Goal: Contribute content: Contribute content

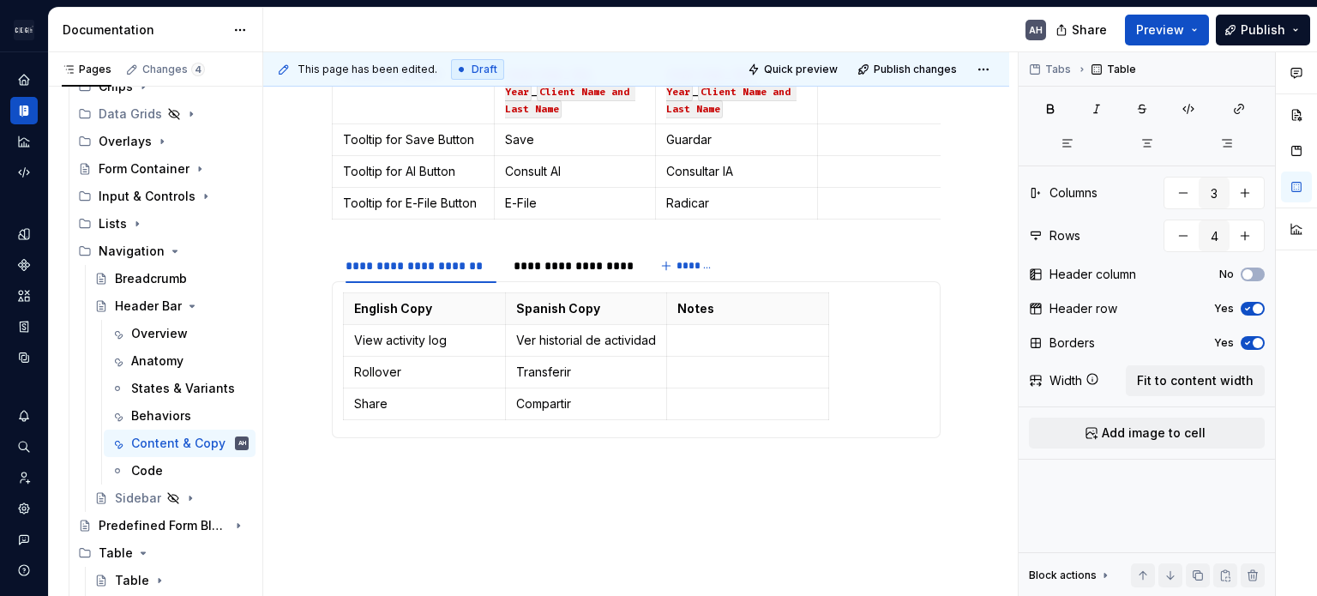
scroll to position [429, 0]
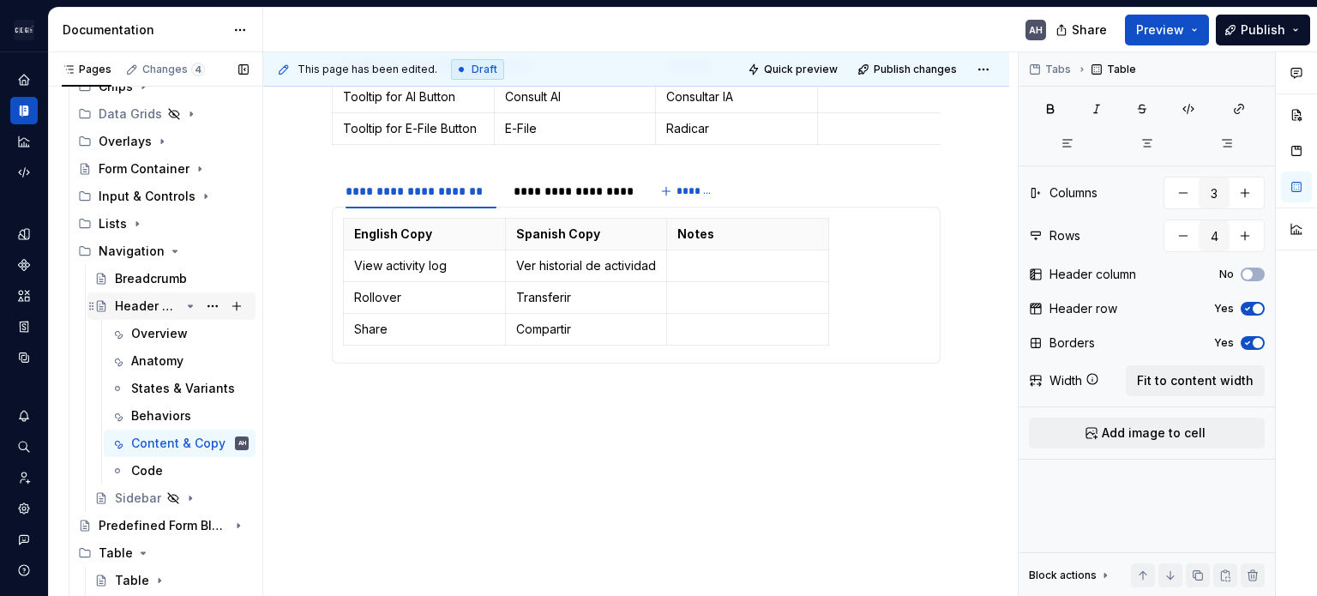
click at [189, 305] on icon "Page tree" at bounding box center [191, 306] width 4 height 2
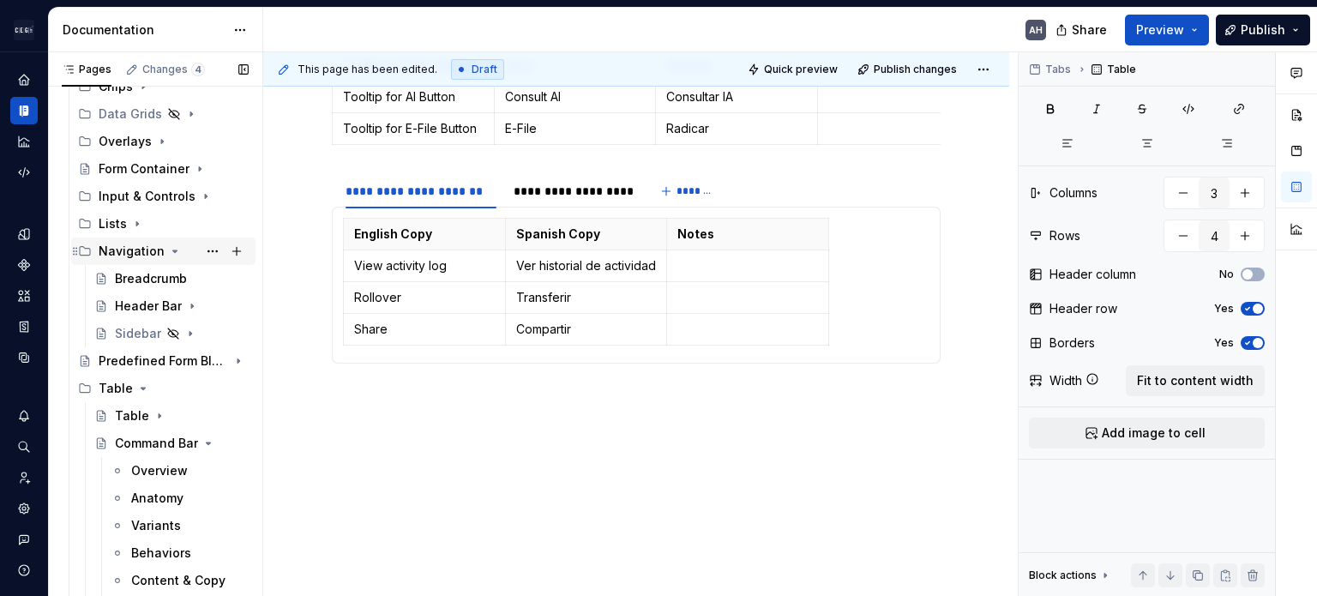
click at [171, 249] on icon "Page tree" at bounding box center [175, 251] width 14 height 14
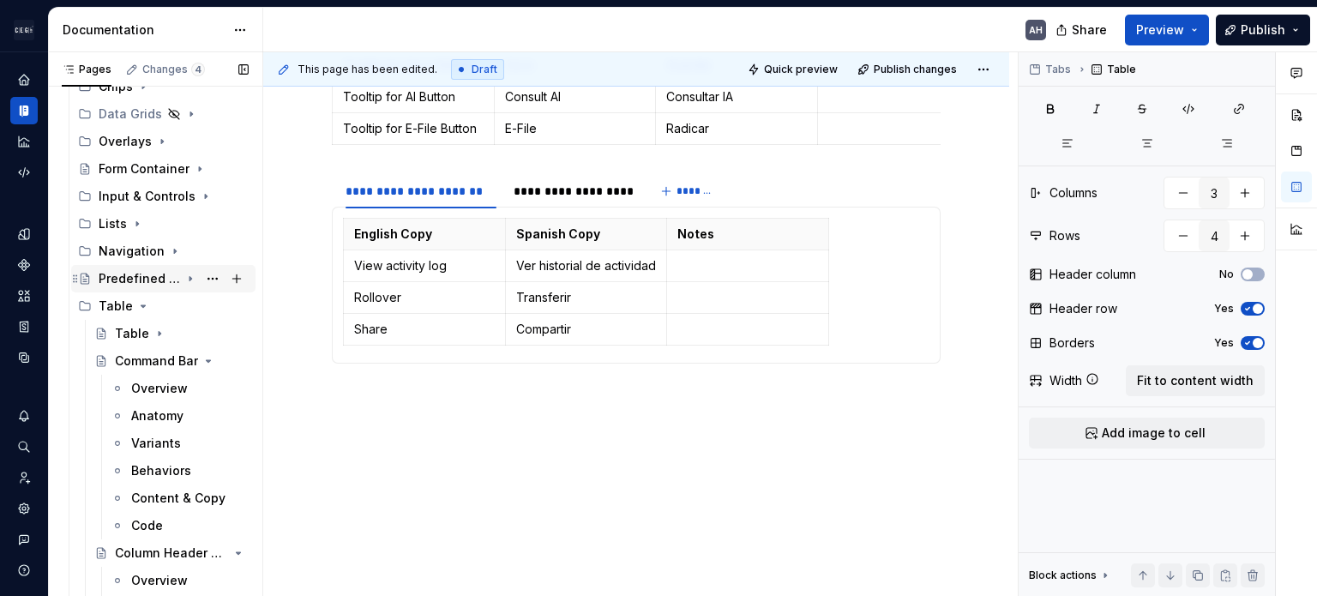
click at [183, 278] on icon "Page tree" at bounding box center [190, 279] width 14 height 14
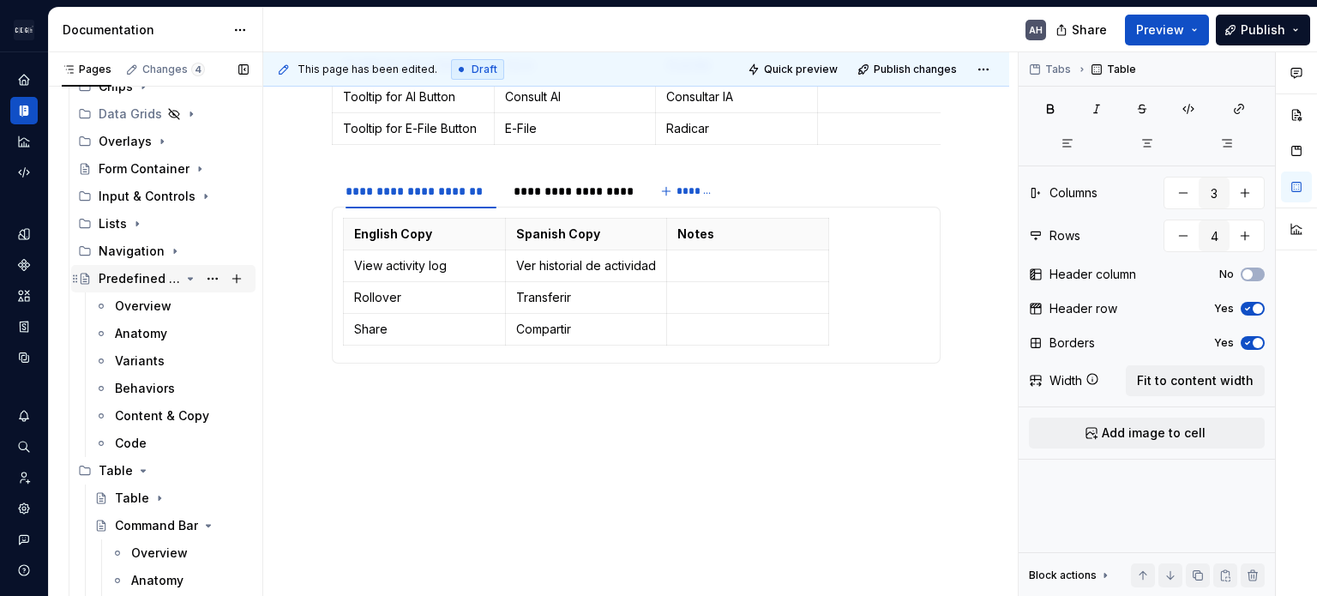
click at [183, 278] on icon "Page tree" at bounding box center [190, 279] width 14 height 14
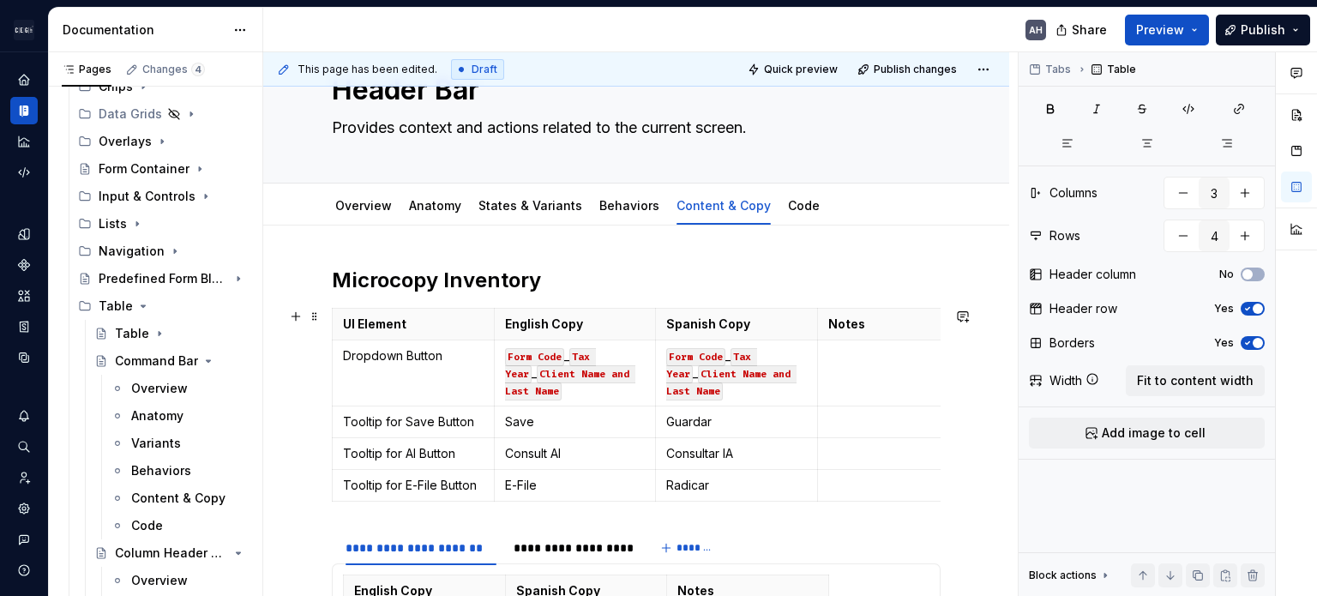
scroll to position [0, 0]
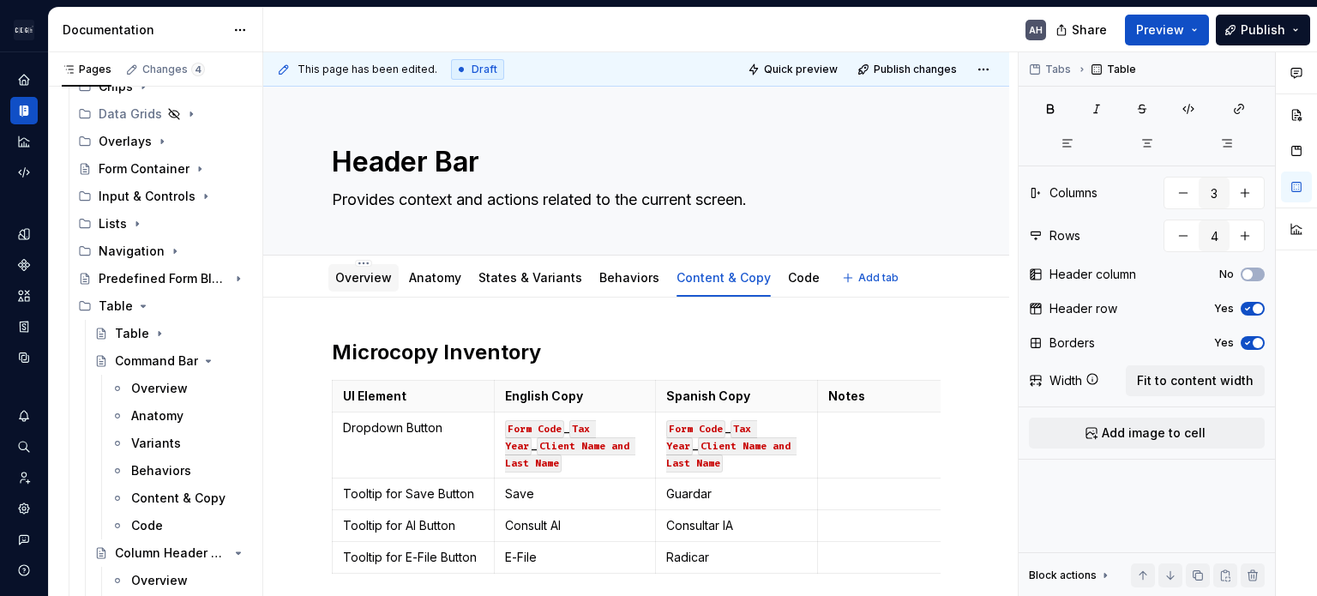
click at [367, 279] on link "Overview" at bounding box center [363, 277] width 57 height 15
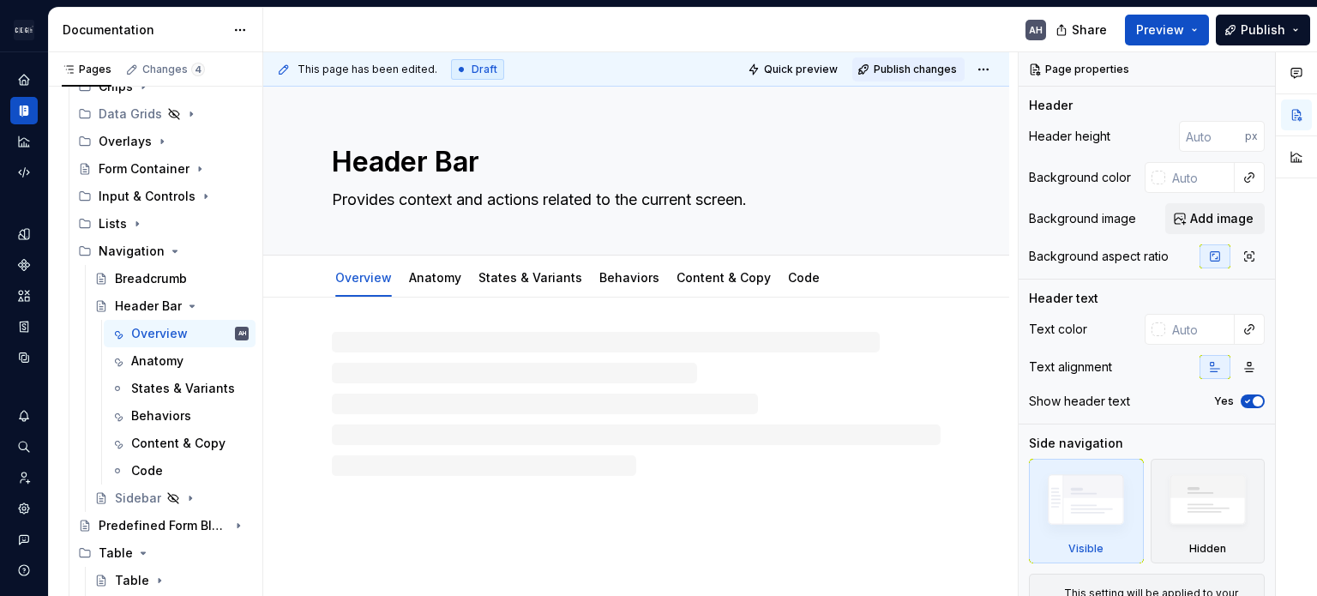
click at [928, 64] on span "Publish changes" at bounding box center [915, 70] width 83 height 14
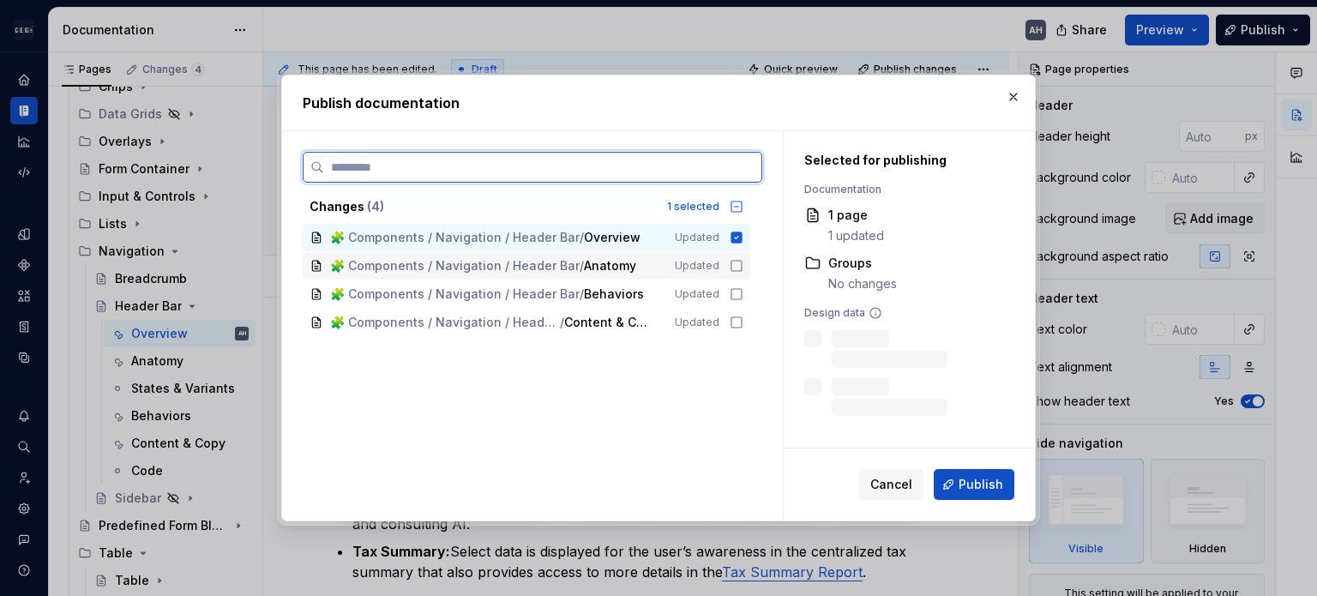
click at [745, 263] on div "🧩 Components / Navigation / Header Bar / Anatomy Updated" at bounding box center [527, 265] width 448 height 27
click at [732, 292] on icon at bounding box center [737, 294] width 14 height 14
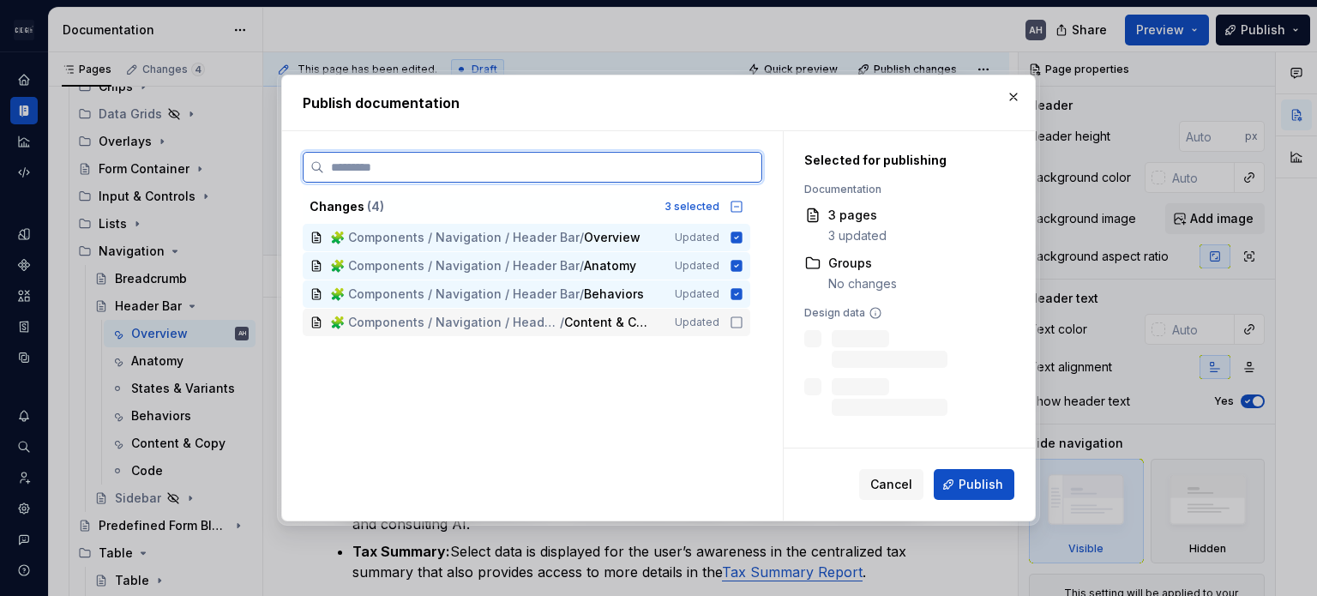
click at [742, 326] on icon at bounding box center [737, 322] width 14 height 14
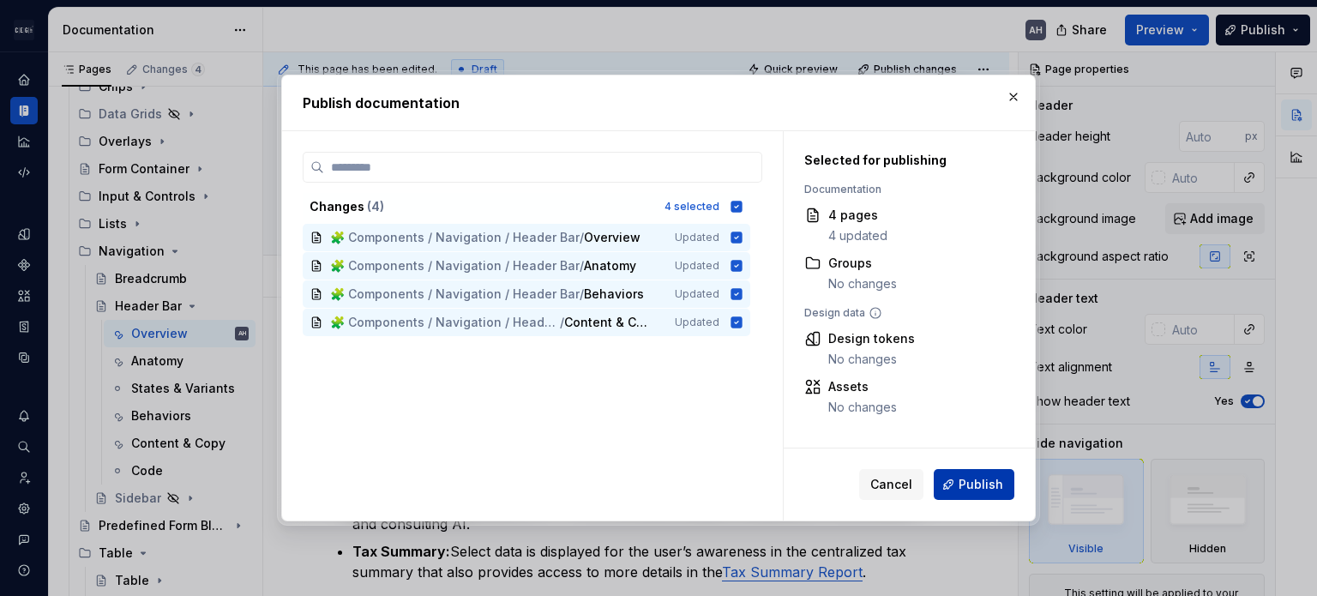
click at [970, 487] on span "Publish" at bounding box center [980, 484] width 45 height 17
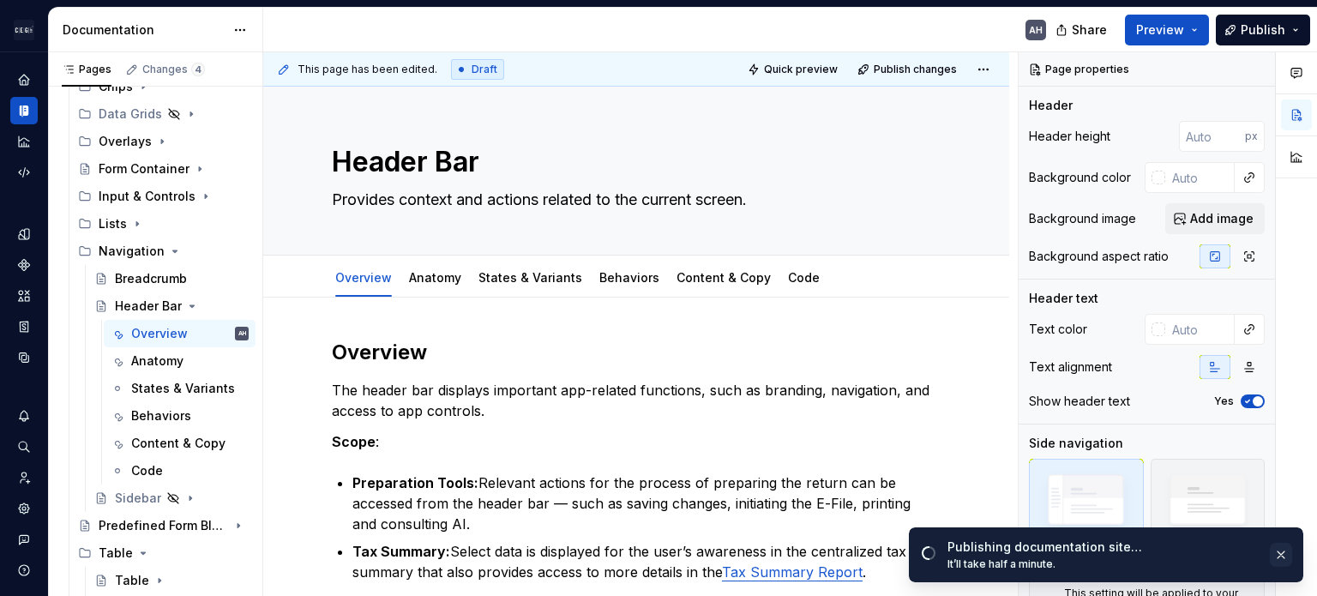
click at [1279, 556] on button "button" at bounding box center [1281, 555] width 22 height 24
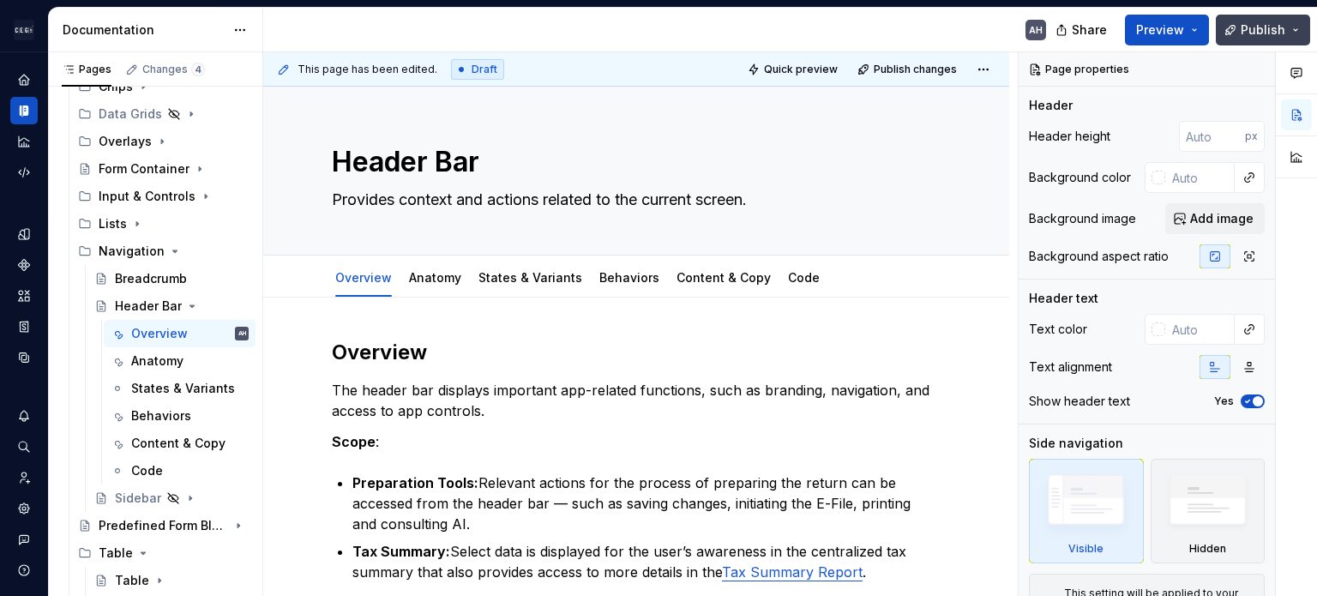
click at [1250, 23] on span "Publish" at bounding box center [1263, 29] width 45 height 17
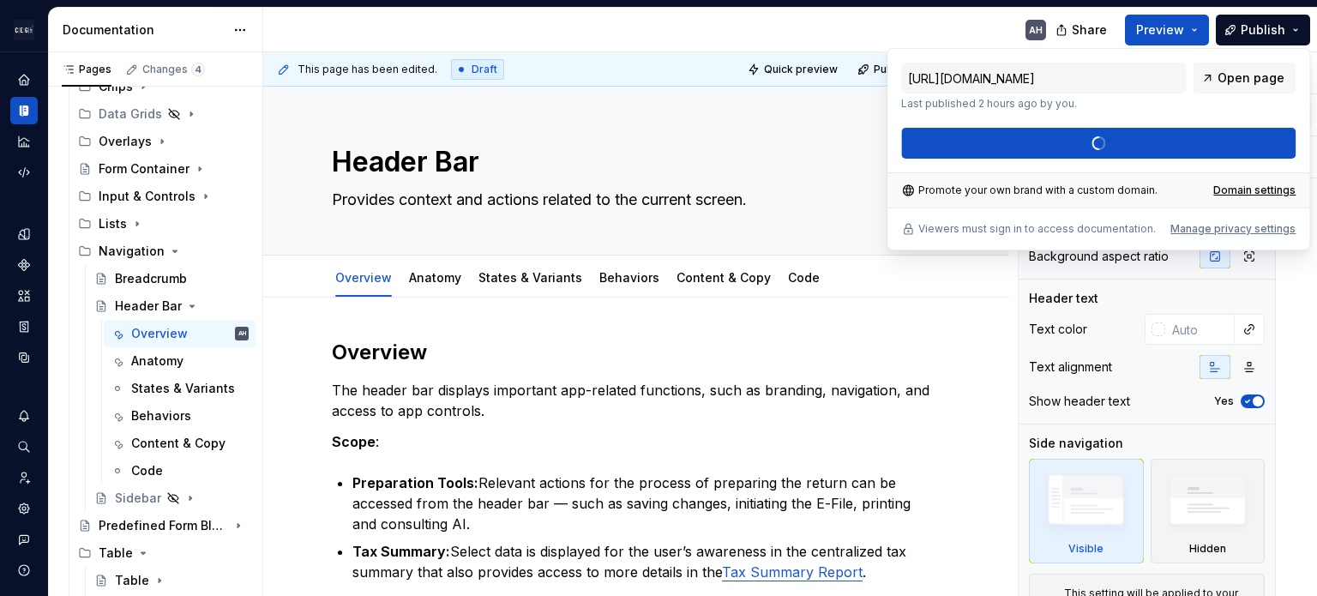
click at [1115, 110] on p "Last published 2 hours ago by you." at bounding box center [1043, 104] width 285 height 14
click at [672, 147] on textarea "Header Bar" at bounding box center [632, 161] width 609 height 41
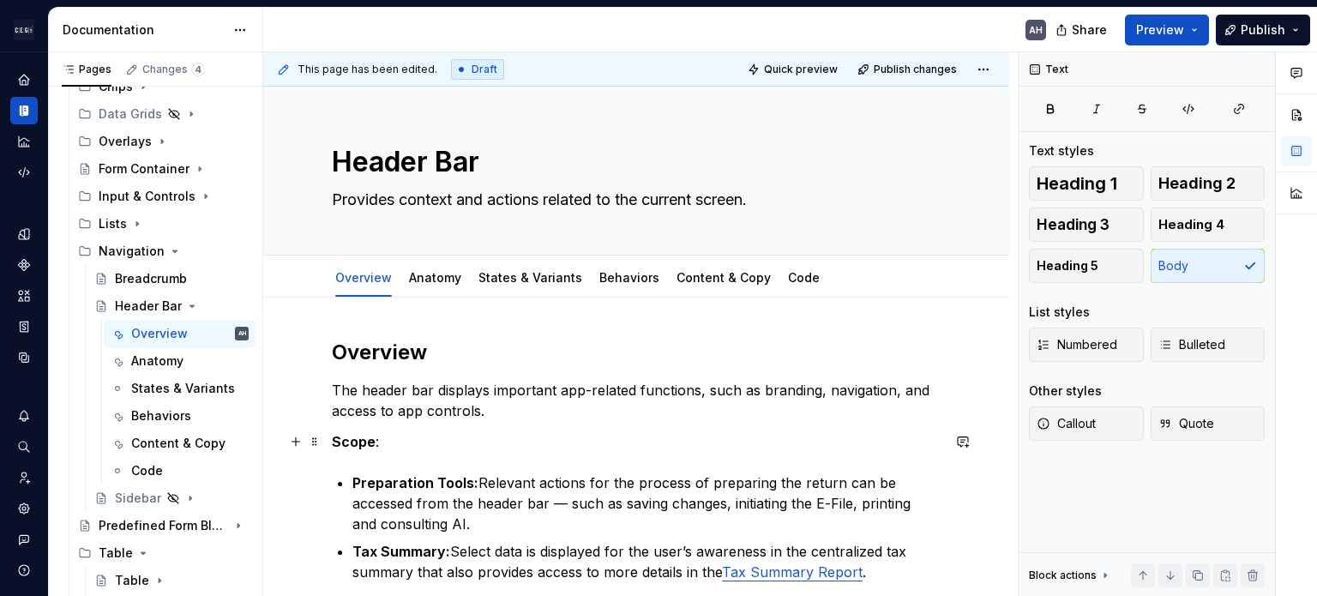
click at [696, 444] on p "Scope :" at bounding box center [636, 441] width 609 height 21
click at [926, 73] on span "Publish changes" at bounding box center [915, 70] width 83 height 14
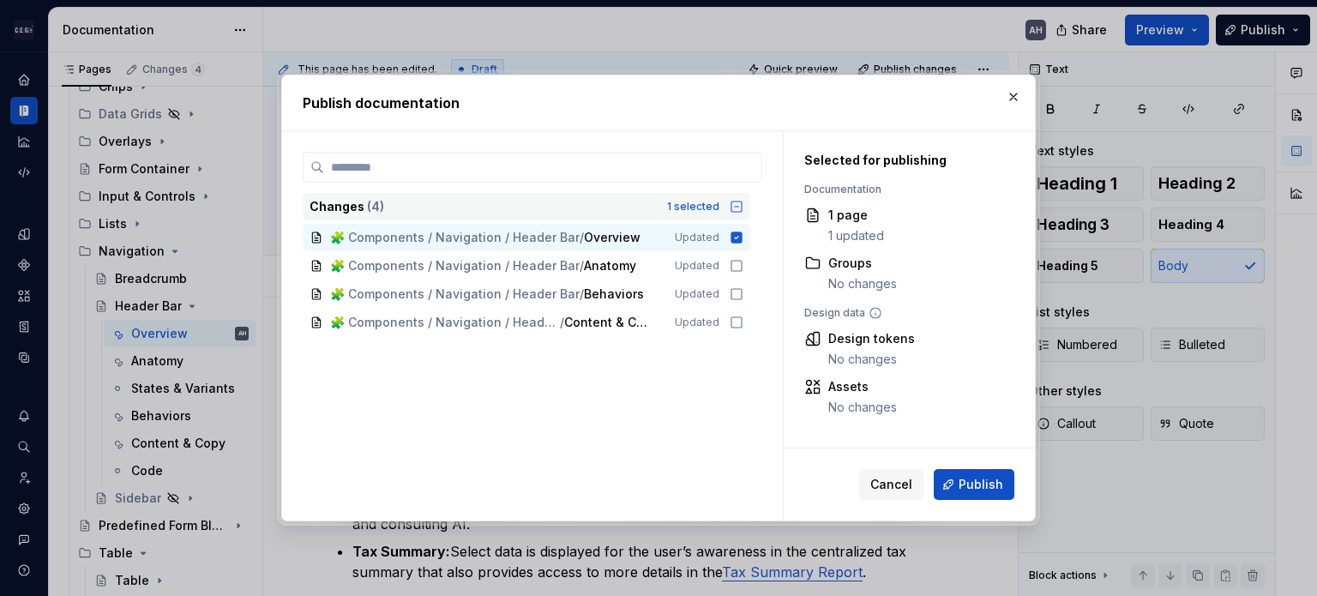
click at [734, 208] on icon at bounding box center [737, 207] width 14 height 14
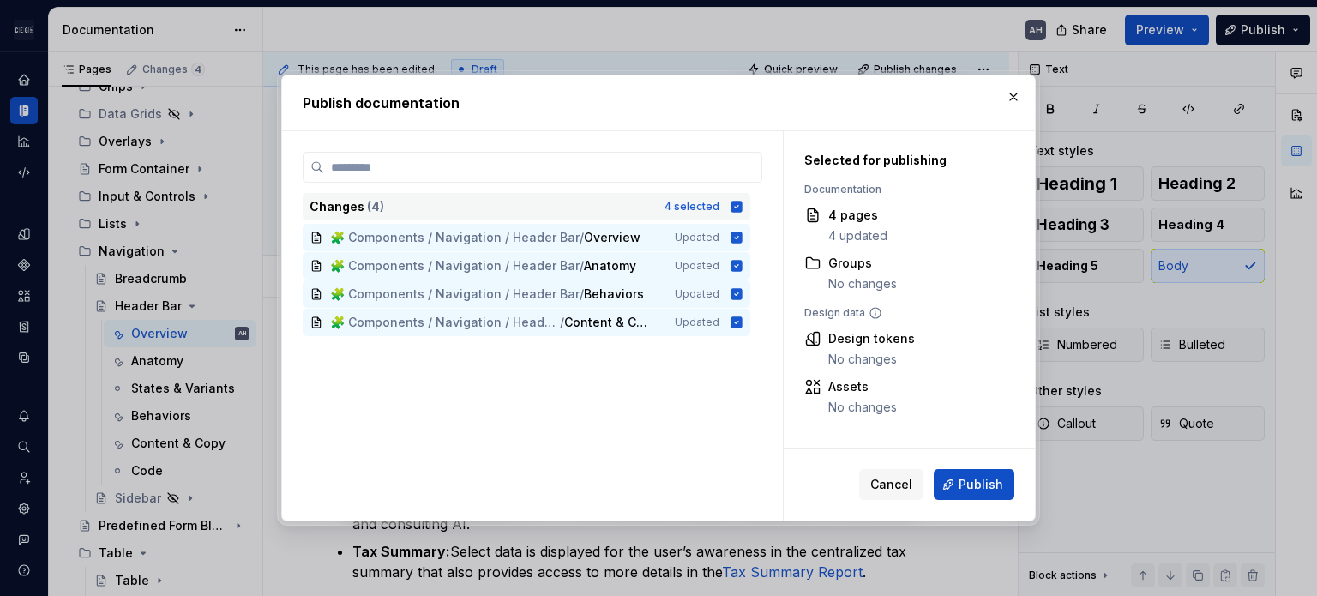
click at [736, 205] on icon at bounding box center [736, 206] width 11 height 11
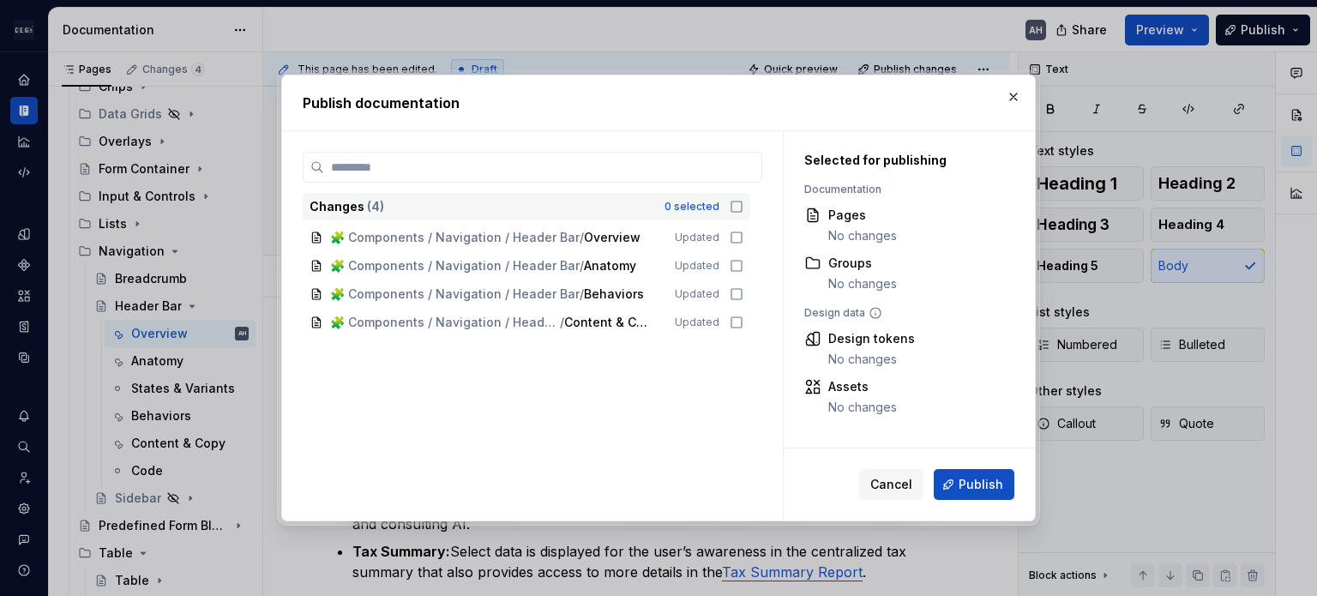
click at [732, 207] on icon at bounding box center [737, 207] width 14 height 14
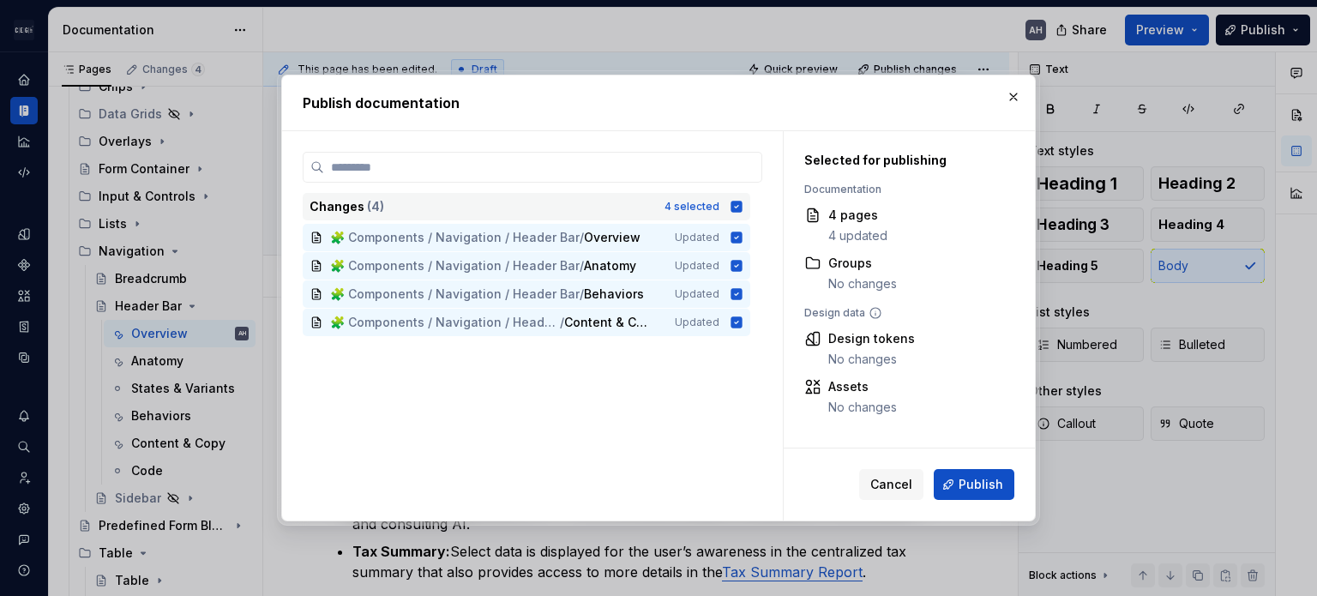
click at [732, 207] on icon at bounding box center [736, 206] width 11 height 11
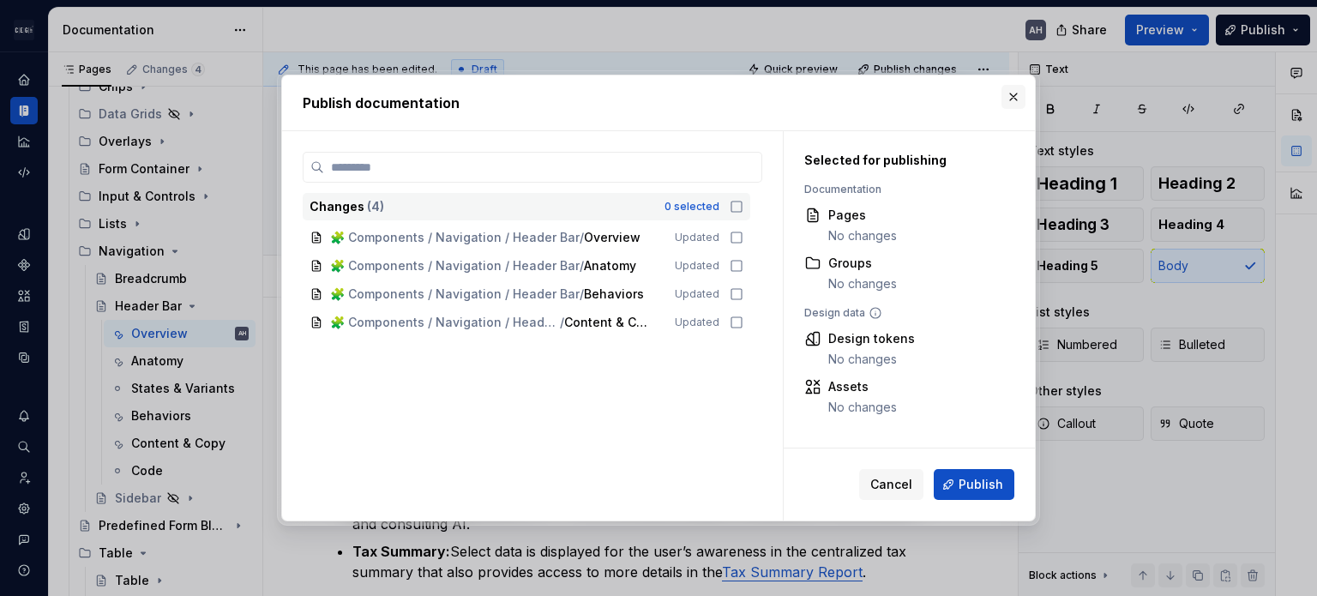
click at [1011, 98] on button "button" at bounding box center [1013, 97] width 24 height 24
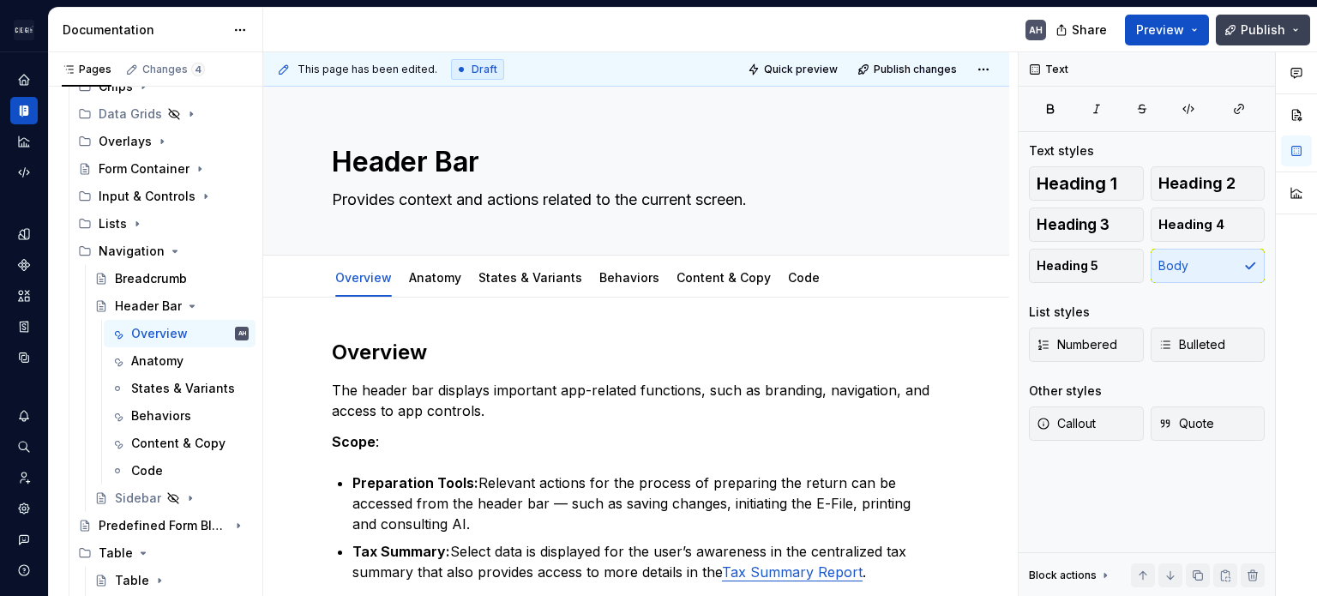
click at [1242, 28] on button "Publish" at bounding box center [1263, 30] width 94 height 31
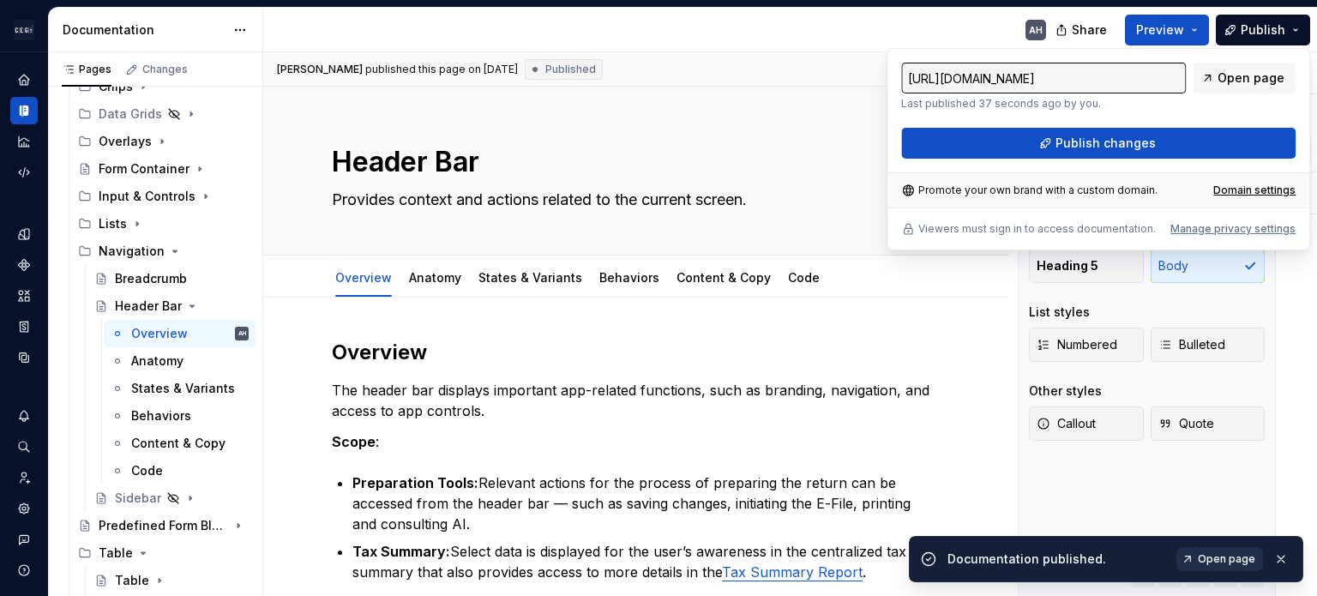
click at [1214, 562] on span "Open page" at bounding box center [1226, 559] width 57 height 14
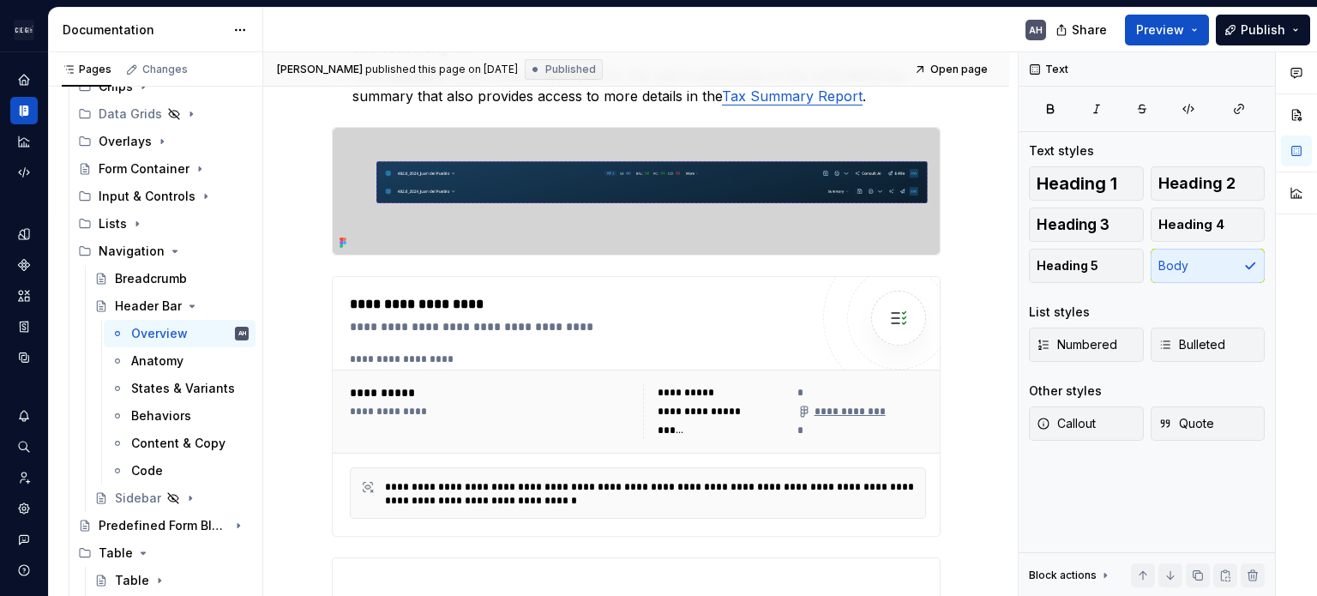
scroll to position [514, 0]
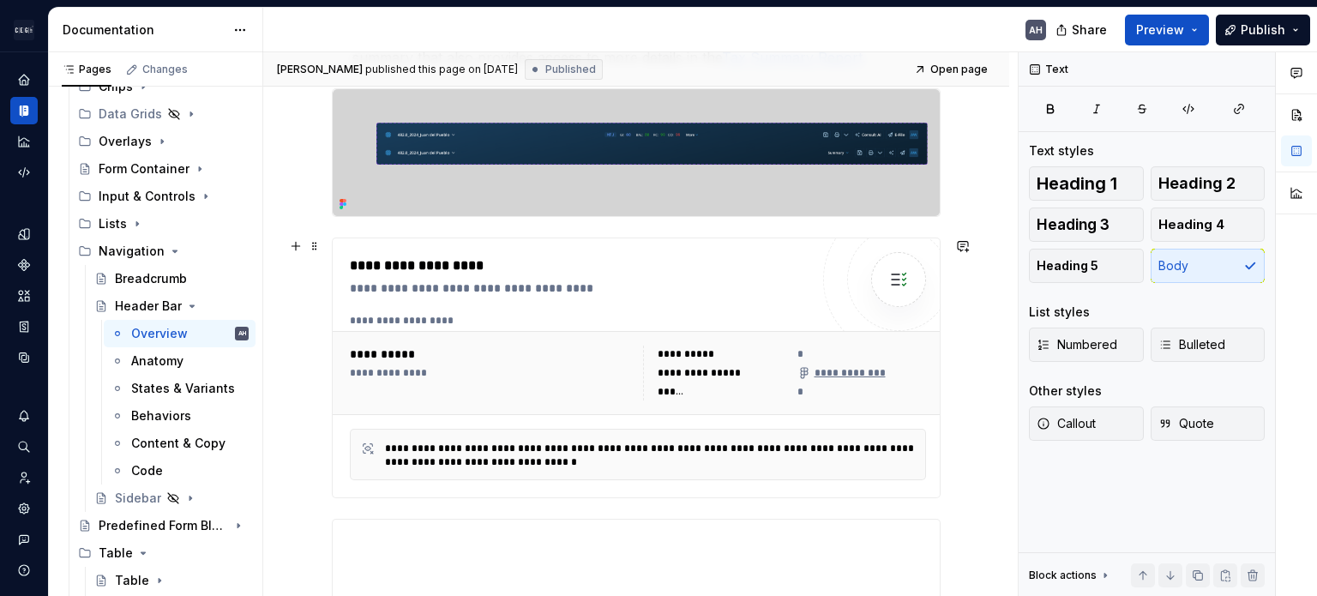
click at [483, 362] on div "**********" at bounding box center [491, 373] width 283 height 55
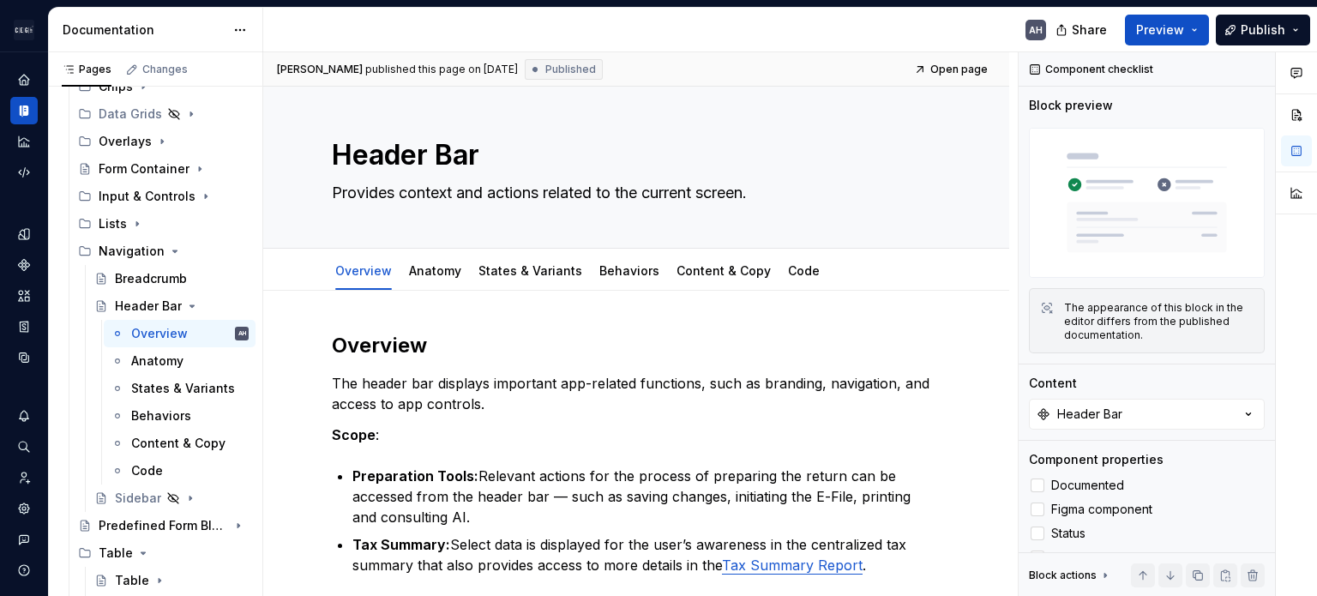
scroll to position [0, 0]
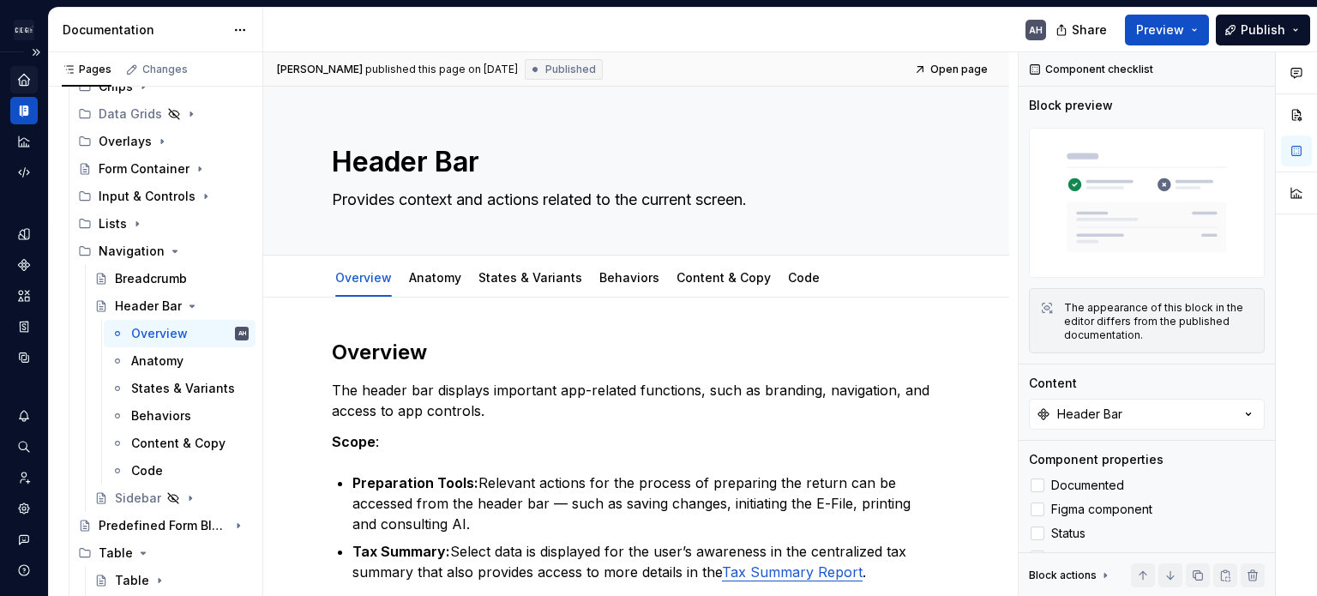
click at [19, 77] on icon "Home" at bounding box center [23, 79] width 15 height 15
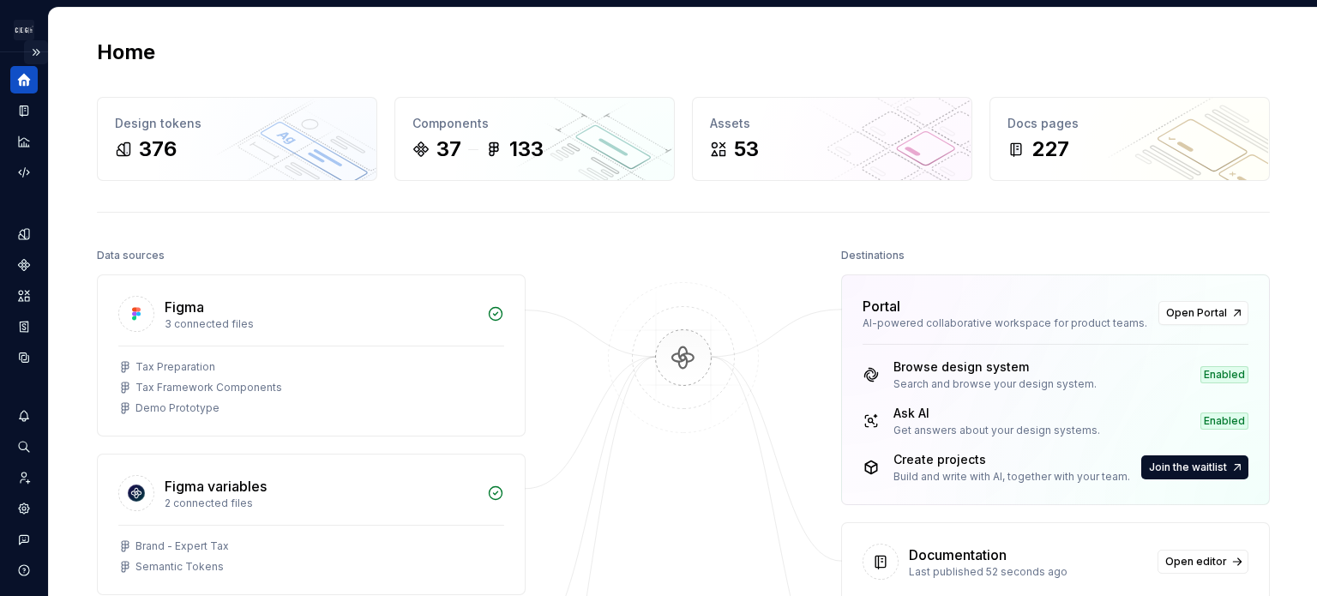
click at [27, 51] on button "Expand sidebar" at bounding box center [36, 52] width 24 height 24
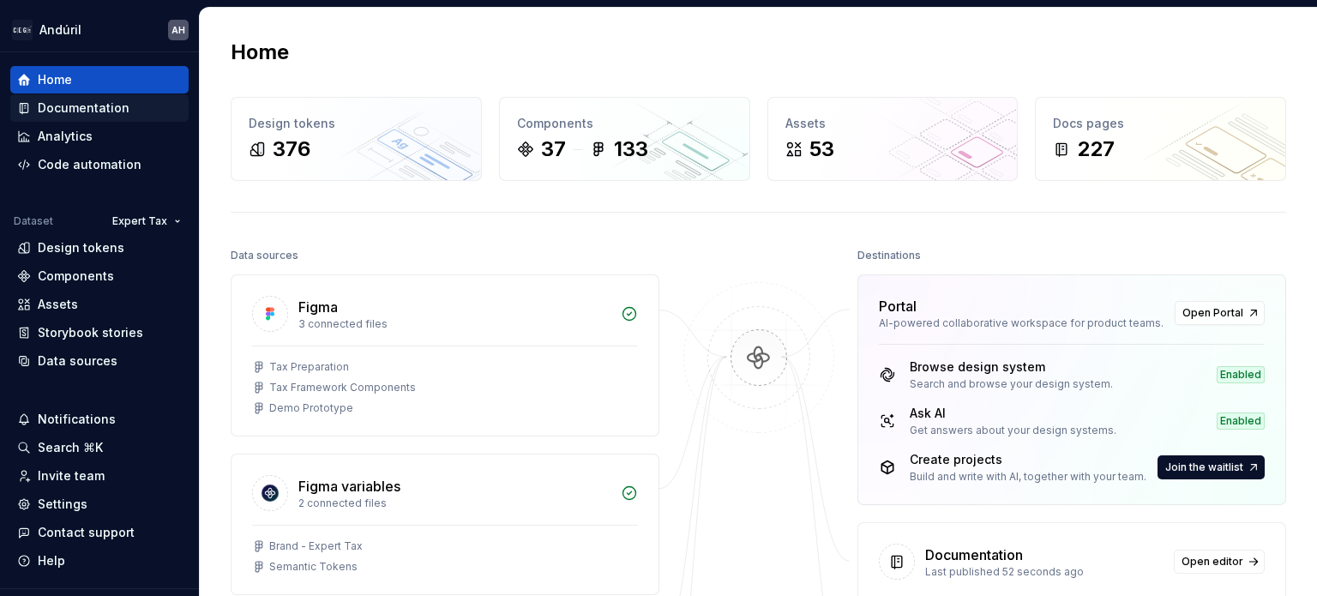
click at [65, 106] on div "Documentation" at bounding box center [84, 107] width 92 height 17
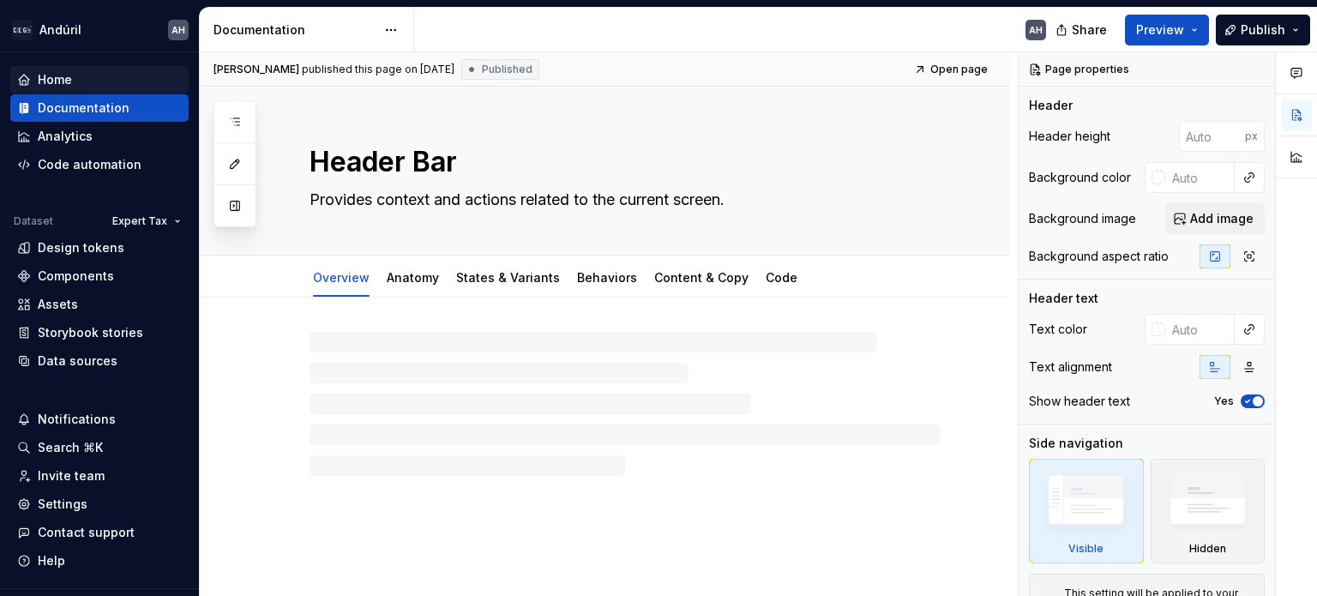
click at [90, 81] on div "Home" at bounding box center [99, 79] width 165 height 17
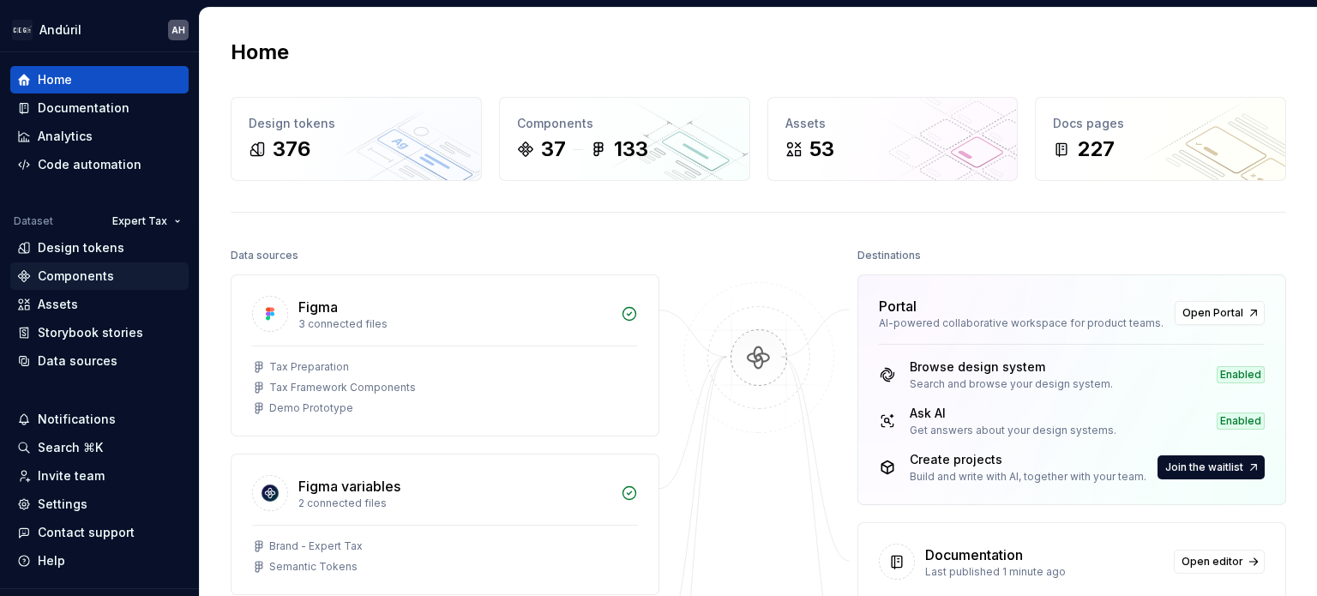
click at [111, 281] on div "Components" at bounding box center [99, 275] width 165 height 17
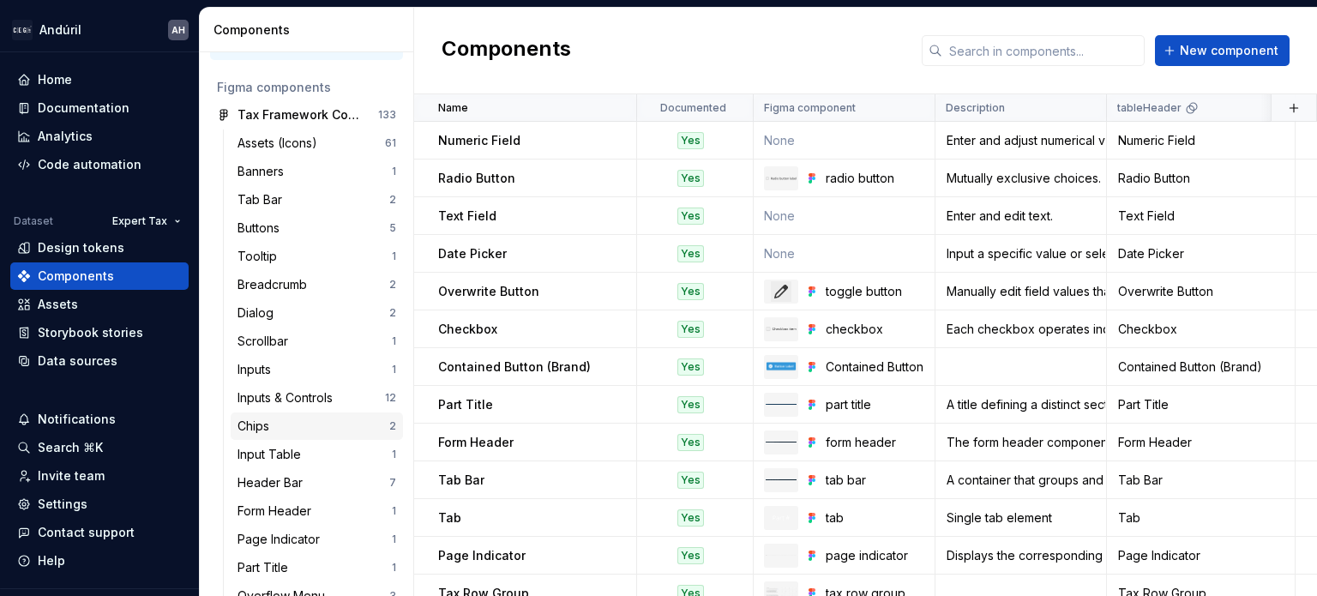
scroll to position [86, 0]
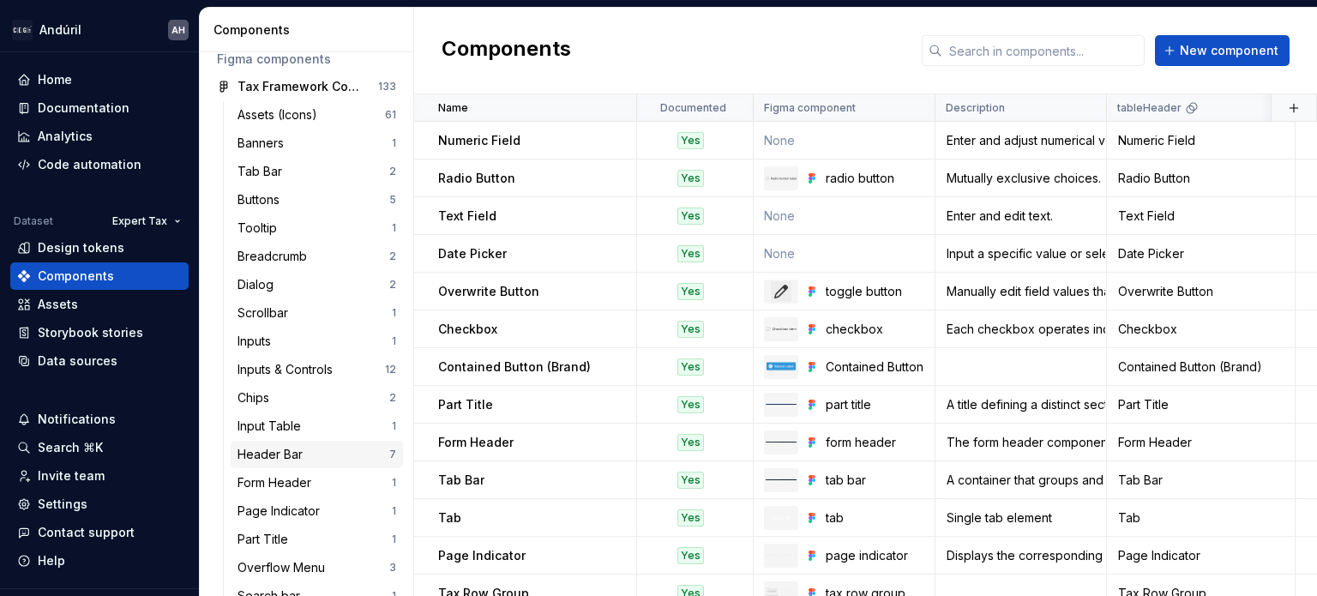
click at [304, 457] on div "Header Bar" at bounding box center [273, 454] width 72 height 17
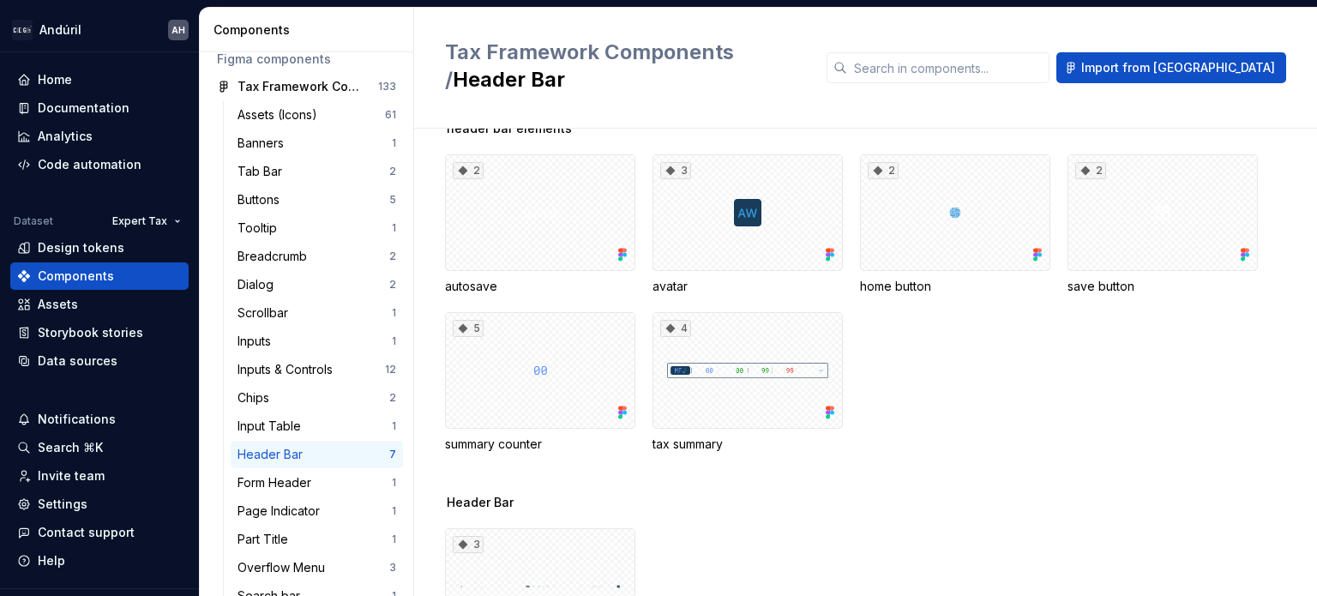
scroll to position [125, 0]
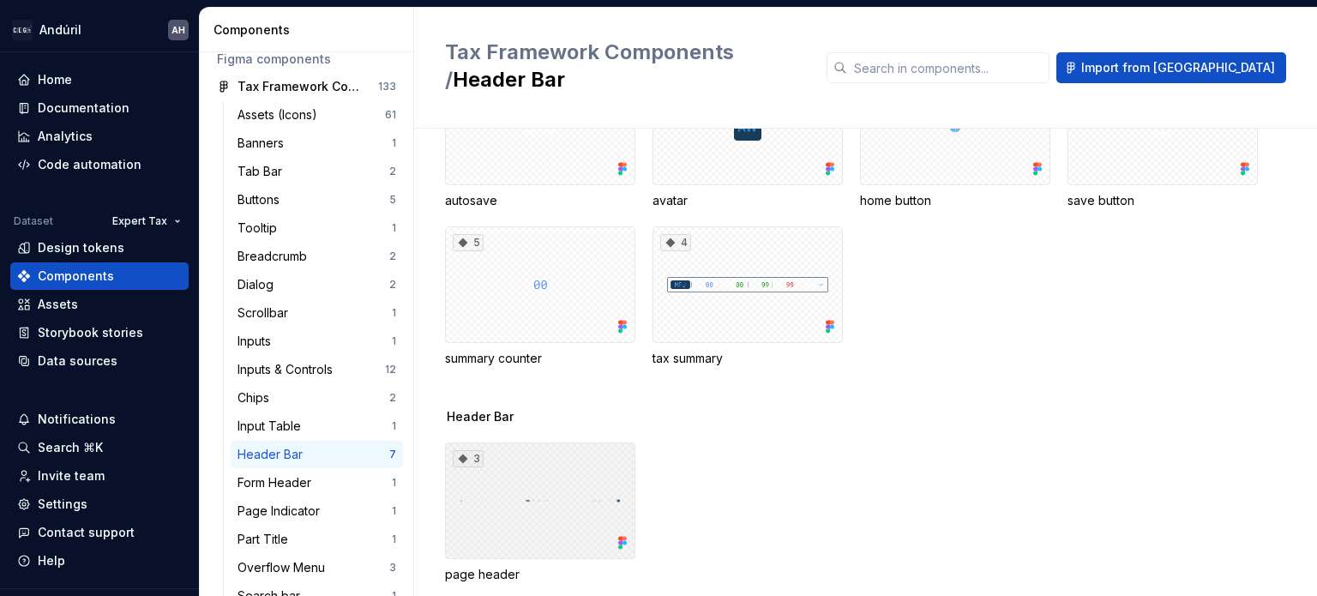
click at [596, 477] on div "3" at bounding box center [540, 500] width 190 height 117
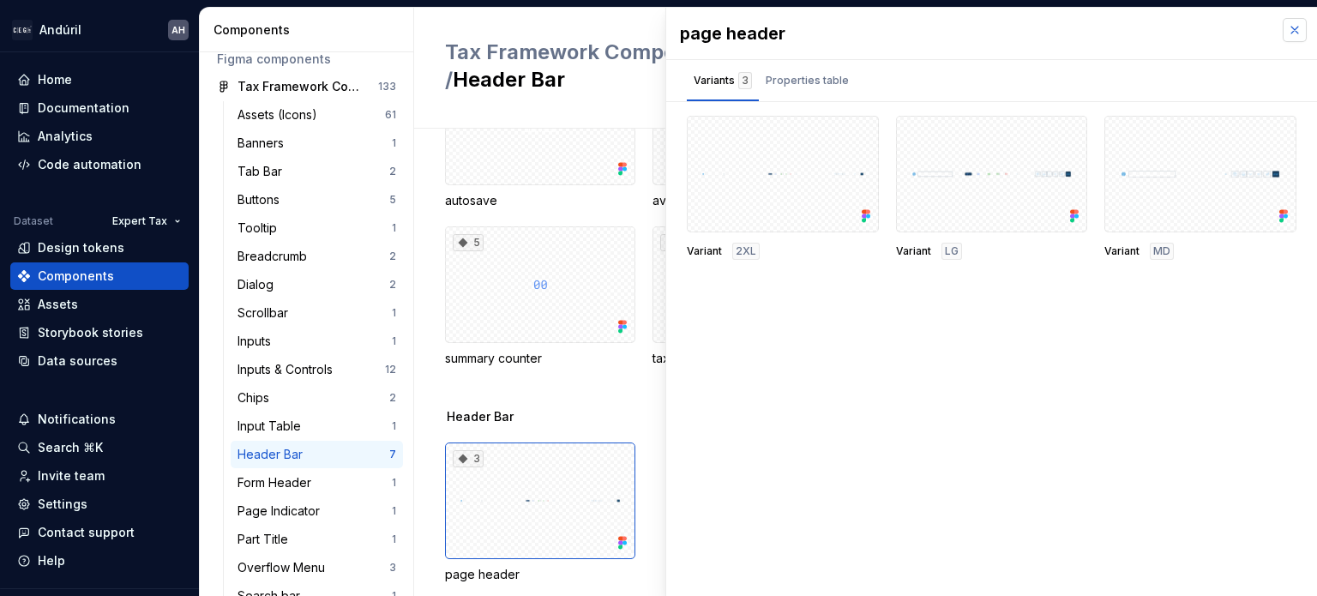
click at [1289, 33] on button "button" at bounding box center [1295, 30] width 24 height 24
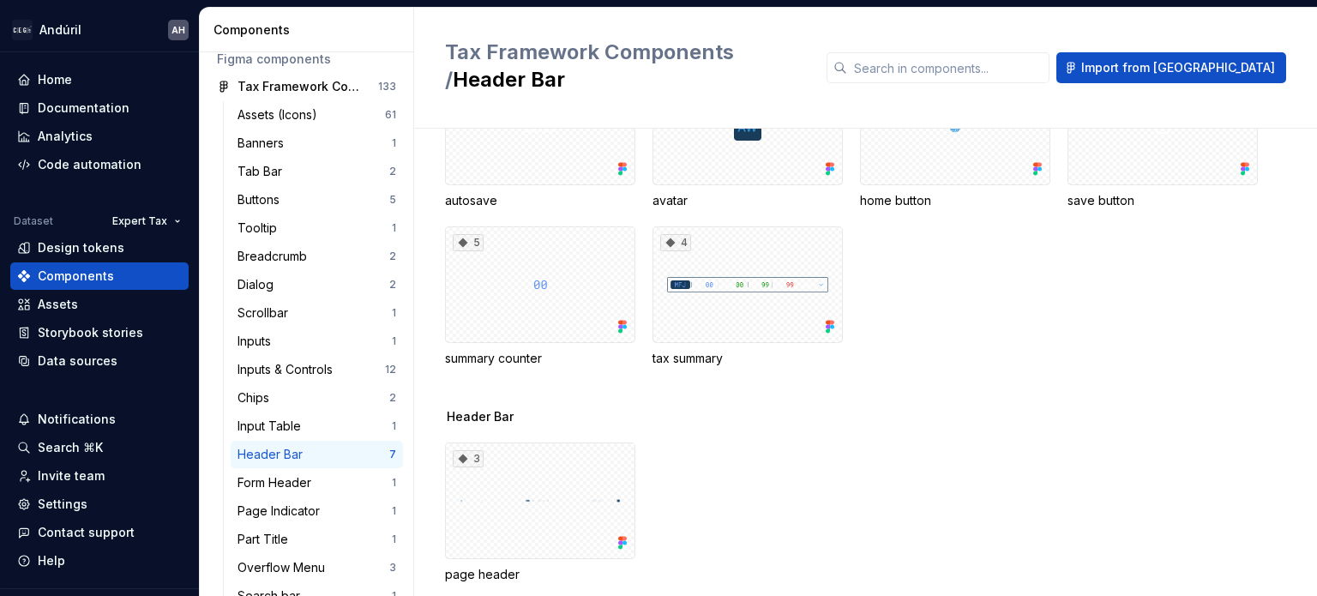
click at [728, 442] on div "3 page header" at bounding box center [881, 512] width 872 height 141
click at [545, 503] on div "3" at bounding box center [540, 500] width 190 height 117
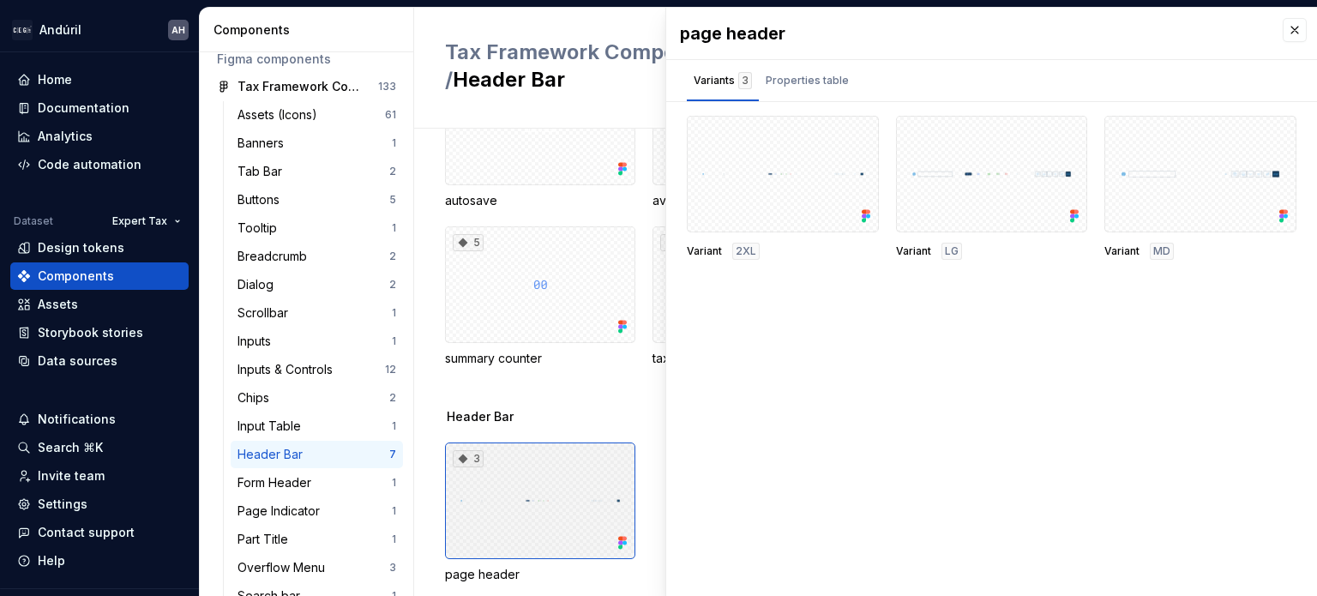
click at [503, 465] on div "3" at bounding box center [540, 500] width 190 height 117
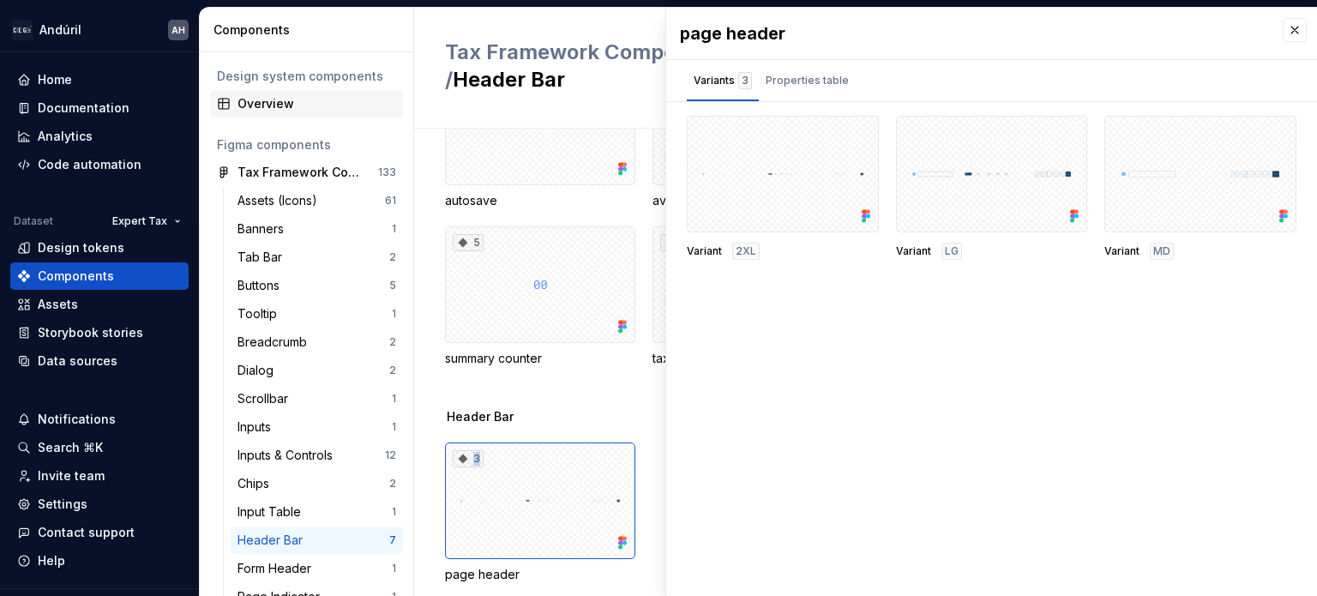
click at [255, 91] on div "Overview" at bounding box center [306, 103] width 193 height 27
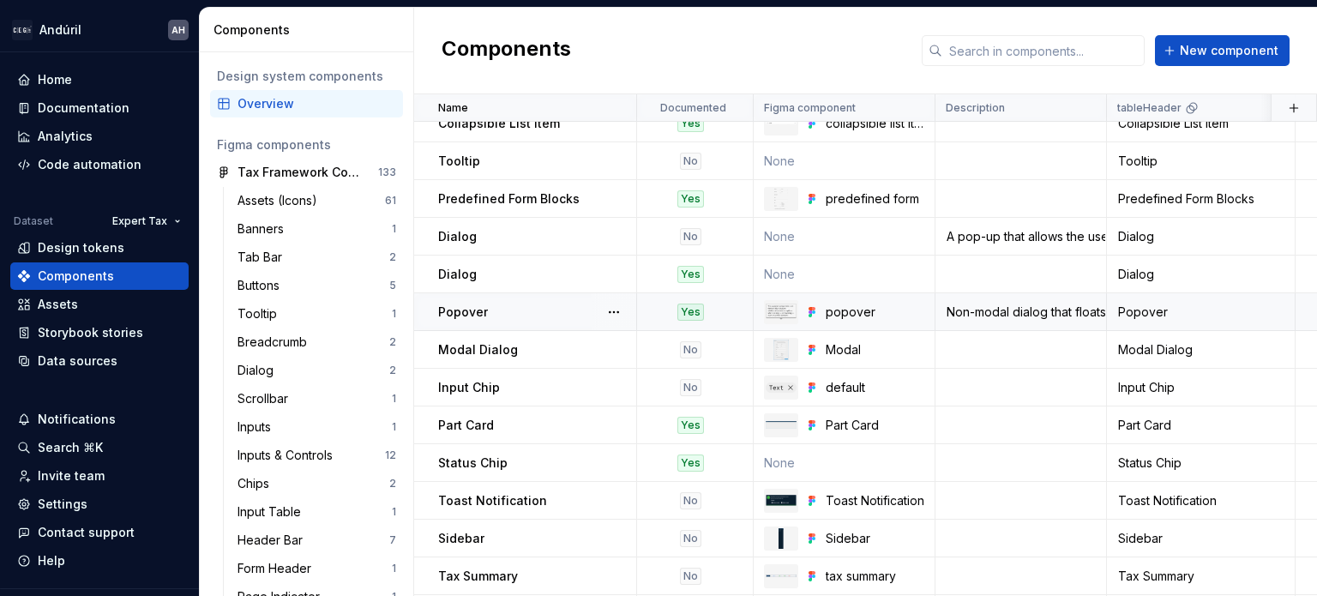
scroll to position [929, 0]
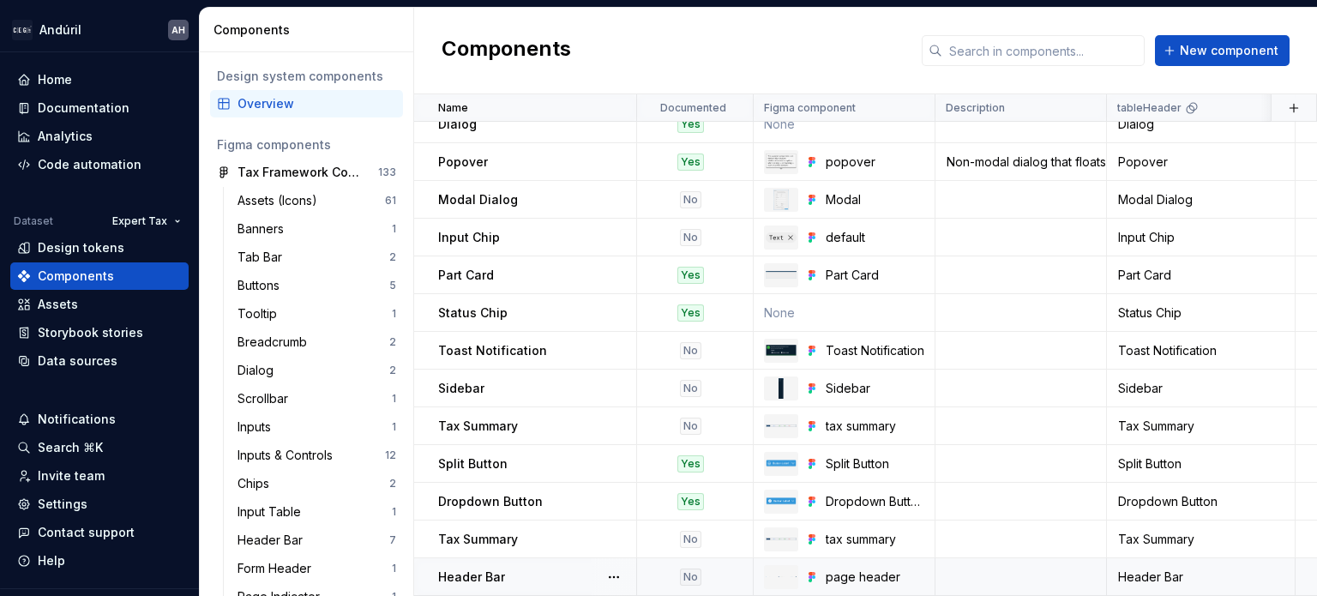
click at [522, 558] on td "Header Bar" at bounding box center [525, 577] width 223 height 38
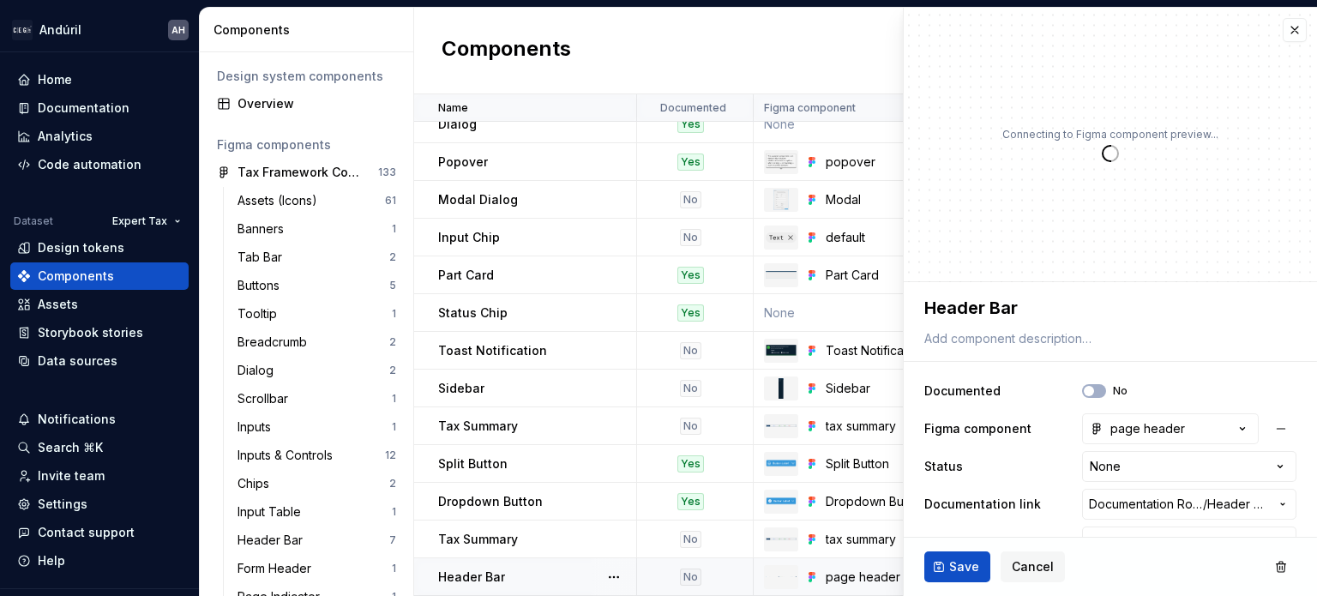
click at [520, 568] on div "Header Bar" at bounding box center [536, 576] width 197 height 17
type textarea "*"
click at [1100, 467] on html "Andúril AH Home Documentation Analytics Code automation Dataset Expert Tax Desi…" at bounding box center [658, 298] width 1317 height 596
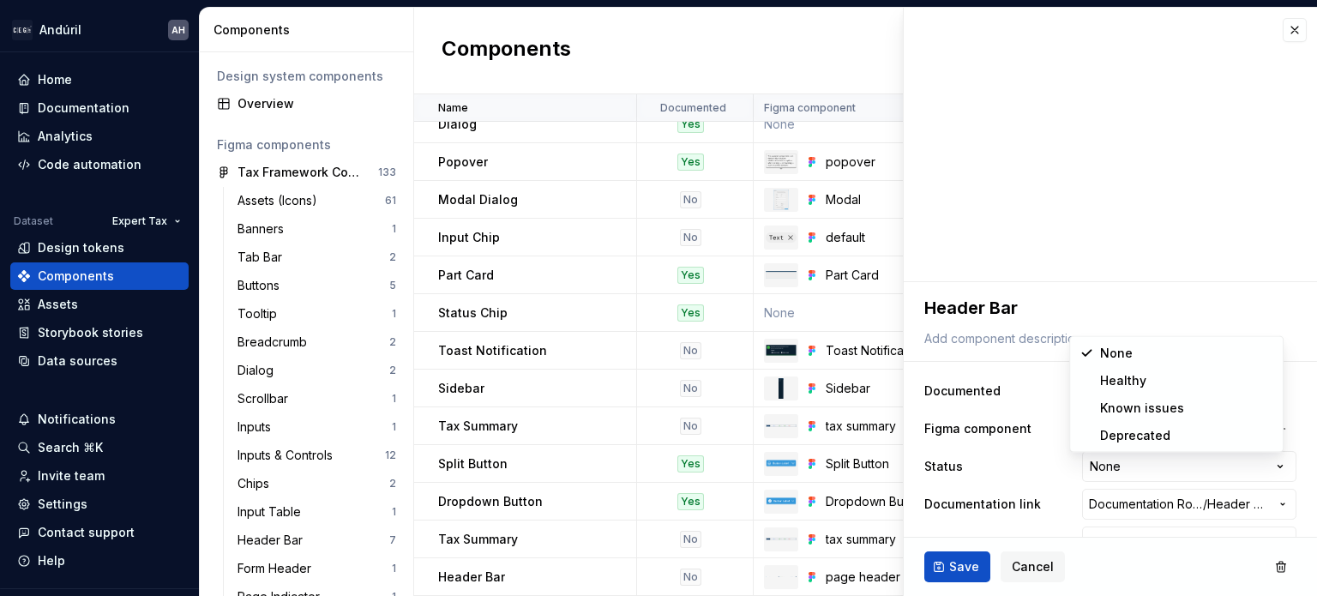
select select "**********"
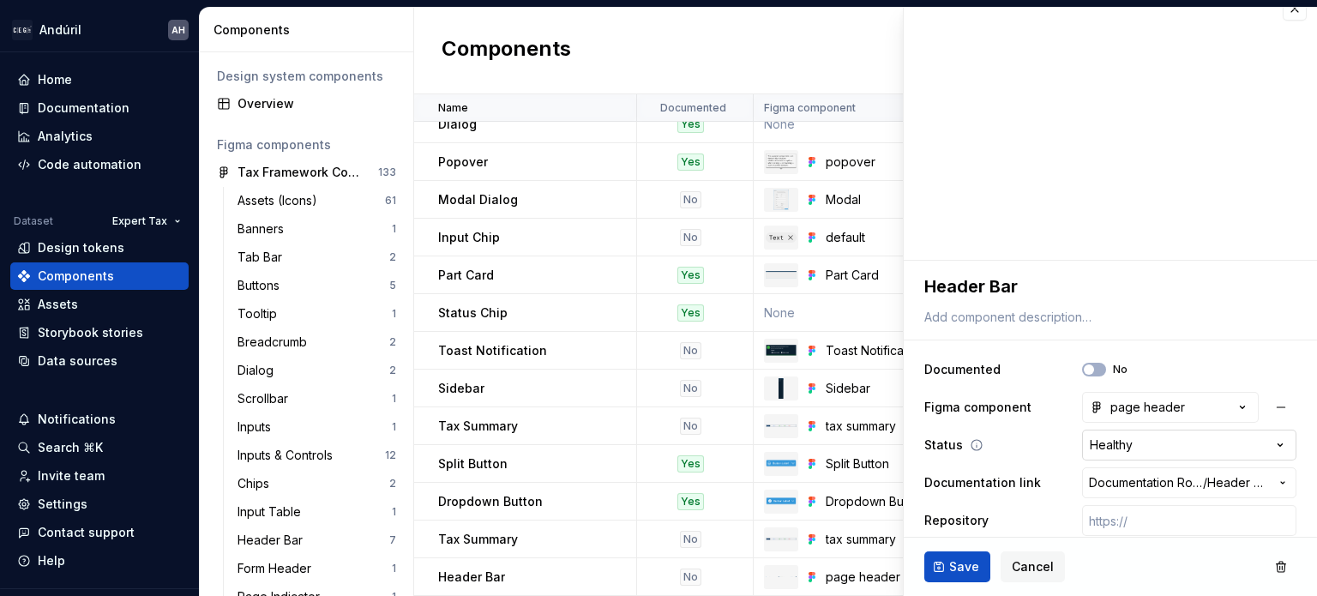
scroll to position [34, 0]
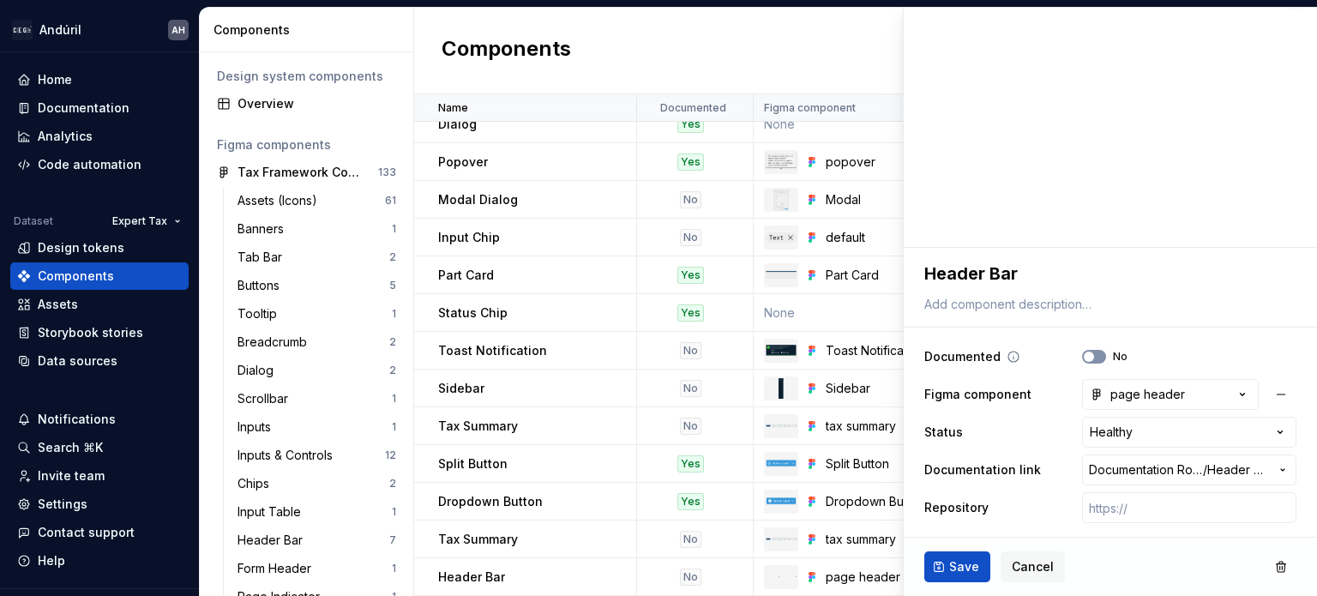
click at [1085, 358] on button "No" at bounding box center [1094, 357] width 24 height 14
click at [954, 569] on ul "No internet connection. Reconnect to ensure all of your changes are synced. Suc…" at bounding box center [1106, 581] width 422 height 27
click at [968, 560] on span "Save" at bounding box center [964, 566] width 30 height 17
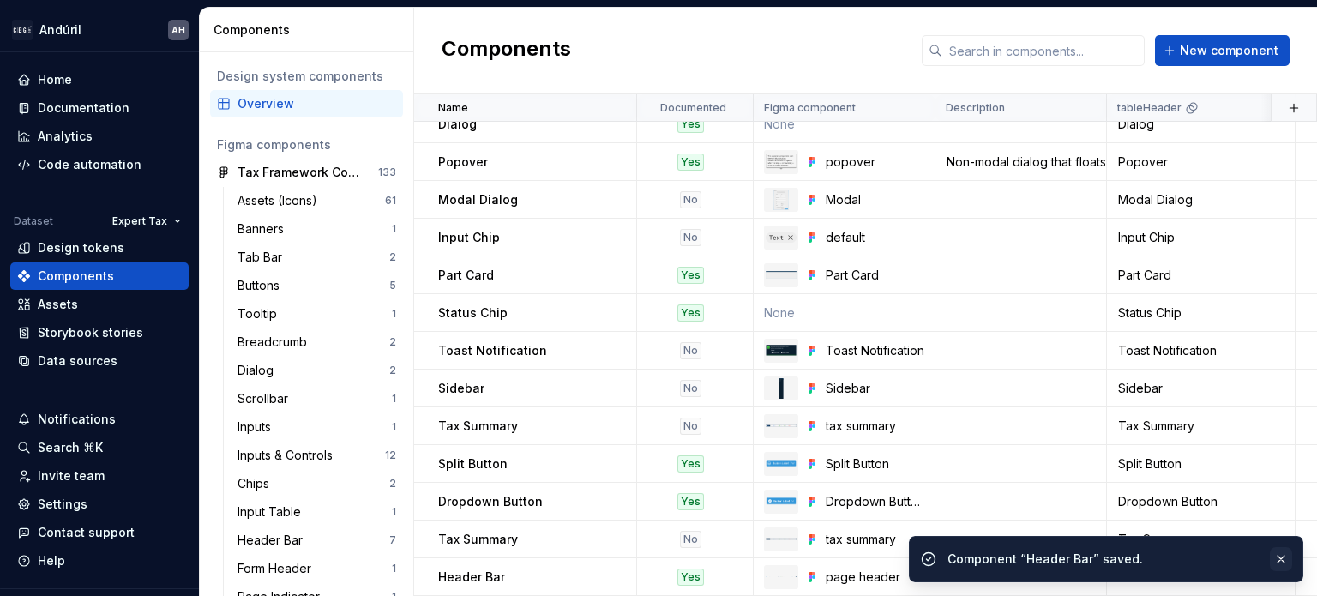
click at [1279, 555] on button "button" at bounding box center [1281, 559] width 22 height 24
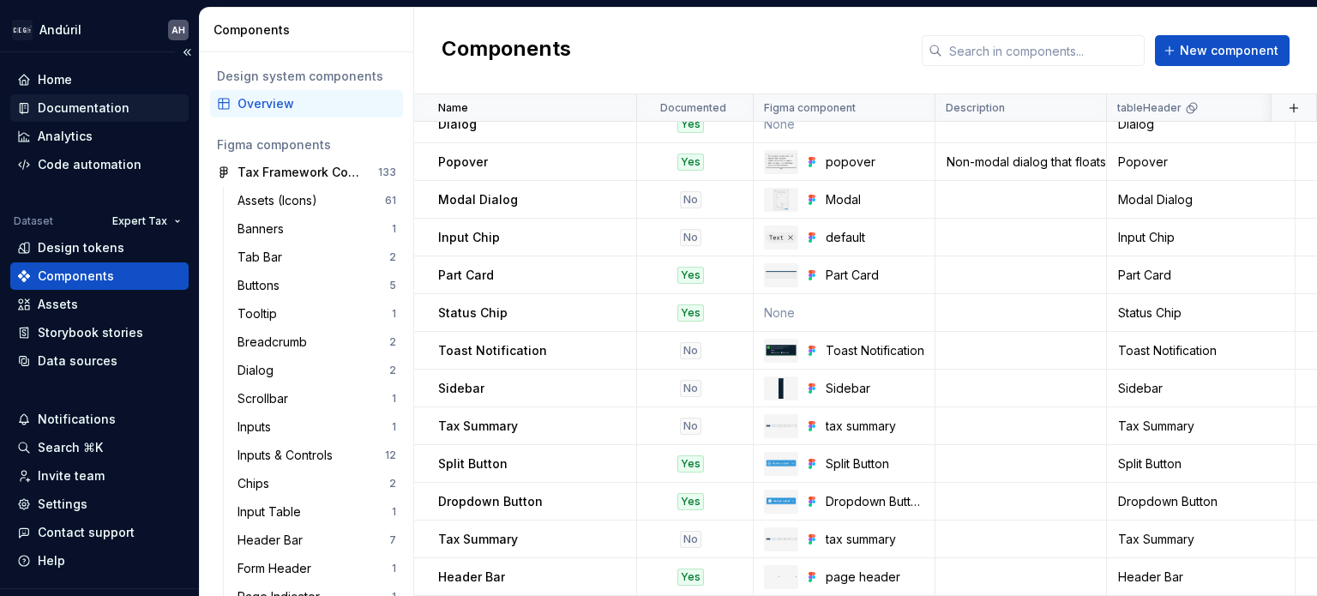
click at [70, 110] on div "Documentation" at bounding box center [84, 107] width 92 height 17
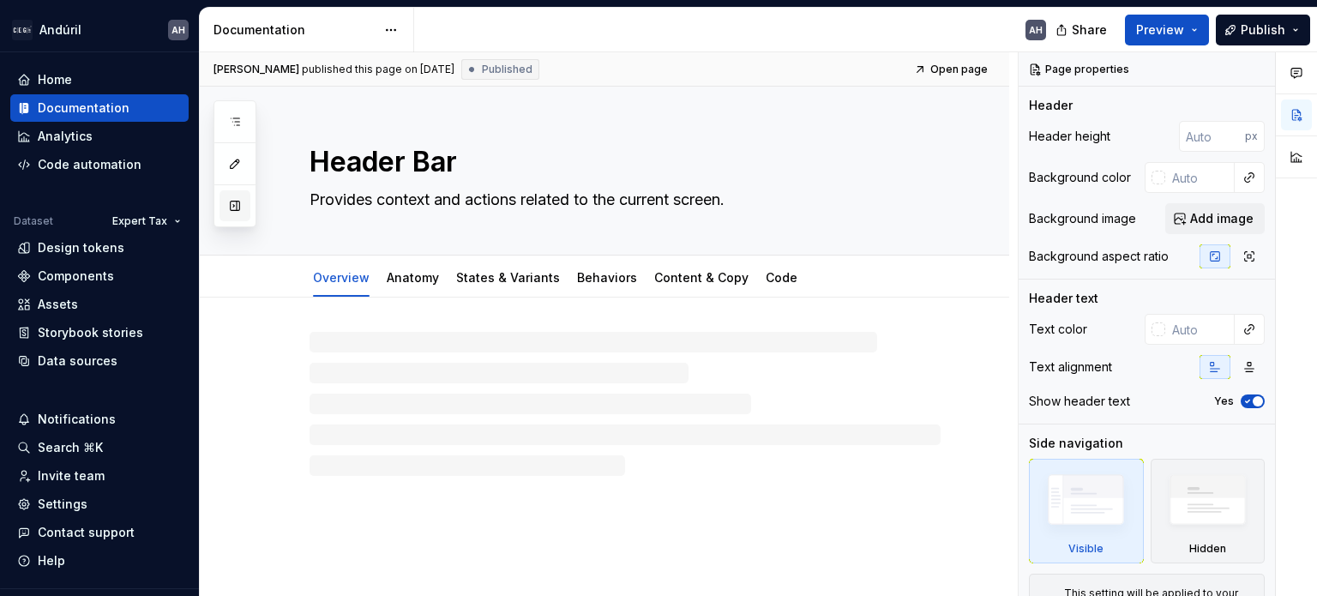
click at [232, 211] on button "button" at bounding box center [234, 205] width 31 height 31
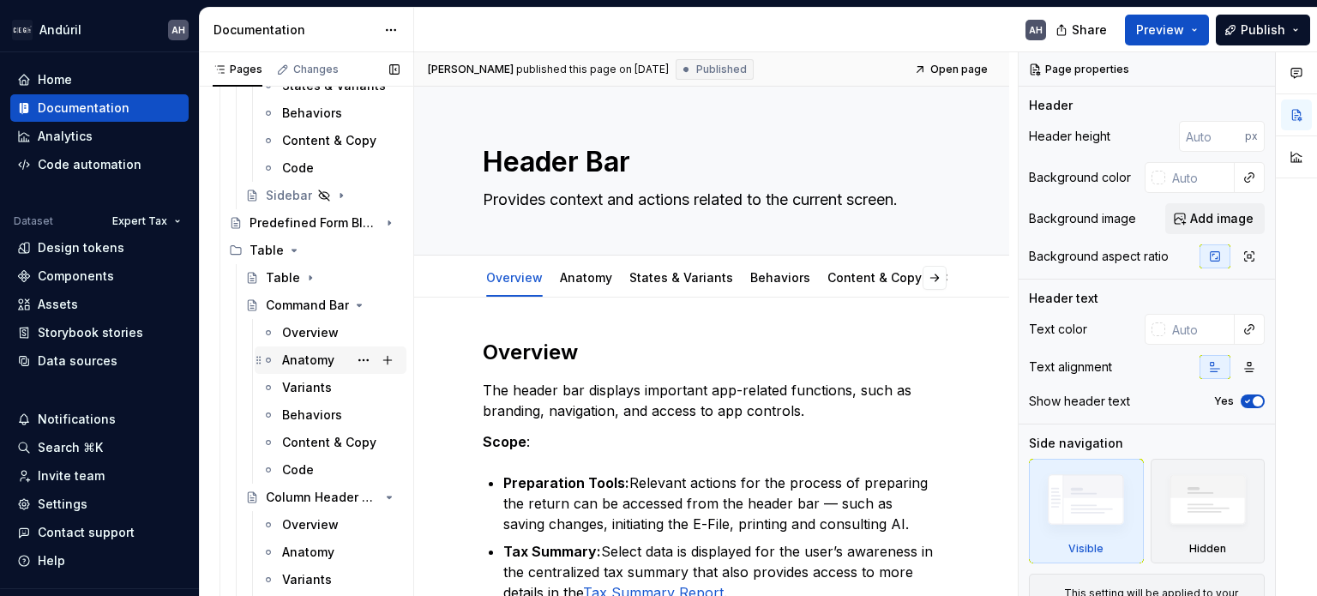
scroll to position [514, 0]
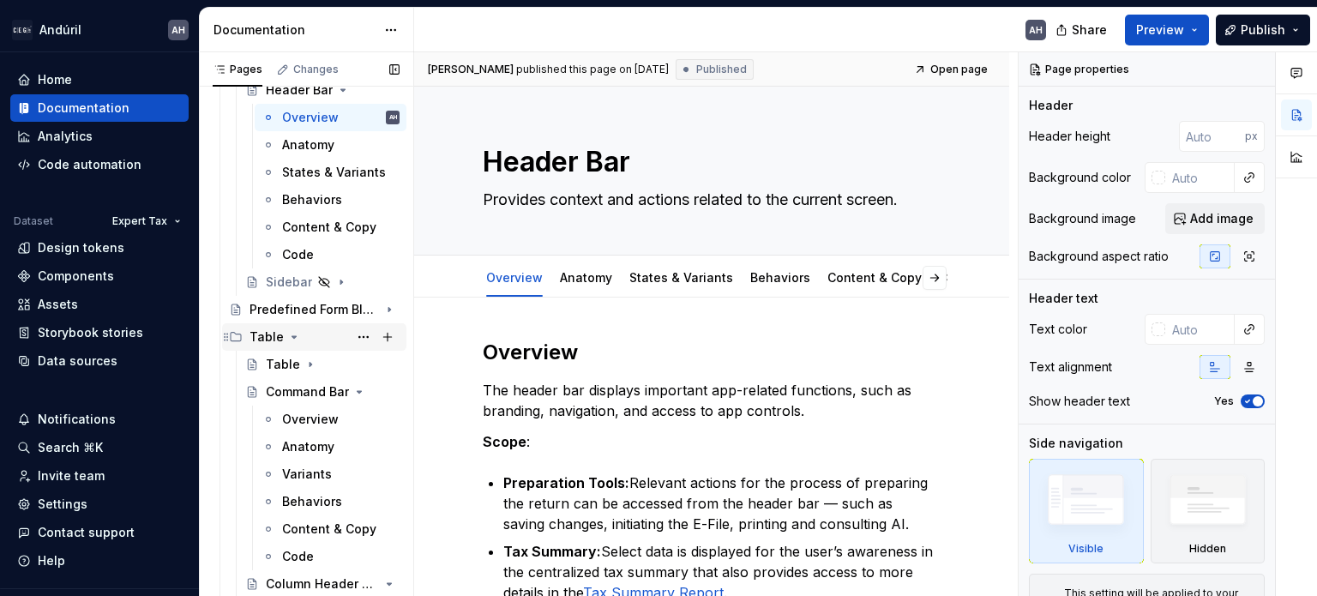
click at [292, 336] on icon "Page tree" at bounding box center [294, 337] width 4 height 2
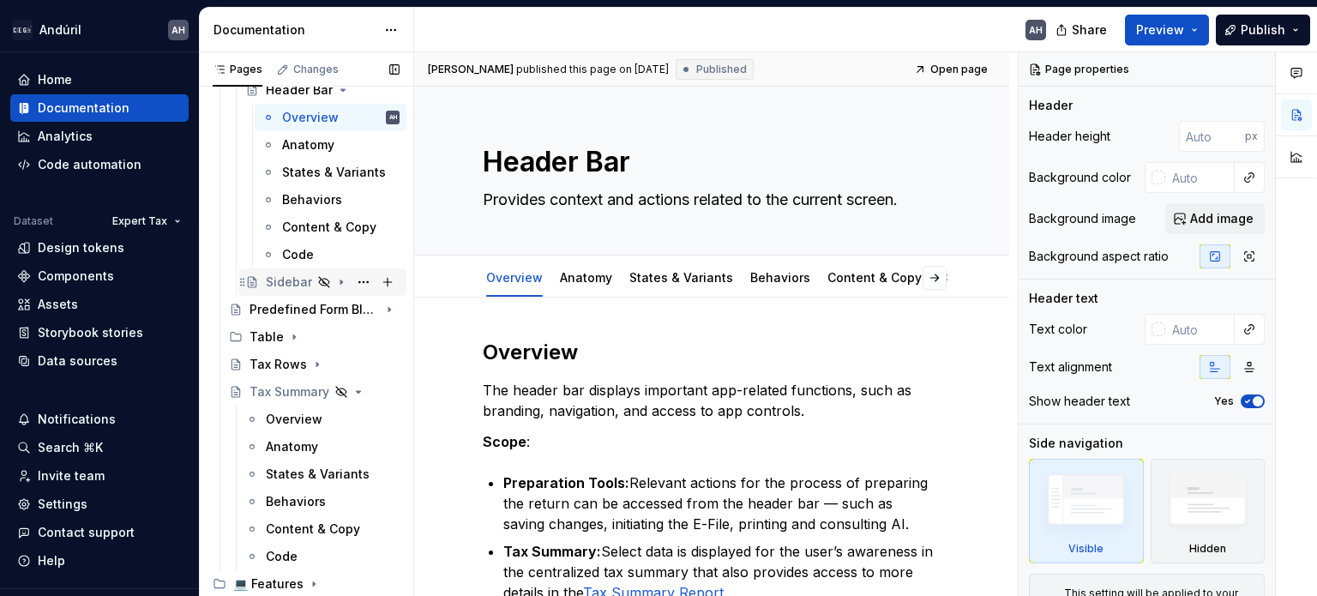
click at [267, 276] on div "Sidebar" at bounding box center [289, 281] width 46 height 17
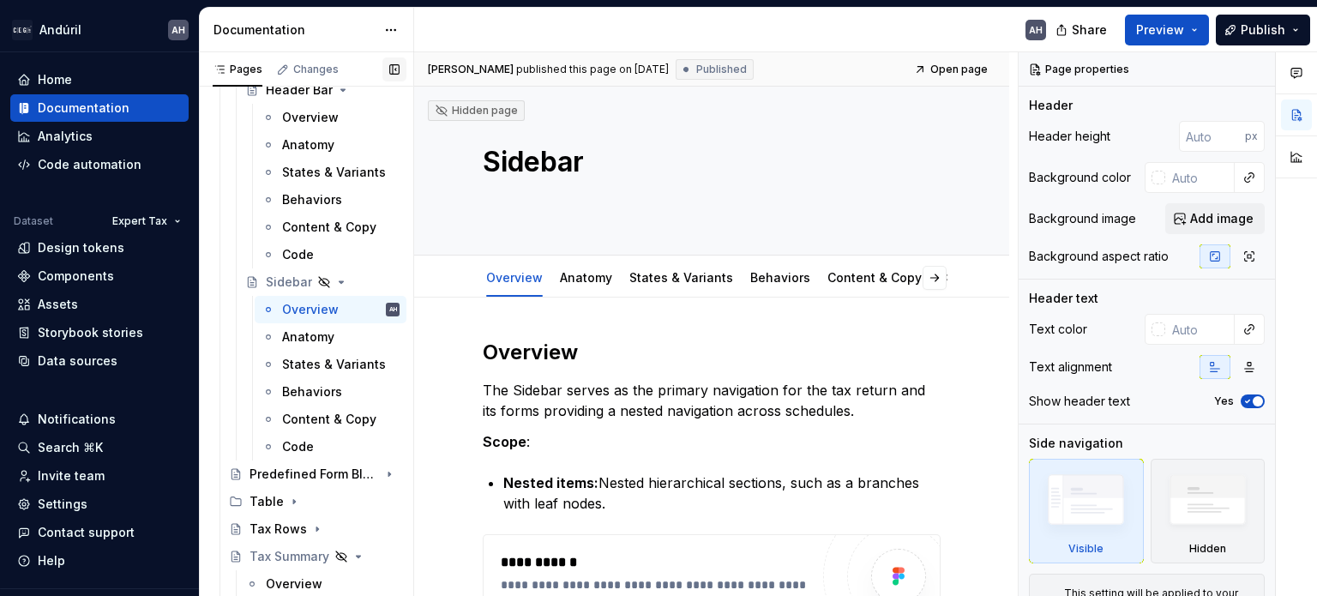
click at [388, 72] on button "button" at bounding box center [394, 69] width 24 height 24
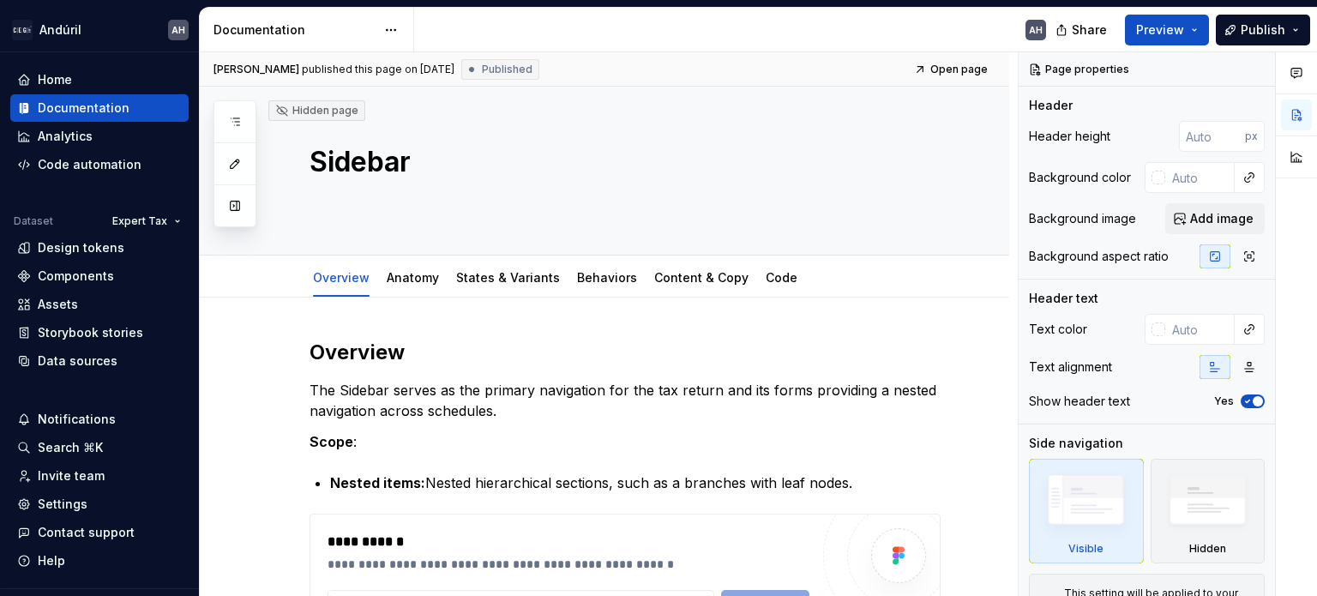
type textarea "*"
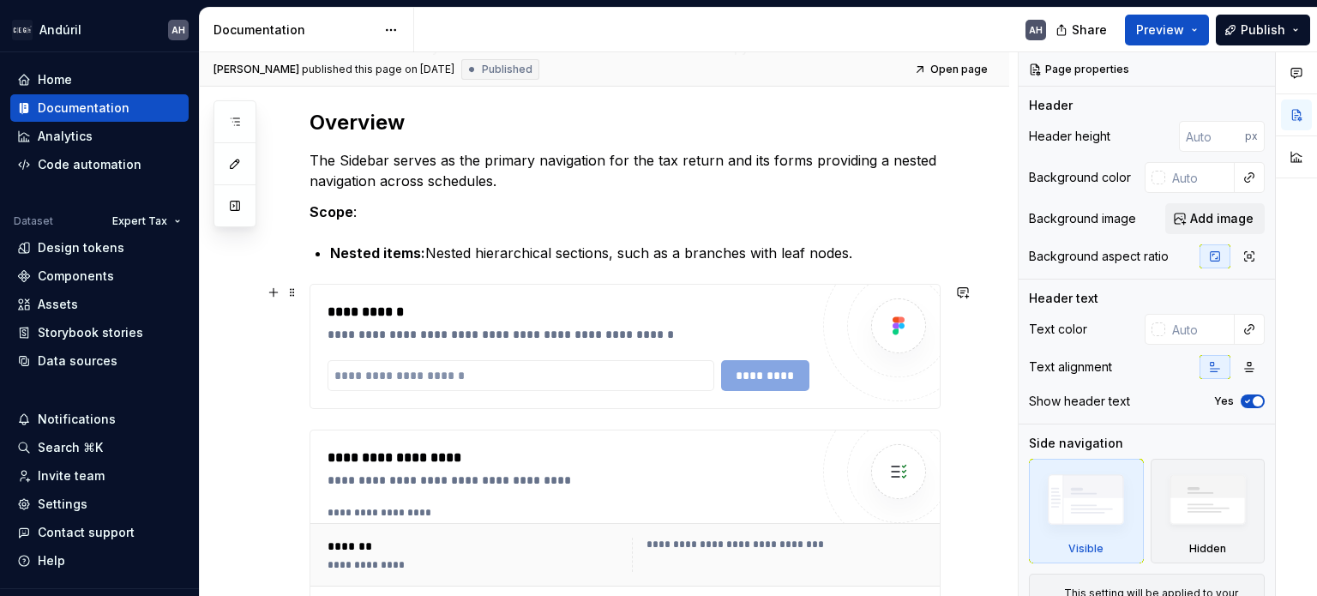
scroll to position [257, 0]
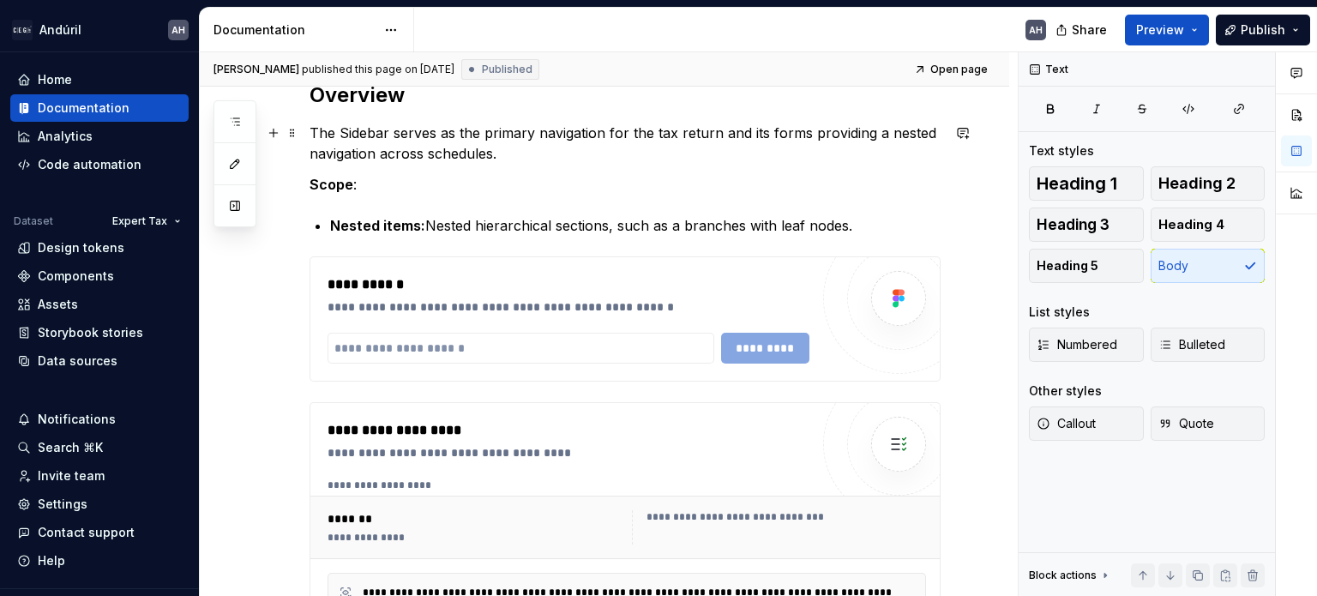
click at [544, 149] on p "The Sidebar serves as the primary navigation for the tax return and its forms p…" at bounding box center [624, 143] width 631 height 41
click at [734, 123] on p "The Sidebar serves as the primary navigation for the tax return and its forms p…" at bounding box center [624, 143] width 631 height 41
click at [720, 129] on p "The Sidebar serves as the primary navigation for the tax return and its forms p…" at bounding box center [624, 143] width 631 height 41
click at [645, 133] on p "The Sidebar serves as the primary navigation for the tax return and its forms p…" at bounding box center [624, 143] width 631 height 41
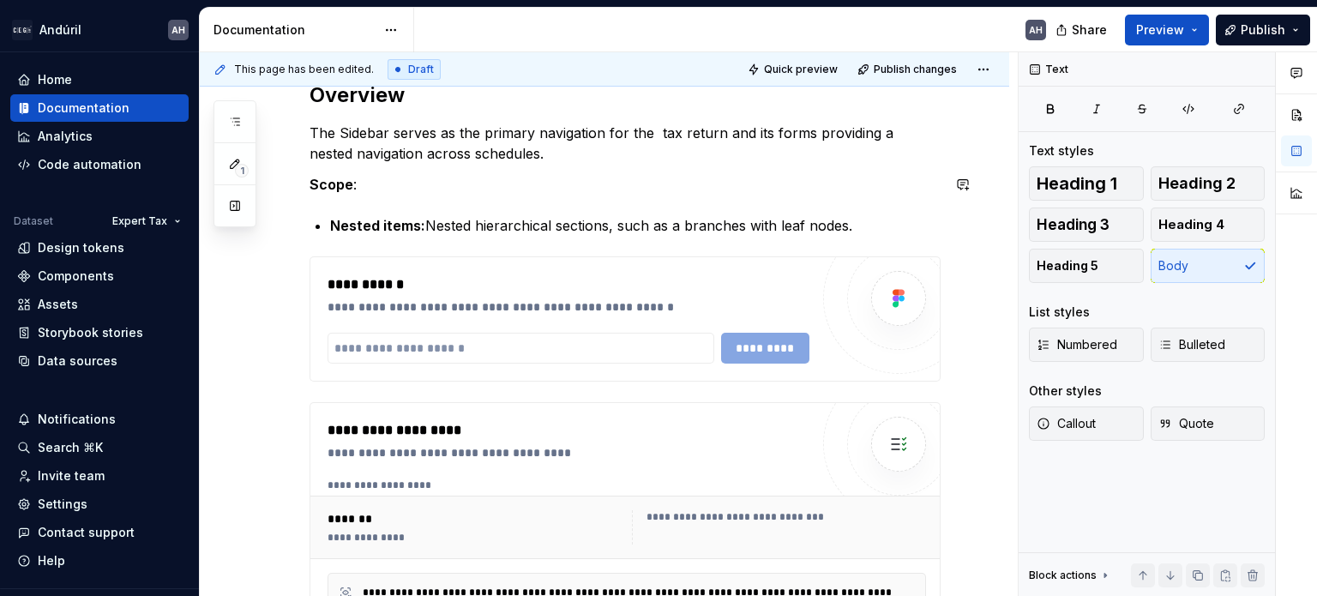
scroll to position [243, 0]
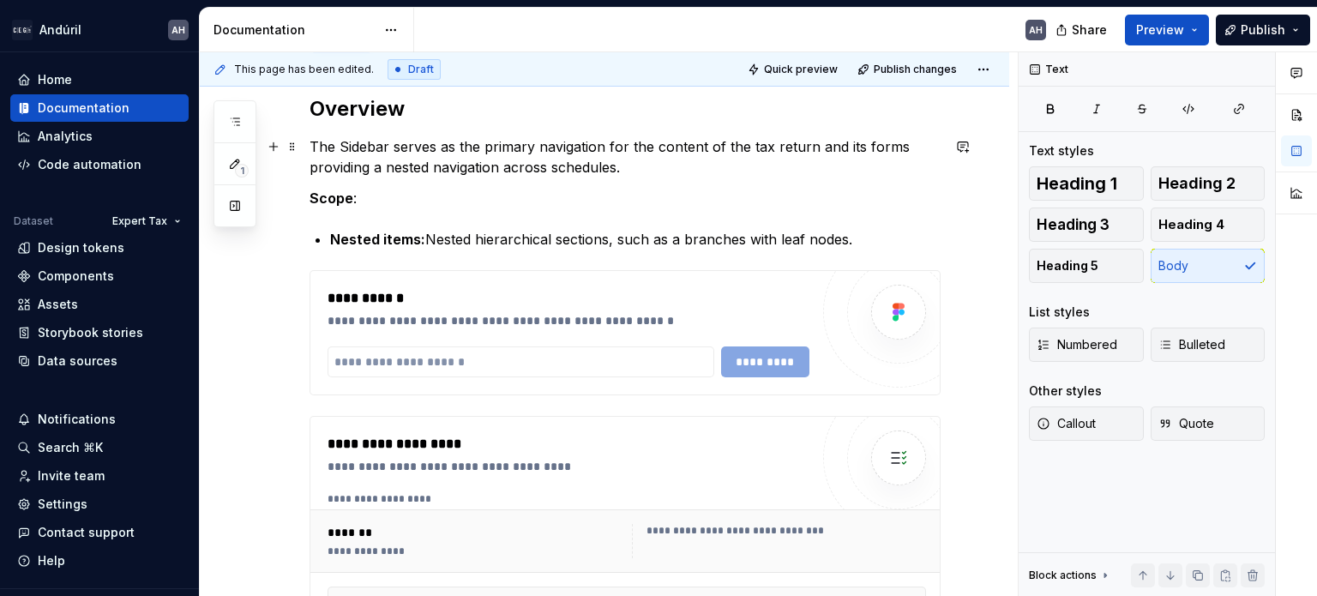
click at [808, 143] on p "The Sidebar serves as the primary navigation for the content of the tax return …" at bounding box center [624, 156] width 631 height 41
click at [813, 148] on p "The Sidebar serves as the primary navigation for the content of the tax return …" at bounding box center [624, 156] width 631 height 41
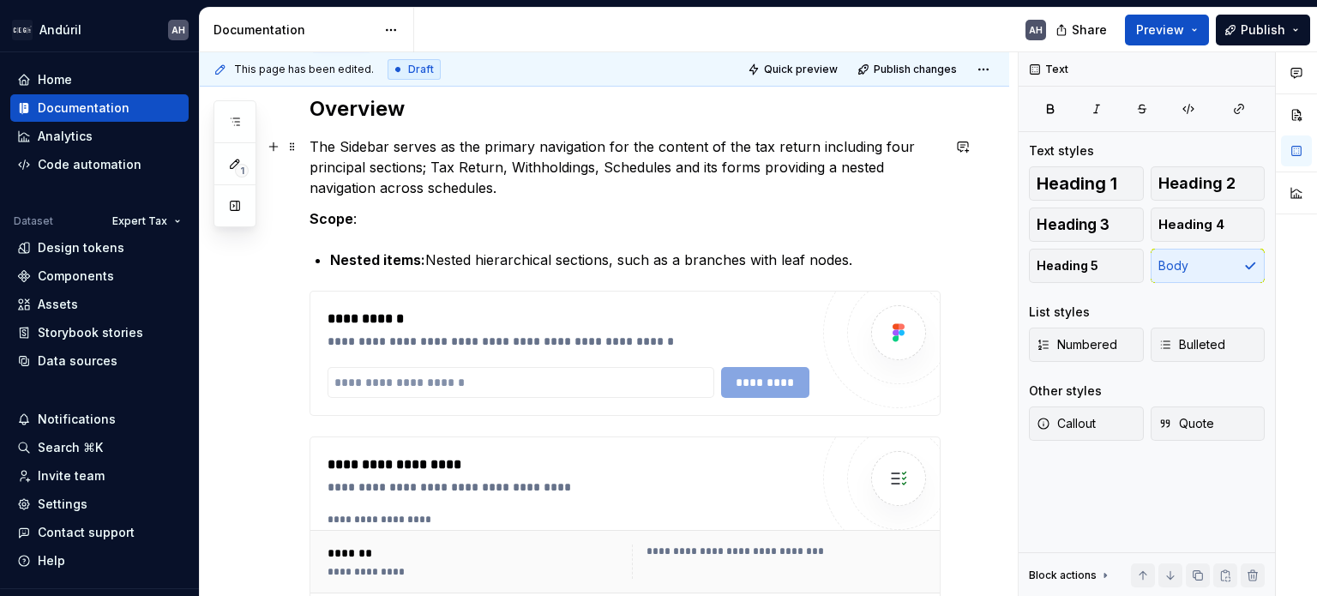
click at [601, 176] on p "The Sidebar serves as the primary navigation for the content of the tax return …" at bounding box center [624, 167] width 631 height 62
click at [700, 167] on p "The Sidebar serves as the primary navigation for the content of the tax return …" at bounding box center [624, 167] width 631 height 62
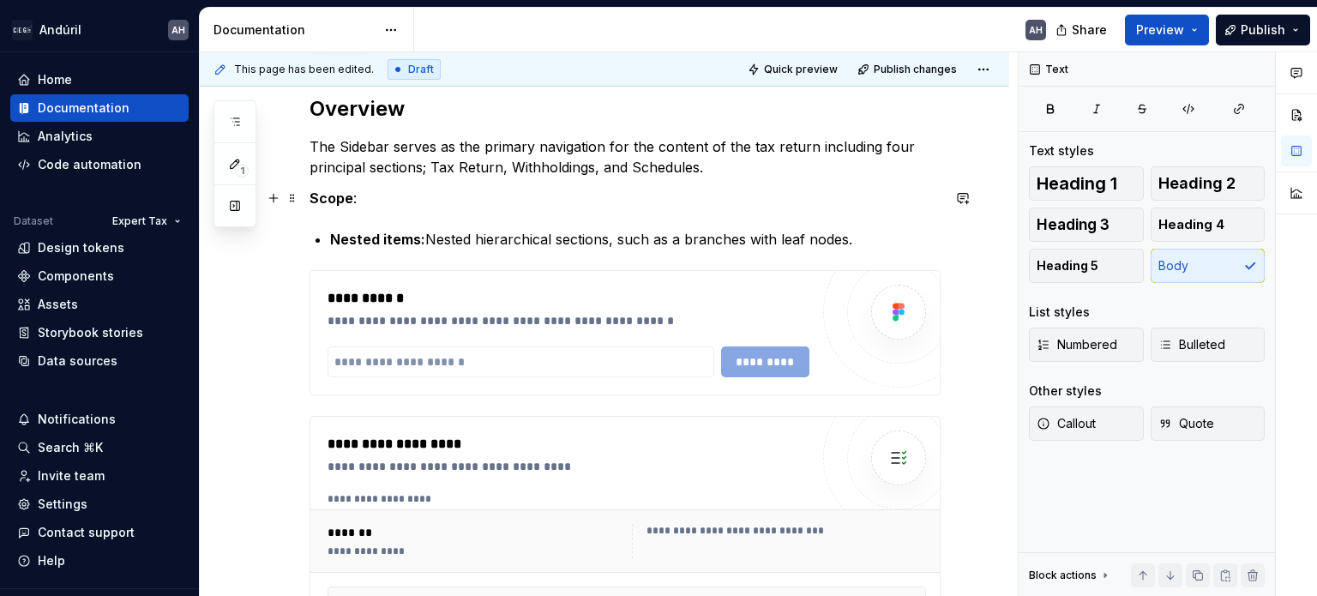
click at [495, 195] on p "Scope :" at bounding box center [624, 198] width 631 height 21
click at [377, 205] on p "Scope :" at bounding box center [624, 198] width 631 height 21
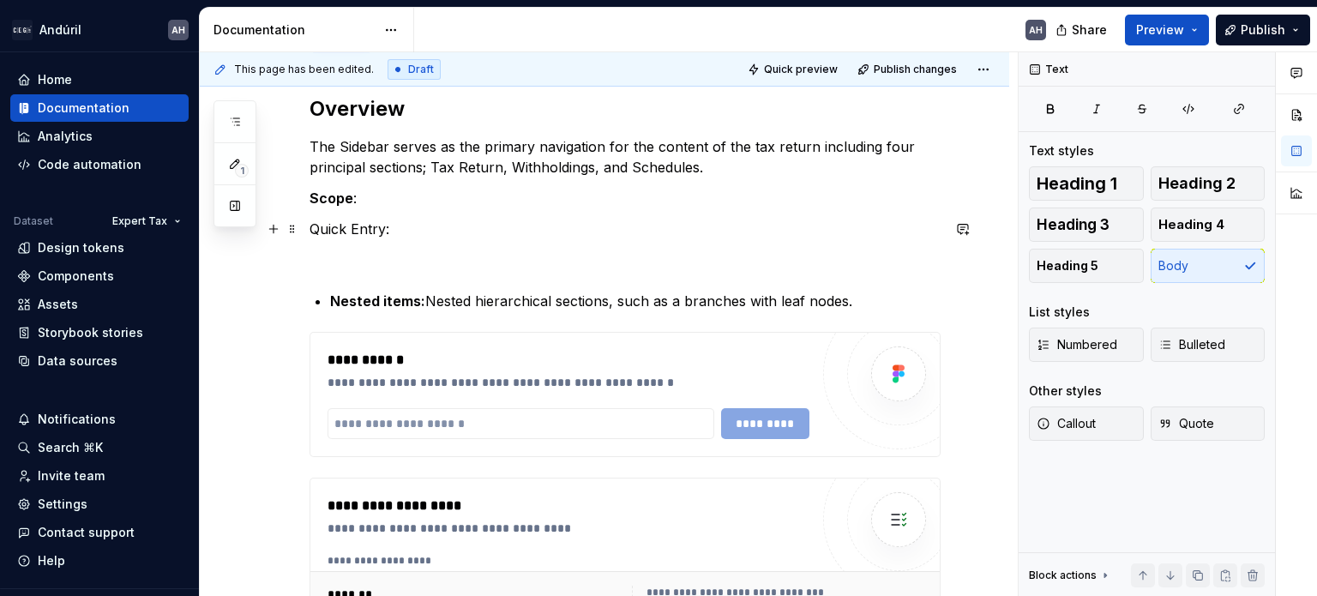
click at [382, 229] on p "Quick Entry:" at bounding box center [624, 229] width 631 height 21
click at [309, 236] on p "Quick Entry Section:" at bounding box center [624, 229] width 631 height 21
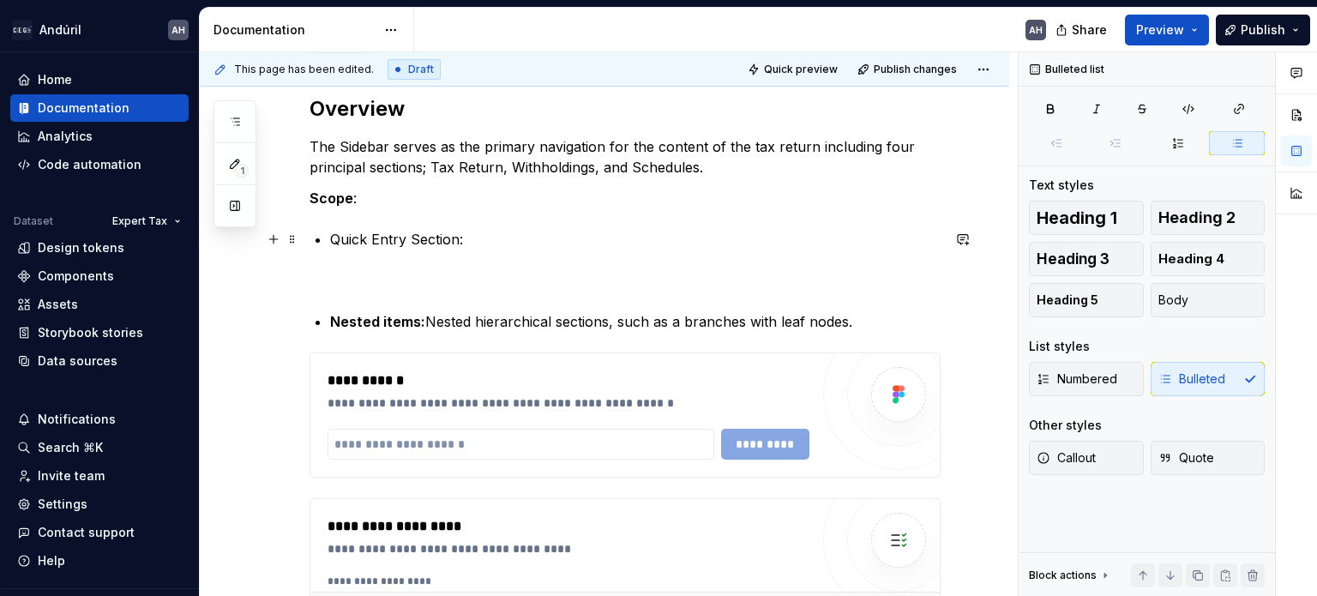
click at [466, 243] on p "Quick Entry Section:" at bounding box center [635, 239] width 610 height 21
click at [387, 193] on p "Scope :" at bounding box center [624, 198] width 631 height 21
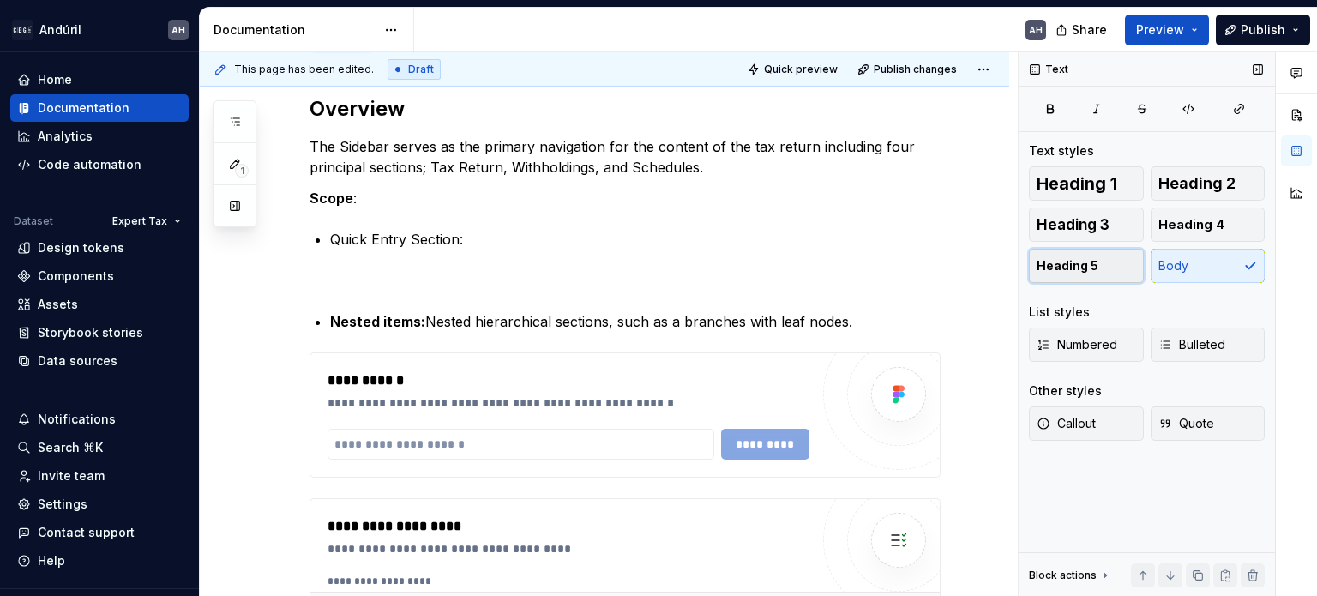
click at [1093, 267] on span "Heading 5" at bounding box center [1068, 265] width 62 height 17
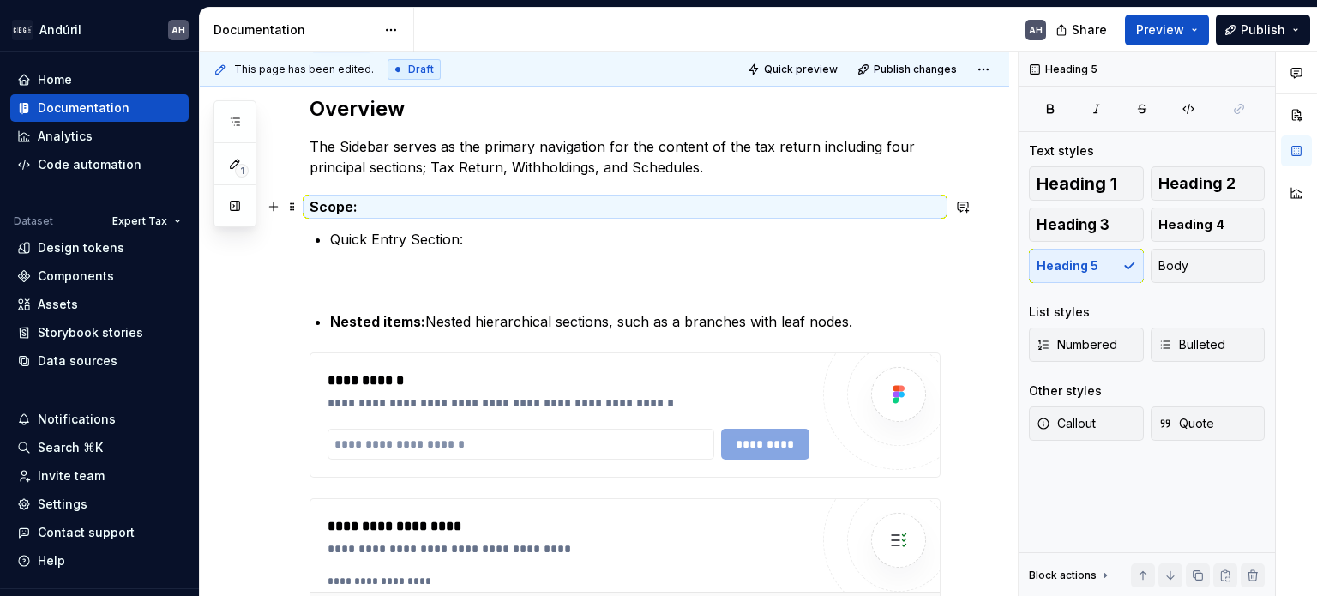
click at [357, 202] on h5 "Scope :" at bounding box center [624, 206] width 631 height 17
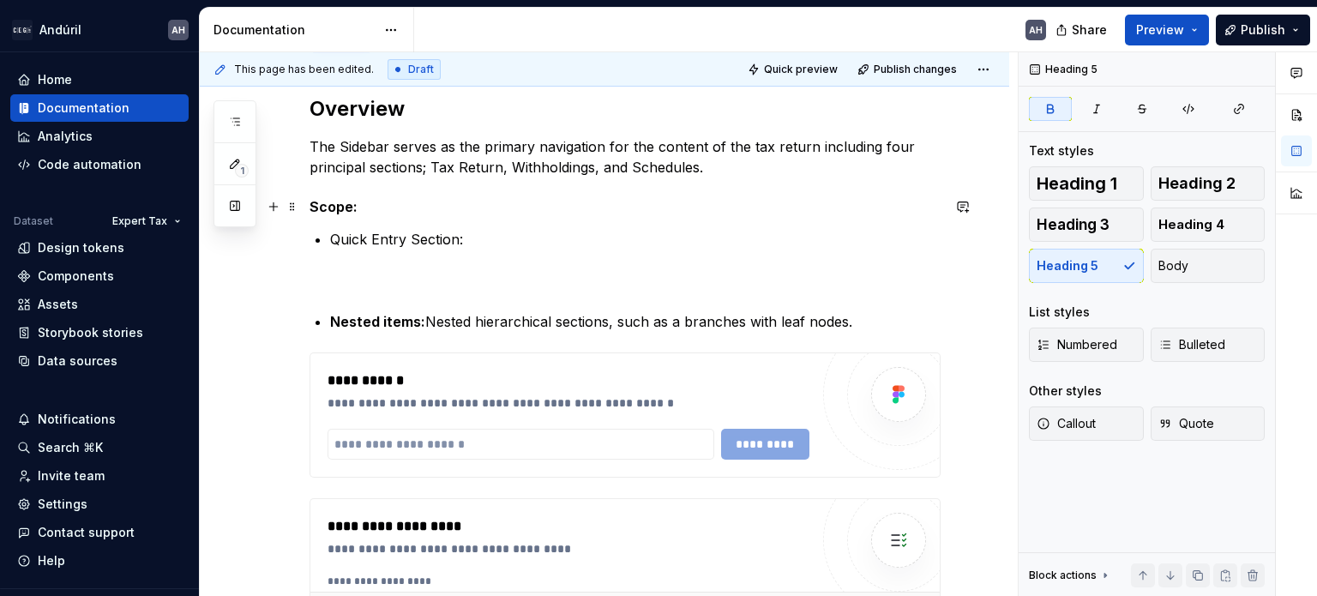
click at [375, 207] on h5 "Scope :" at bounding box center [624, 206] width 631 height 17
click at [490, 244] on p "Quick Entry Section:" at bounding box center [635, 239] width 610 height 21
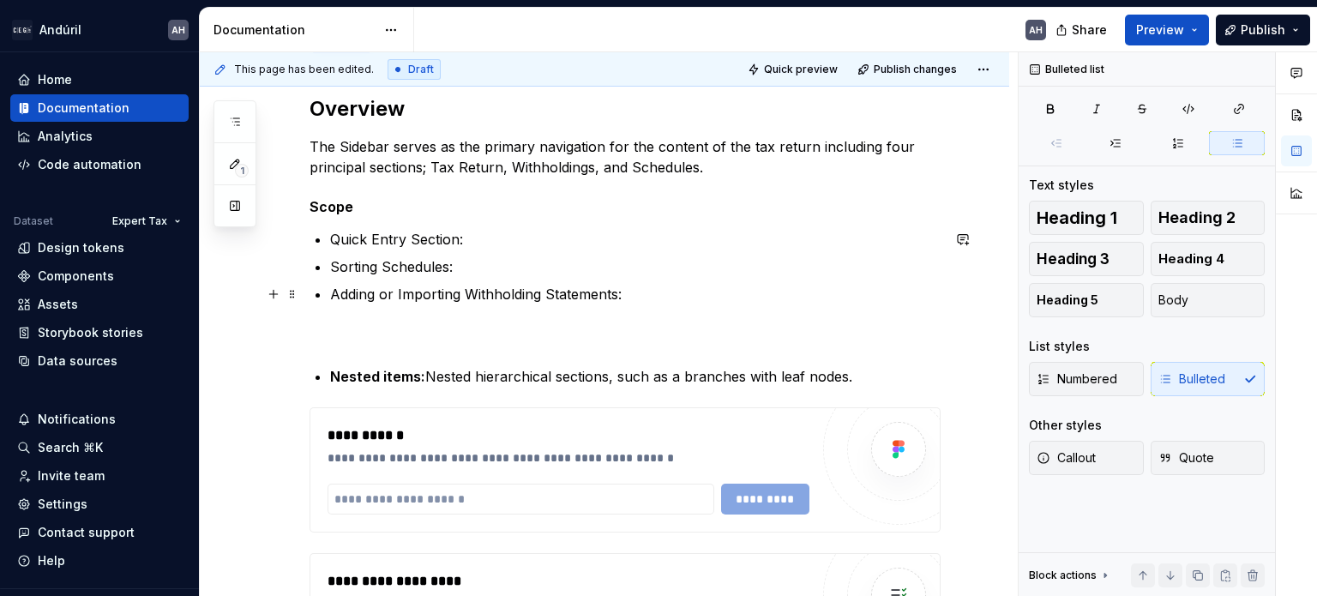
click at [340, 294] on p "Adding or Importing Withholding Statements:" at bounding box center [635, 294] width 610 height 21
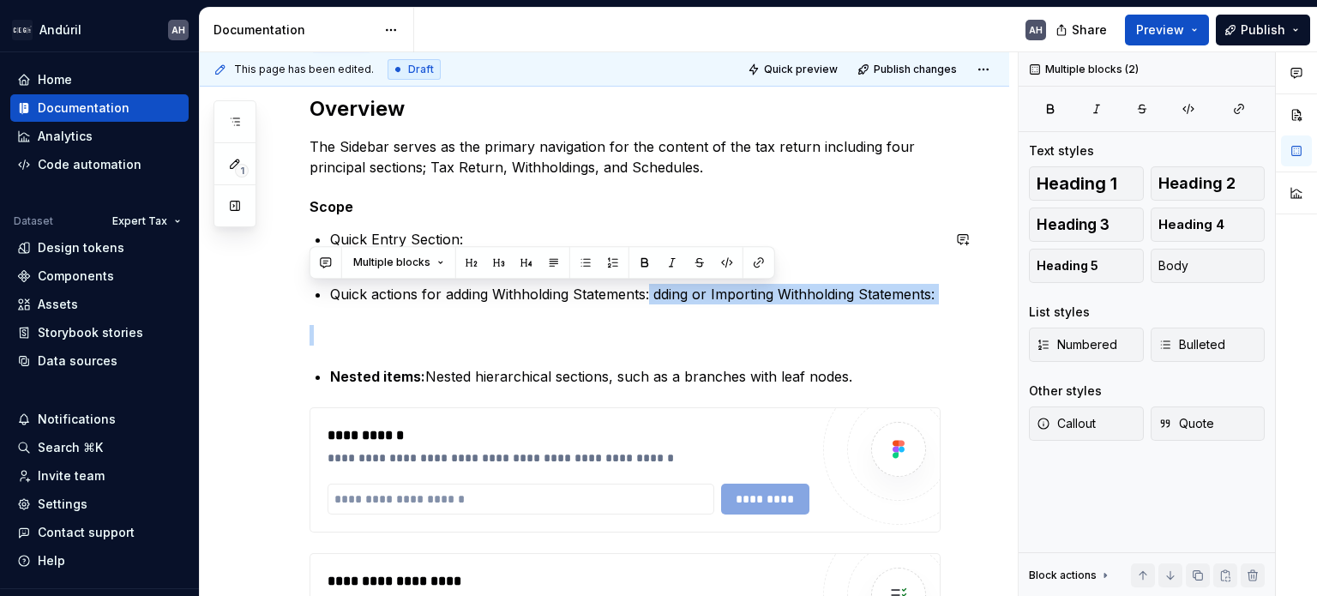
drag, startPoint x: 651, startPoint y: 297, endPoint x: 658, endPoint y: 310, distance: 14.6
click at [658, 310] on div "**********" at bounding box center [624, 464] width 631 height 739
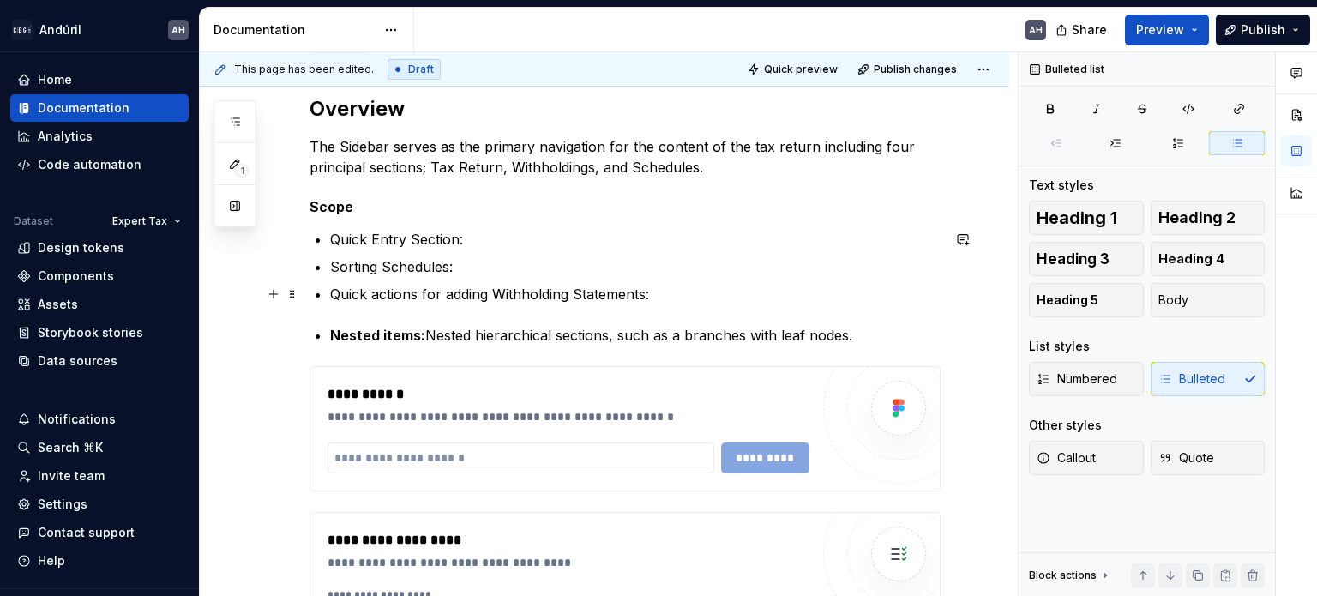
click at [655, 286] on p "Quick actions for adding Withholding Statements:" at bounding box center [635, 294] width 610 height 21
click at [658, 295] on p "Quick actions for adding Withholding Statements:" at bounding box center [635, 294] width 610 height 21
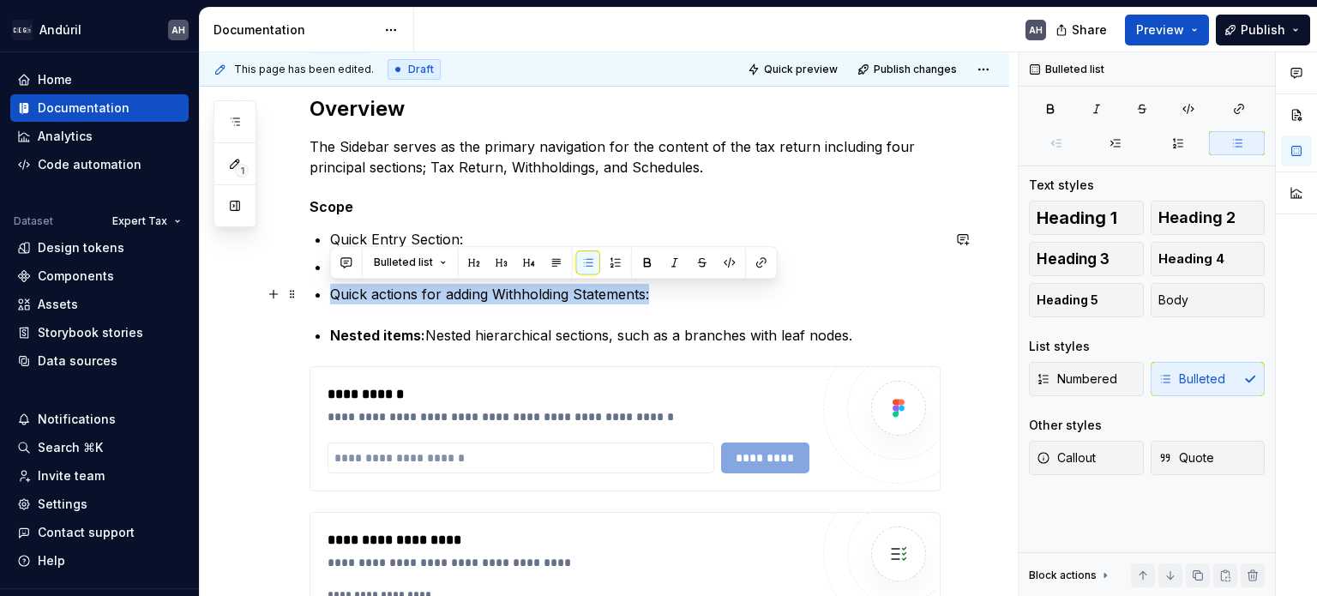
drag, startPoint x: 648, startPoint y: 296, endPoint x: 314, endPoint y: 298, distance: 334.4
click at [314, 298] on div "**********" at bounding box center [624, 444] width 631 height 698
click at [454, 243] on p "Quick Entry Section:" at bounding box center [635, 239] width 610 height 21
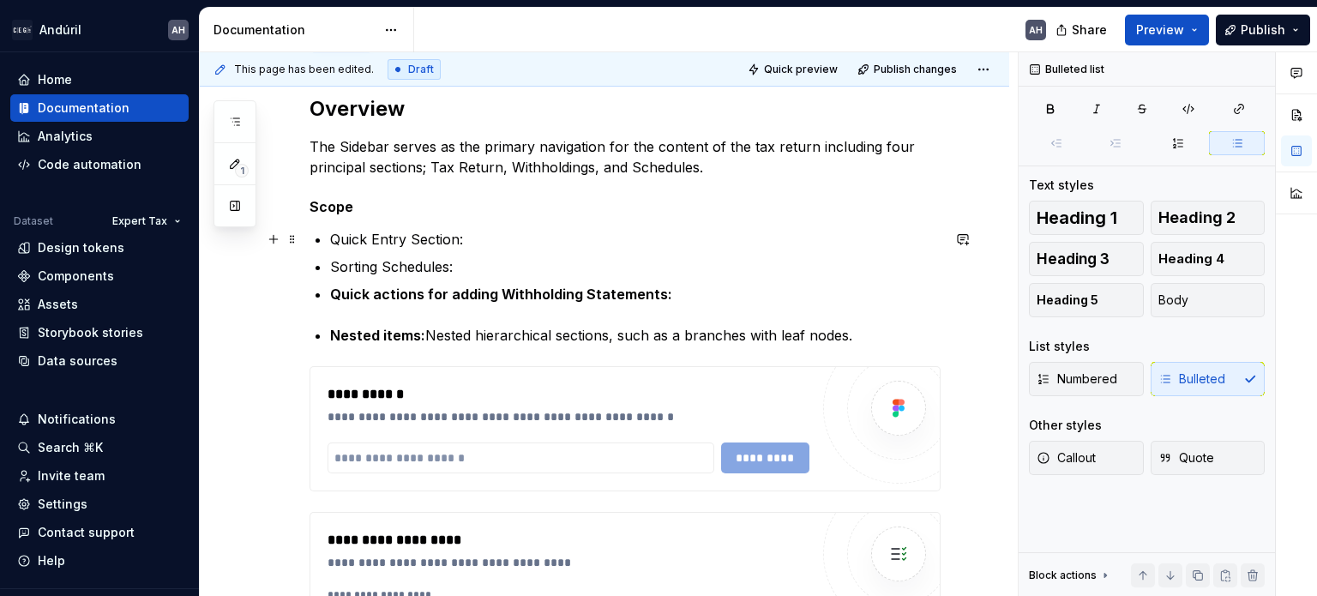
click at [478, 237] on p "Quick Entry Section:" at bounding box center [635, 239] width 610 height 21
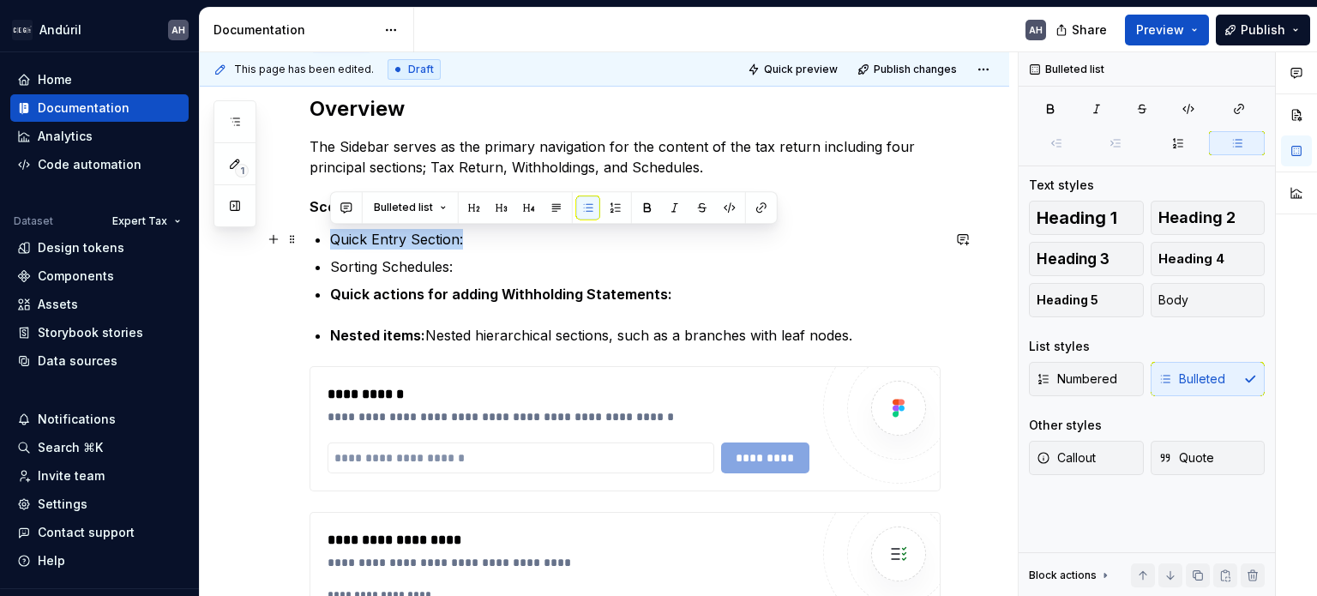
drag, startPoint x: 460, startPoint y: 240, endPoint x: 333, endPoint y: 240, distance: 127.7
click at [333, 240] on p "Quick Entry Section:" at bounding box center [635, 239] width 610 height 21
click at [476, 273] on p "Sorting Schedules:" at bounding box center [635, 266] width 610 height 21
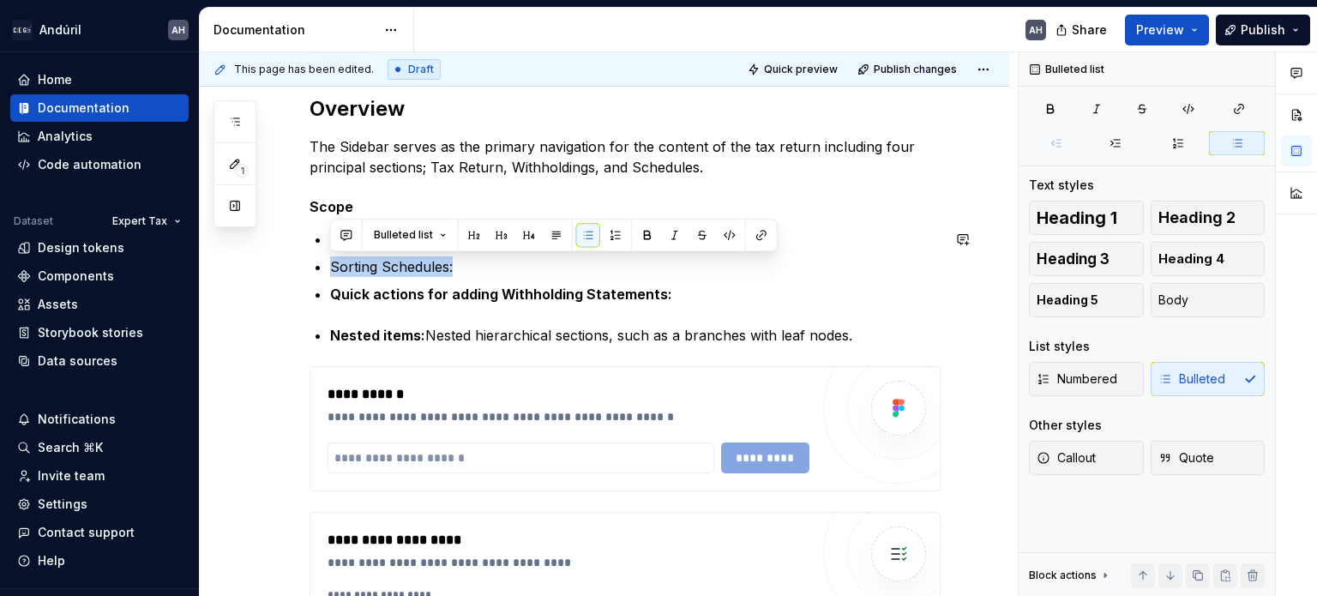
drag, startPoint x: 450, startPoint y: 270, endPoint x: 320, endPoint y: 267, distance: 130.4
click at [330, 267] on li "Sorting Schedules:" at bounding box center [635, 266] width 610 height 21
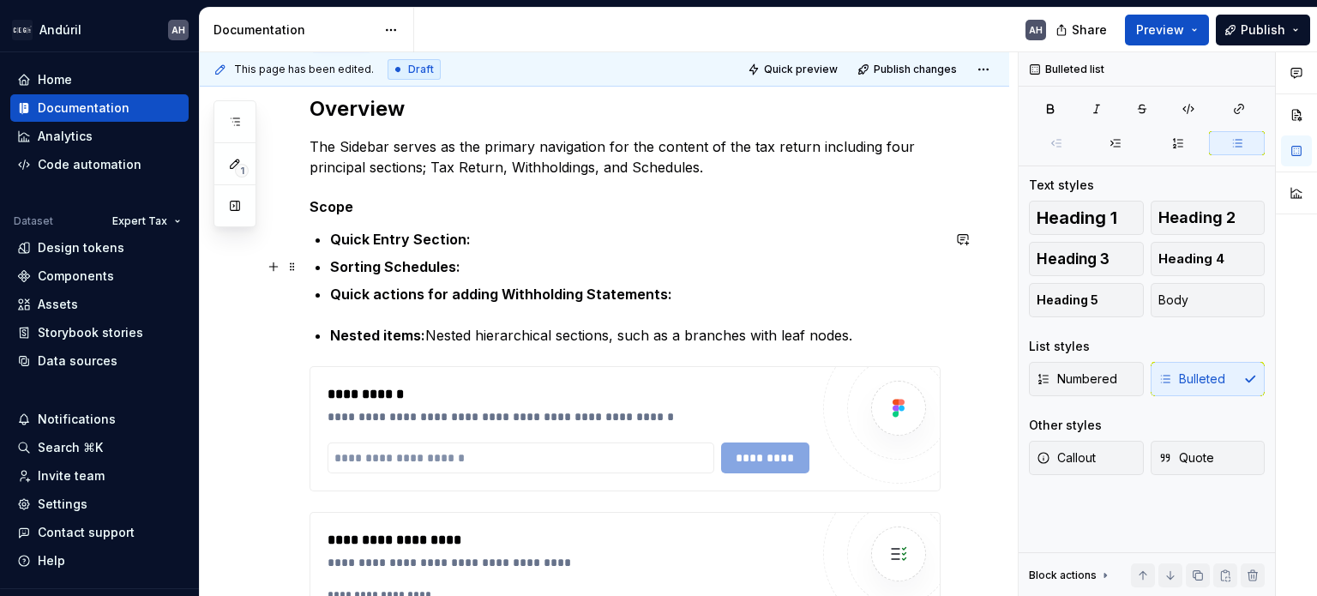
click at [482, 269] on p "Sorting Schedules:" at bounding box center [635, 266] width 610 height 21
click at [488, 242] on p "Quick Entry Section:" at bounding box center [635, 239] width 610 height 21
click at [484, 236] on p "Quick Entry Section: AGrouping" at bounding box center [635, 239] width 610 height 21
click at [580, 253] on ul "Quick Entry Section: Grouping Sorting Schedules: Quick actions for adding Withh…" at bounding box center [635, 266] width 610 height 75
click at [556, 236] on p "Quick Entry Section: Grouping" at bounding box center [635, 239] width 610 height 21
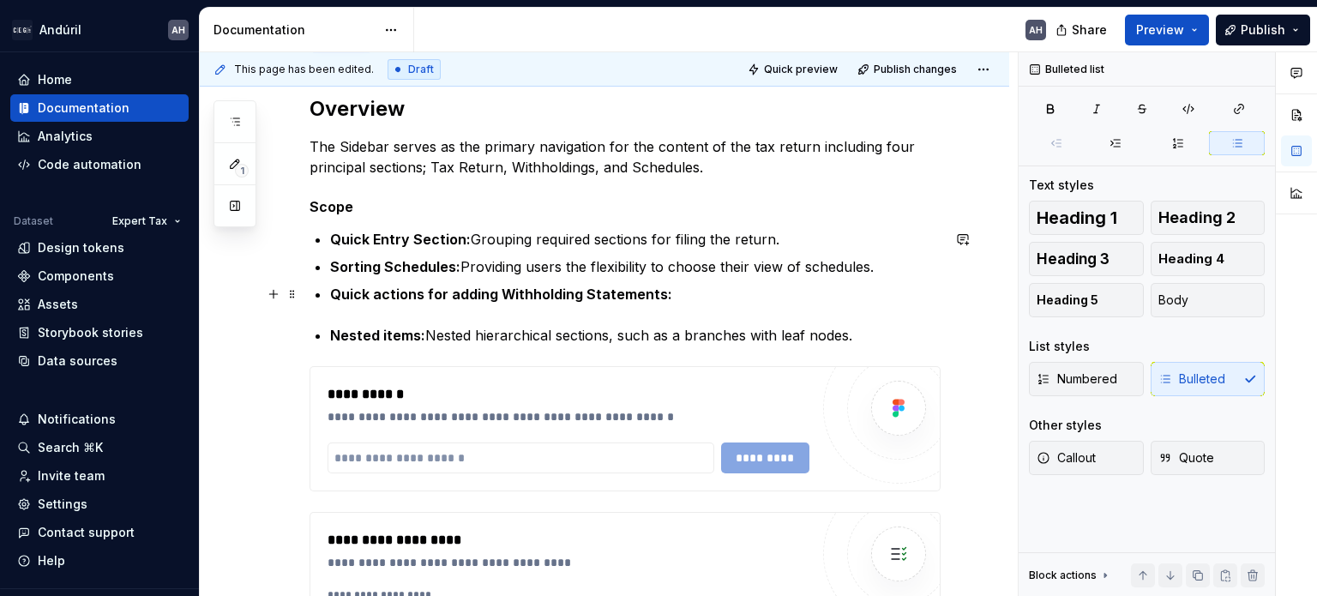
click at [693, 297] on p "Quick actions for adding Withholding Statements:" at bounding box center [635, 294] width 610 height 21
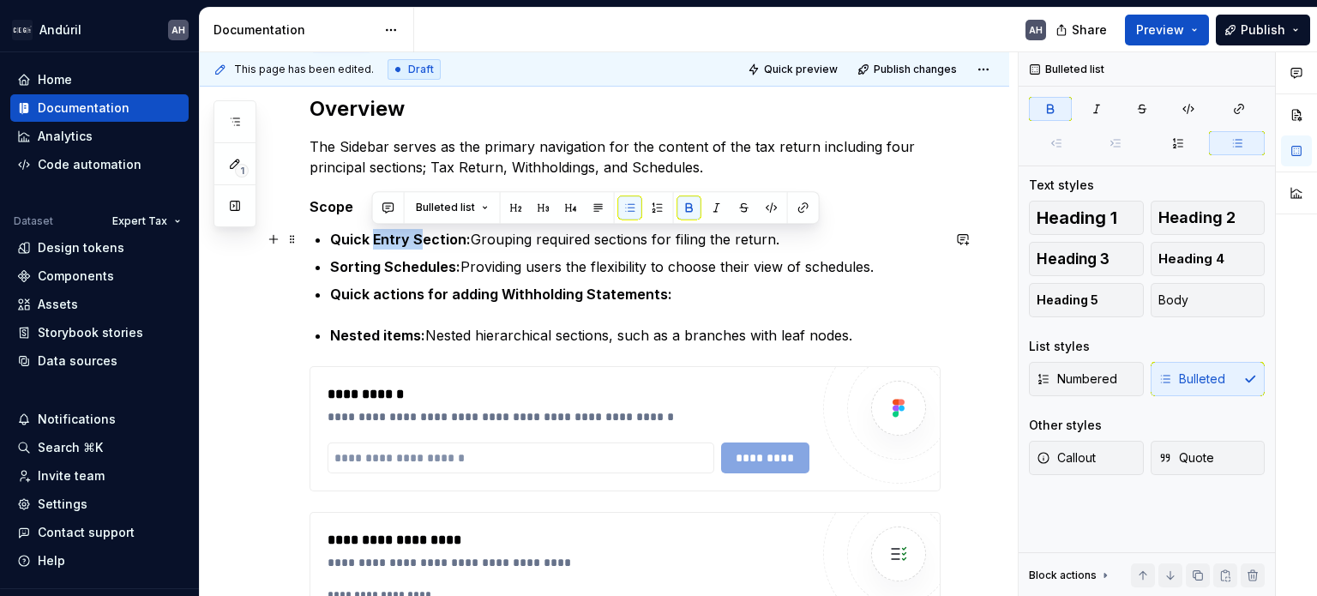
drag, startPoint x: 423, startPoint y: 238, endPoint x: 371, endPoint y: 232, distance: 51.8
click at [371, 232] on strong "Quick Entry Section:" at bounding box center [400, 239] width 141 height 17
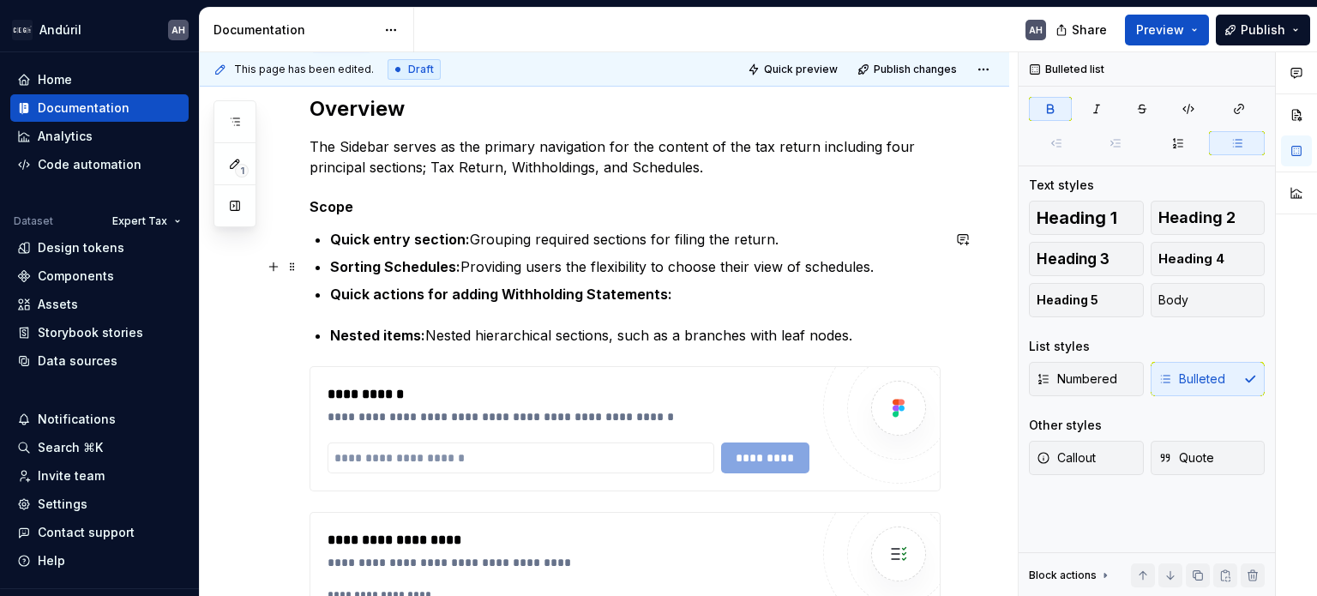
click at [390, 264] on strong "Sorting Schedules:" at bounding box center [395, 266] width 130 height 17
click at [775, 285] on p "Quick actions for adding Withholding Statements:" at bounding box center [635, 294] width 610 height 21
click at [448, 297] on strong "Quick actions for adding Withholding Statements:" at bounding box center [501, 293] width 342 height 17
click at [481, 296] on strong "Quick actions for adding Withholding Statements:" at bounding box center [501, 293] width 342 height 17
click at [786, 277] on ul "Quick entry section: Grouping required sections for filing the return. Sorting …" at bounding box center [635, 266] width 610 height 75
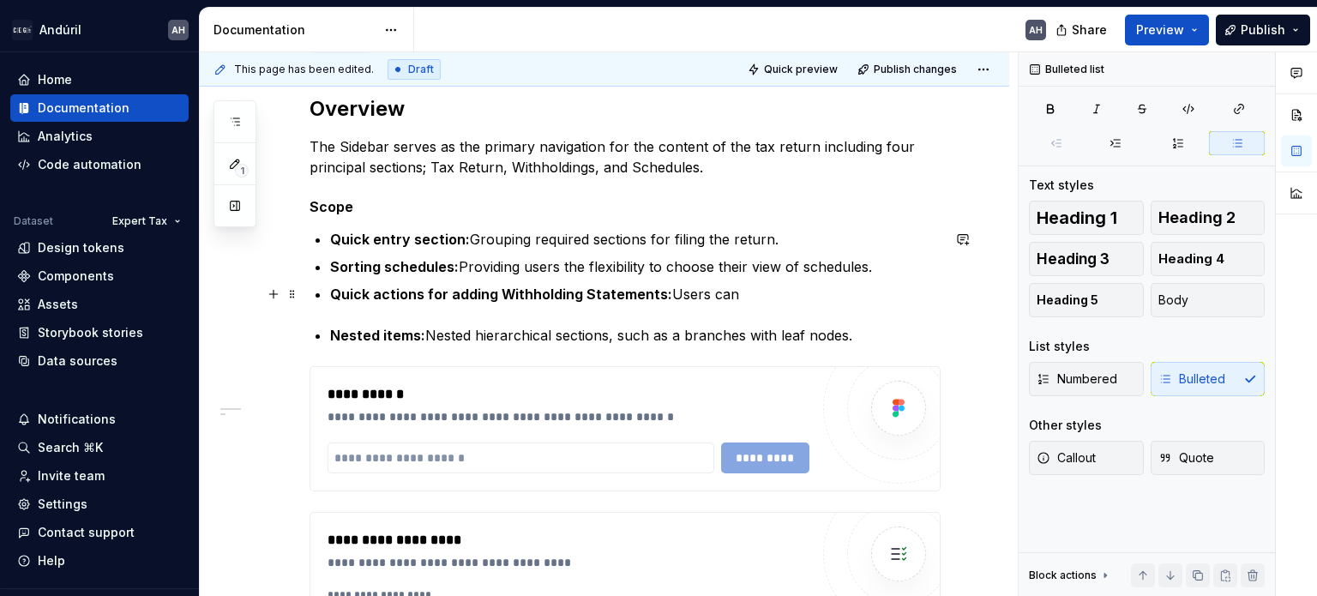
click at [771, 289] on p "Quick actions for adding Withholding Statements: Users can" at bounding box center [635, 294] width 610 height 21
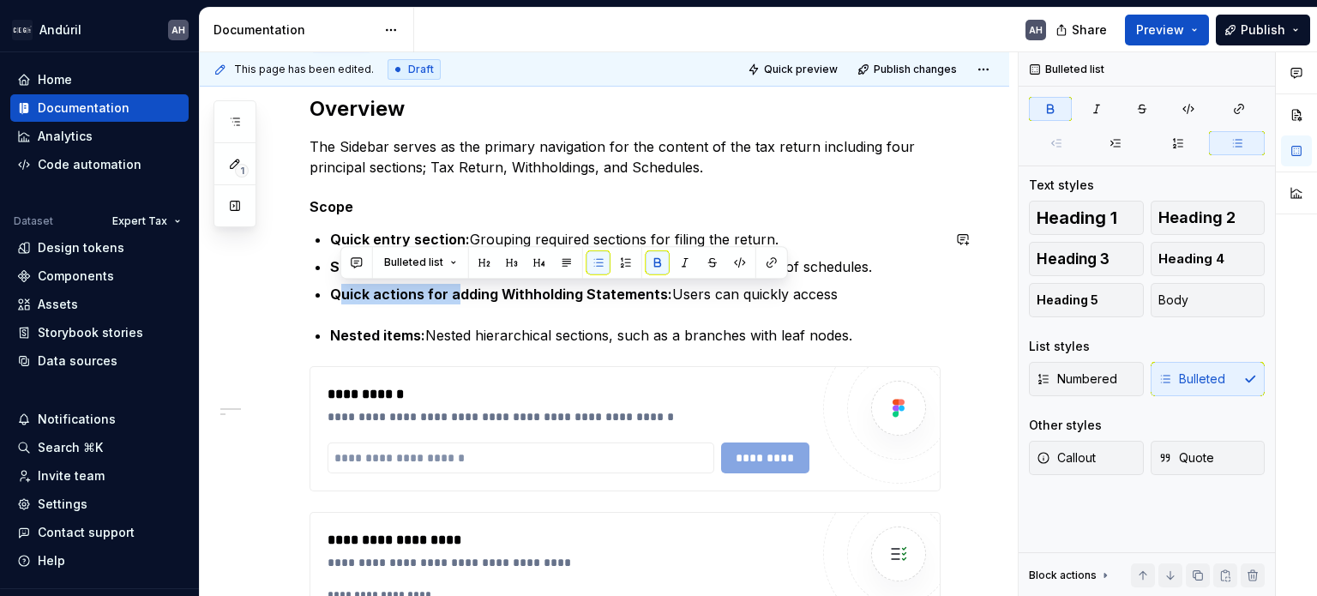
drag, startPoint x: 335, startPoint y: 291, endPoint x: 453, endPoint y: 291, distance: 117.5
click at [453, 291] on strong "Quick actions for adding Withholding Statements:" at bounding box center [501, 293] width 342 height 17
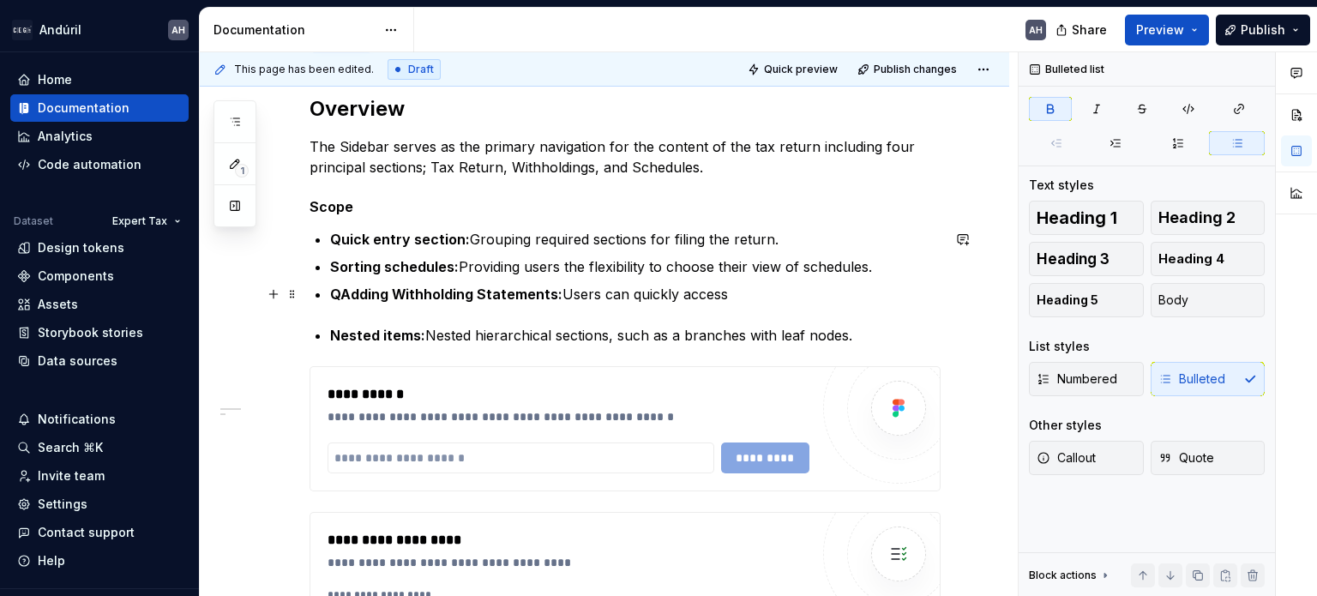
click at [516, 292] on strong "QAdding Withholding Statements:" at bounding box center [446, 293] width 232 height 17
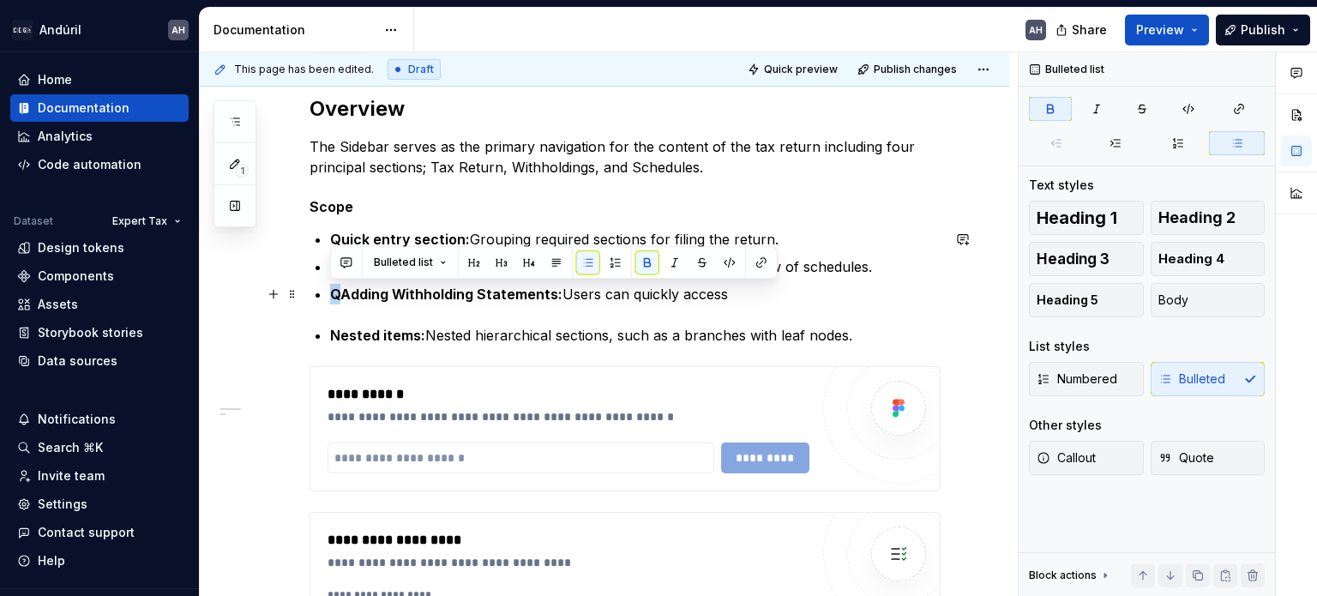
click at [332, 291] on strong "QAdding Withholding Statements:" at bounding box center [446, 293] width 232 height 17
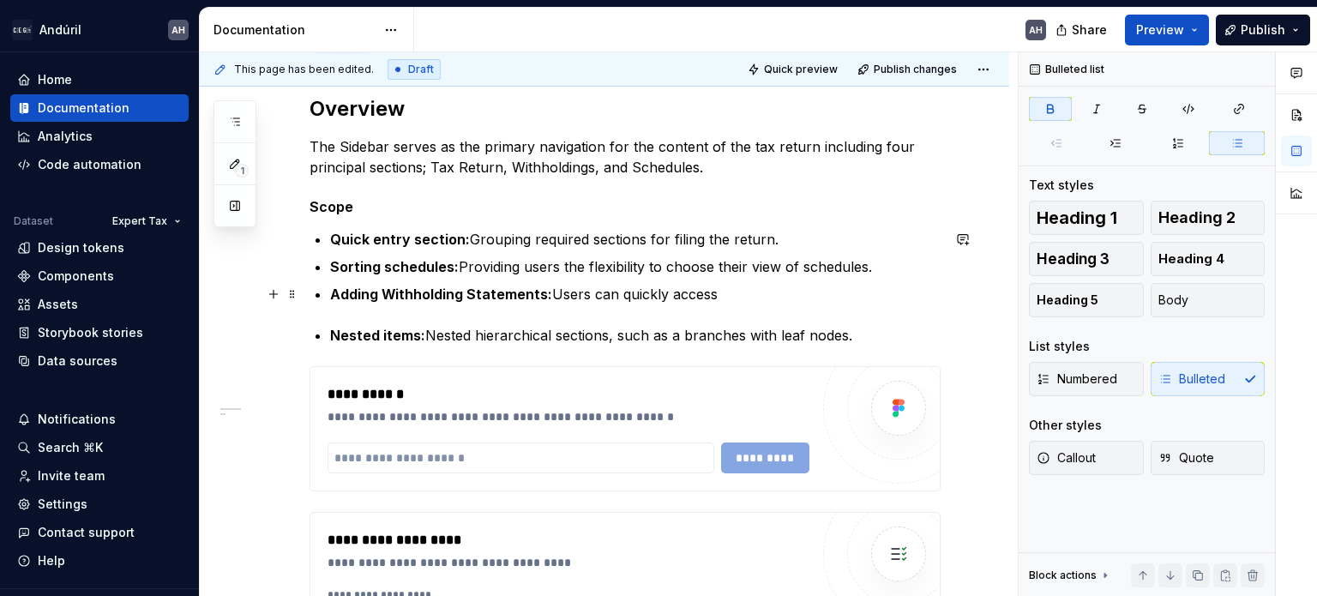
click at [381, 294] on strong "Adding Withholding Statements:" at bounding box center [441, 293] width 222 height 17
click at [531, 291] on strong "Adding relevant Withholding Statements:" at bounding box center [471, 293] width 283 height 17
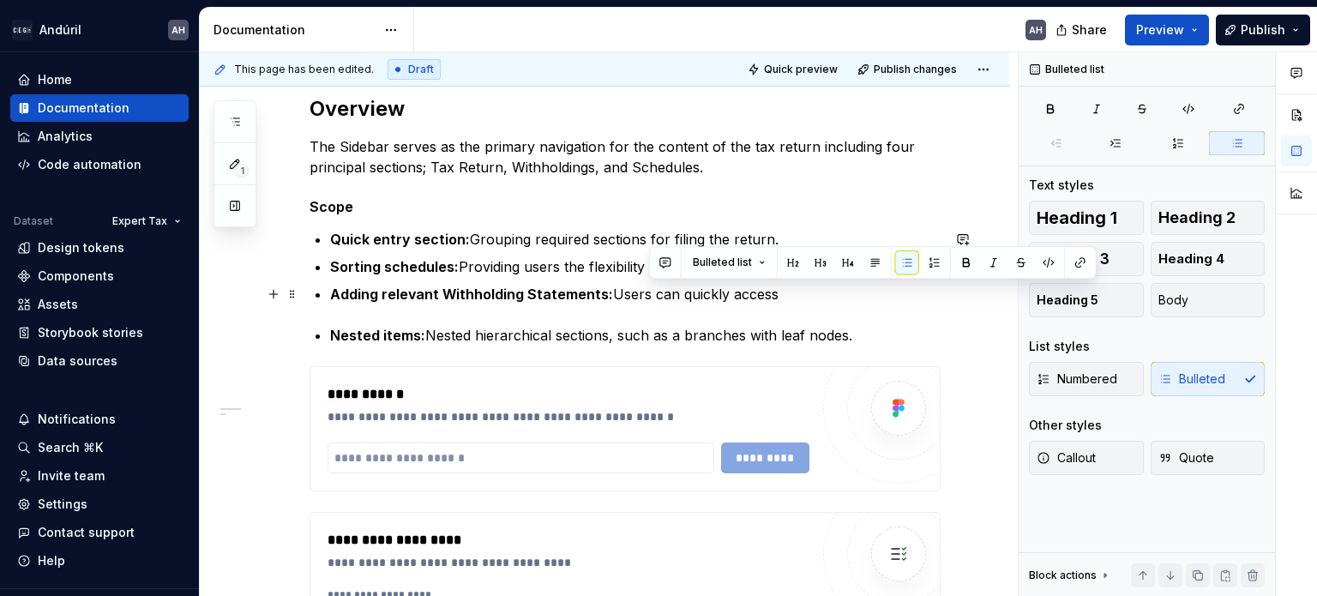
drag, startPoint x: 787, startPoint y: 287, endPoint x: 652, endPoint y: 295, distance: 134.8
click at [652, 295] on p "Adding relevant Withholding Statements: Users can quickly access" at bounding box center [635, 294] width 610 height 21
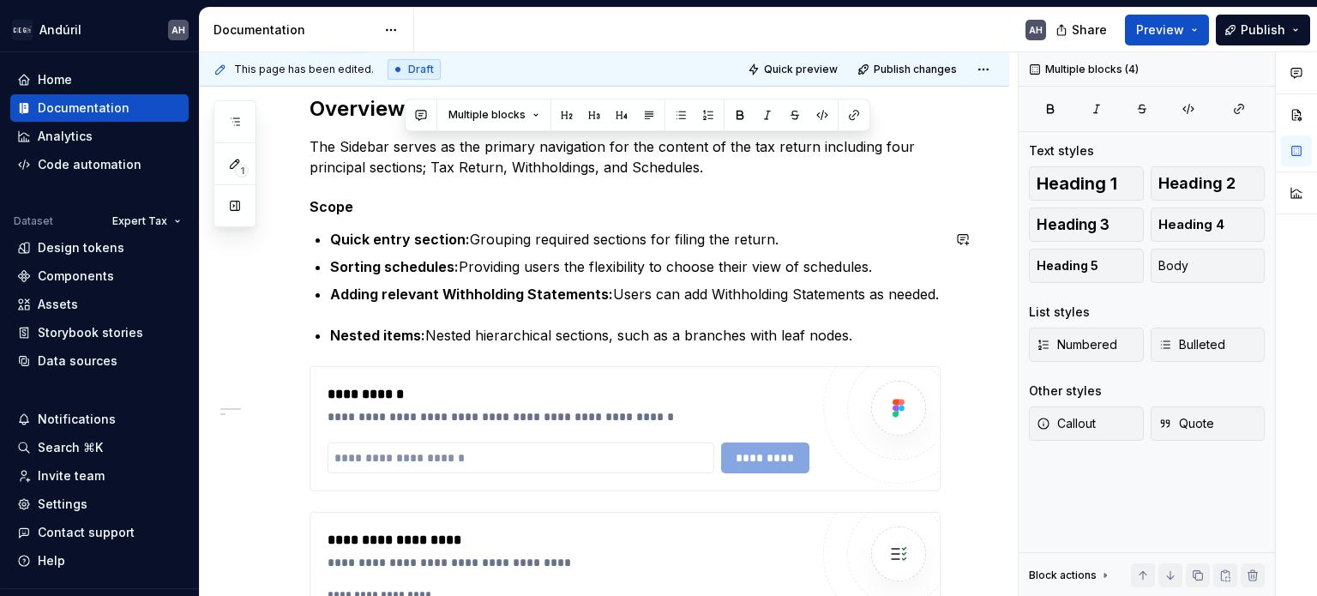
scroll to position [201, 0]
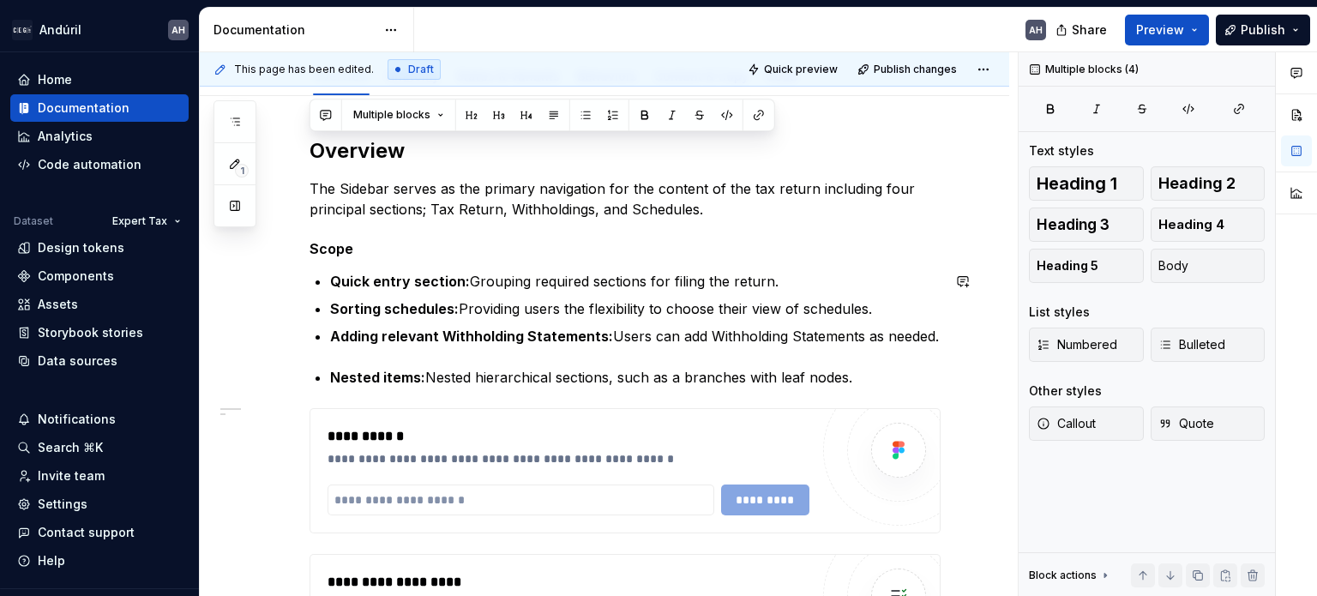
copy div "Overview The Sidebar serves as the primary navigation for the content of the ta…"
click at [439, 181] on p "The Sidebar serves as the primary navigation for the content of the tax return …" at bounding box center [624, 198] width 631 height 41
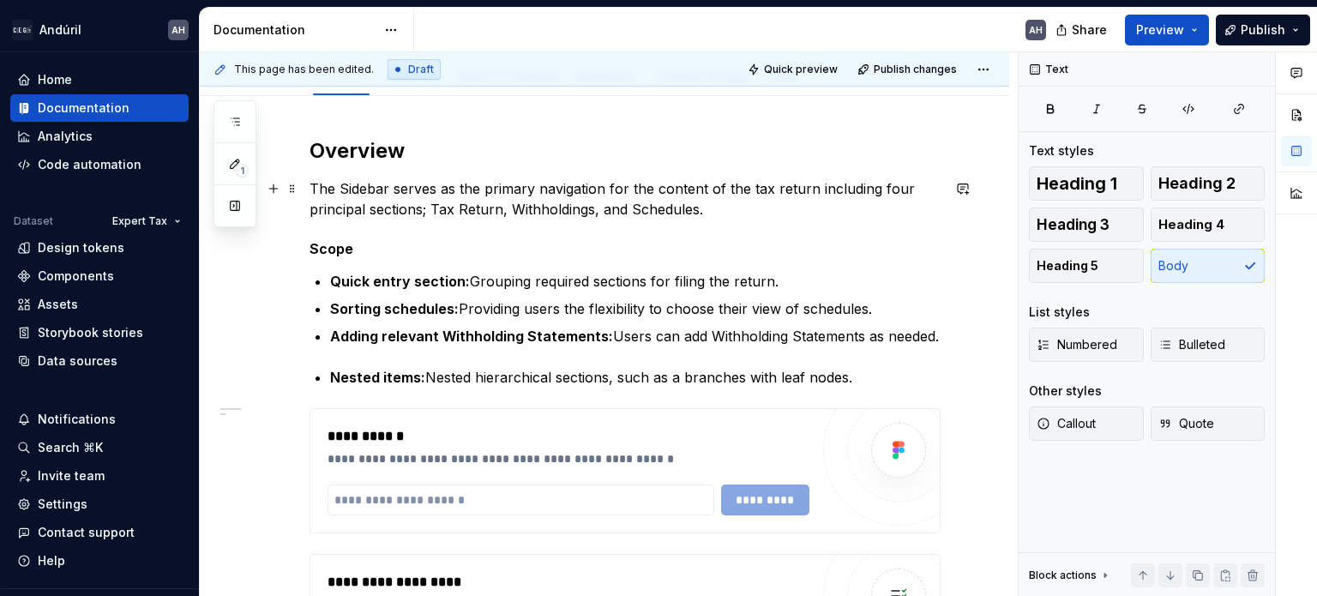
click at [307, 186] on div "**********" at bounding box center [604, 565] width 809 height 939
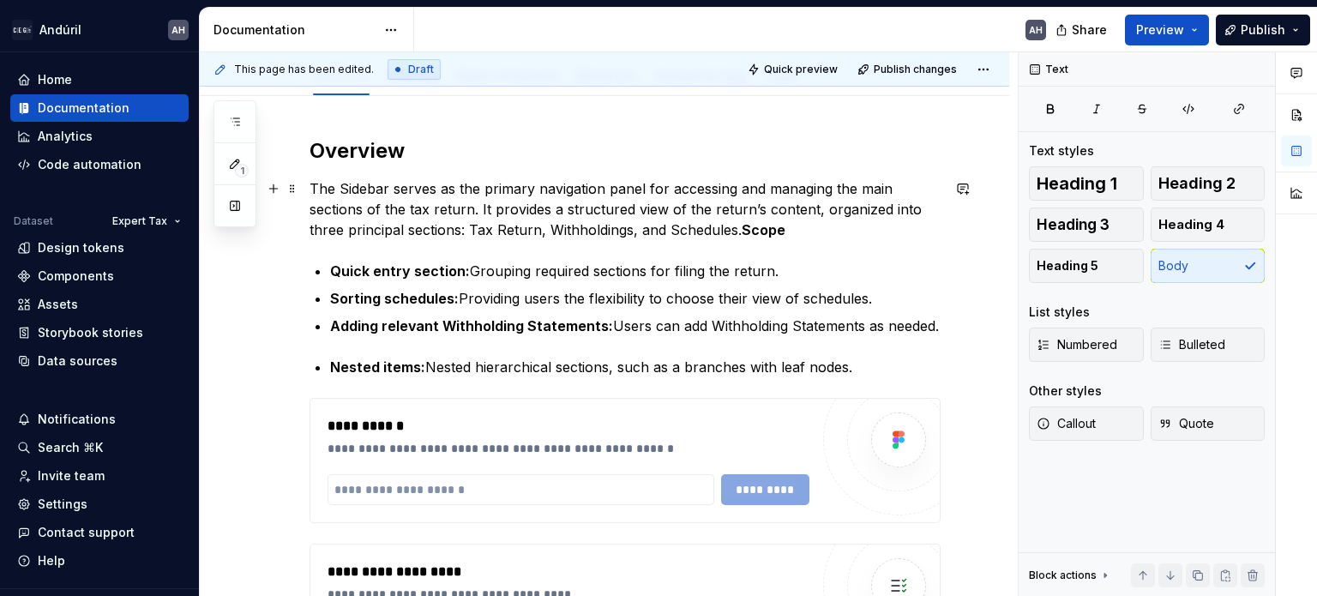
click at [336, 208] on p "The Sidebar serves as the primary navigation panel for accessing and managing t…" at bounding box center [624, 209] width 631 height 62
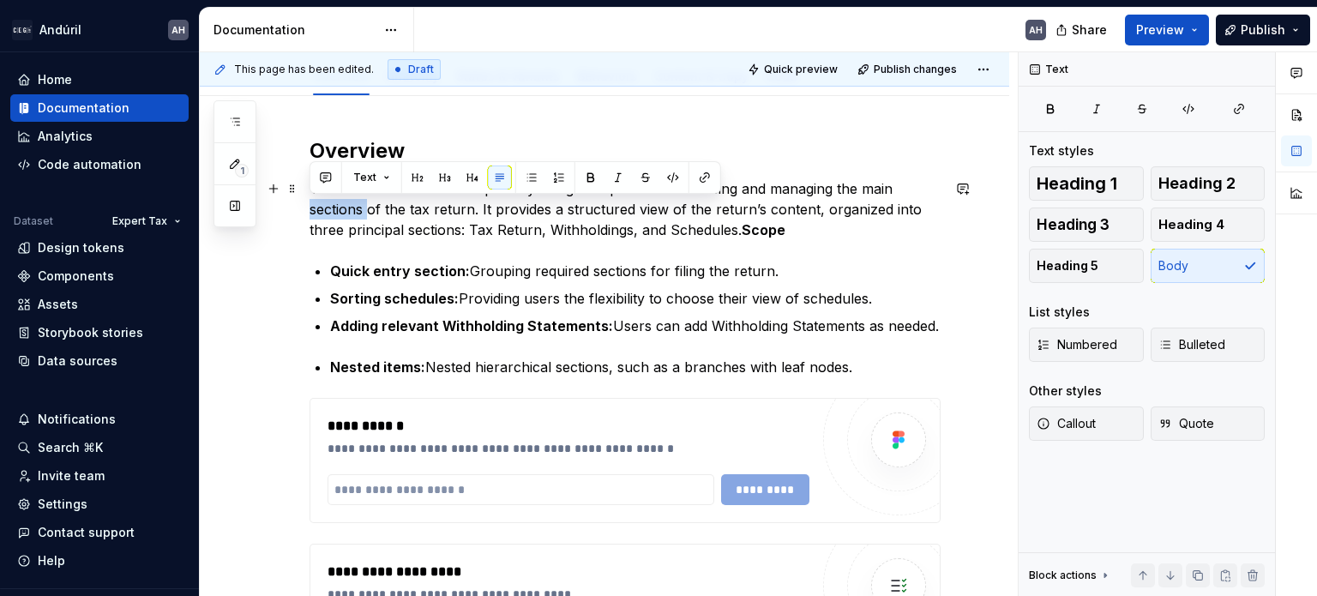
click at [336, 208] on p "The Sidebar serves as the primary navigation panel for accessing and managing t…" at bounding box center [624, 209] width 631 height 62
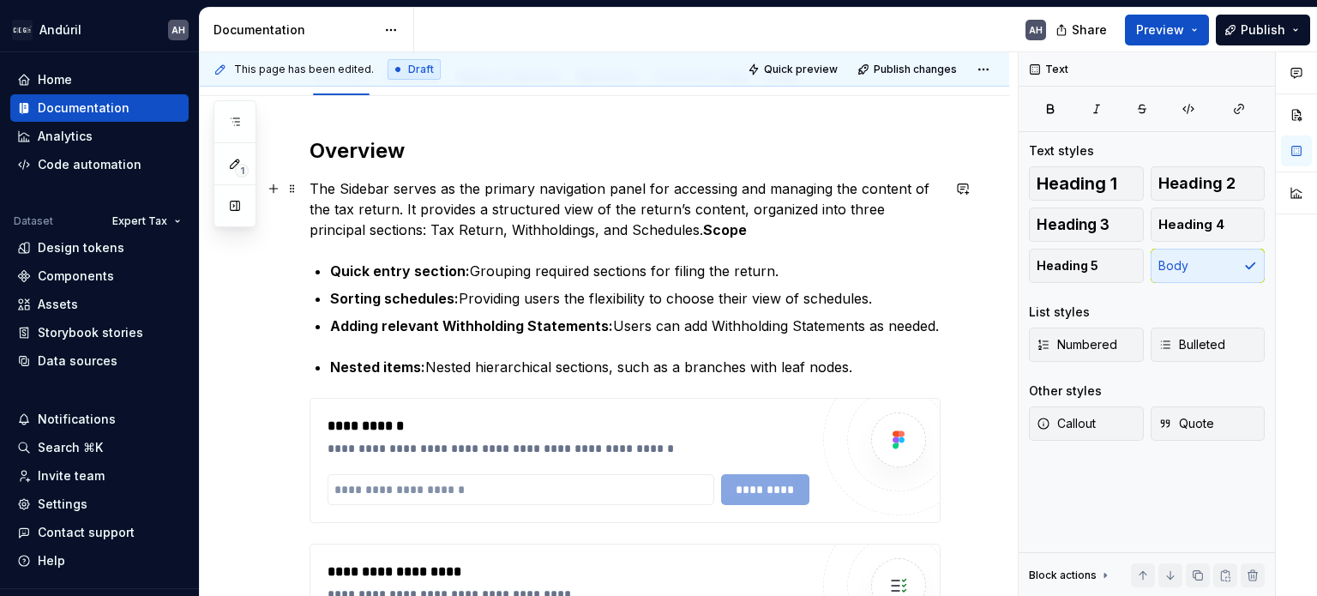
click at [742, 203] on p "The Sidebar serves as the primary navigation panel for accessing and managing t…" at bounding box center [624, 209] width 631 height 62
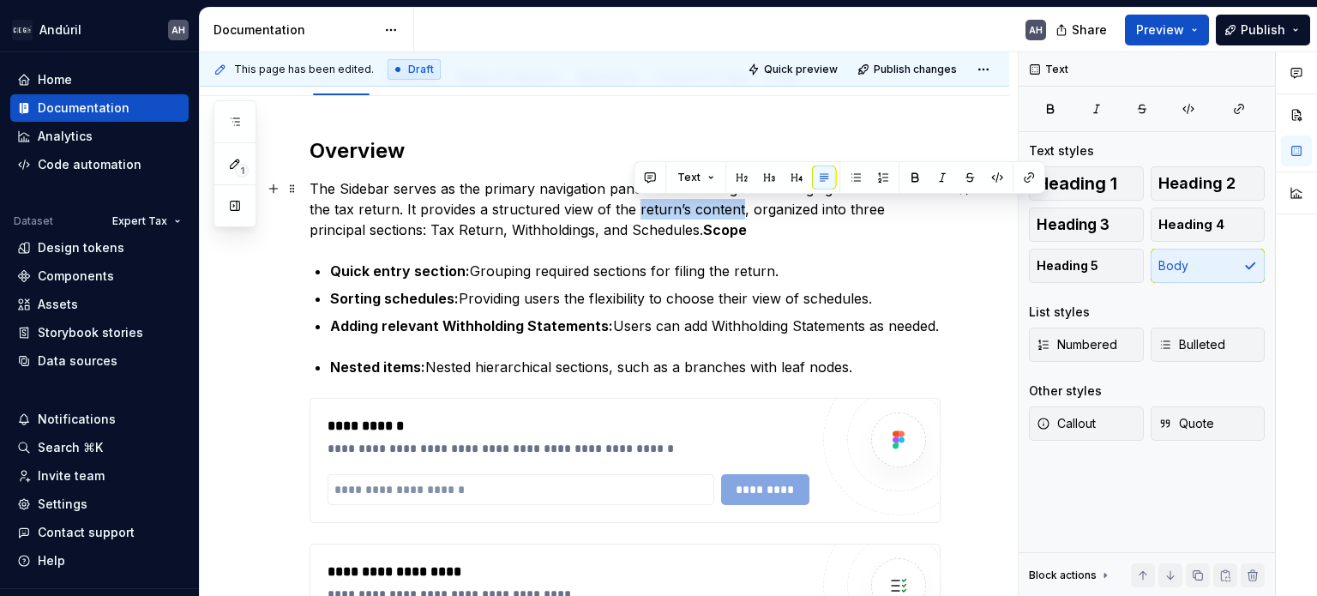
drag, startPoint x: 735, startPoint y: 208, endPoint x: 638, endPoint y: 208, distance: 96.9
click at [638, 208] on p "The Sidebar serves as the primary navigation panel for accessing and managing t…" at bounding box center [624, 209] width 631 height 62
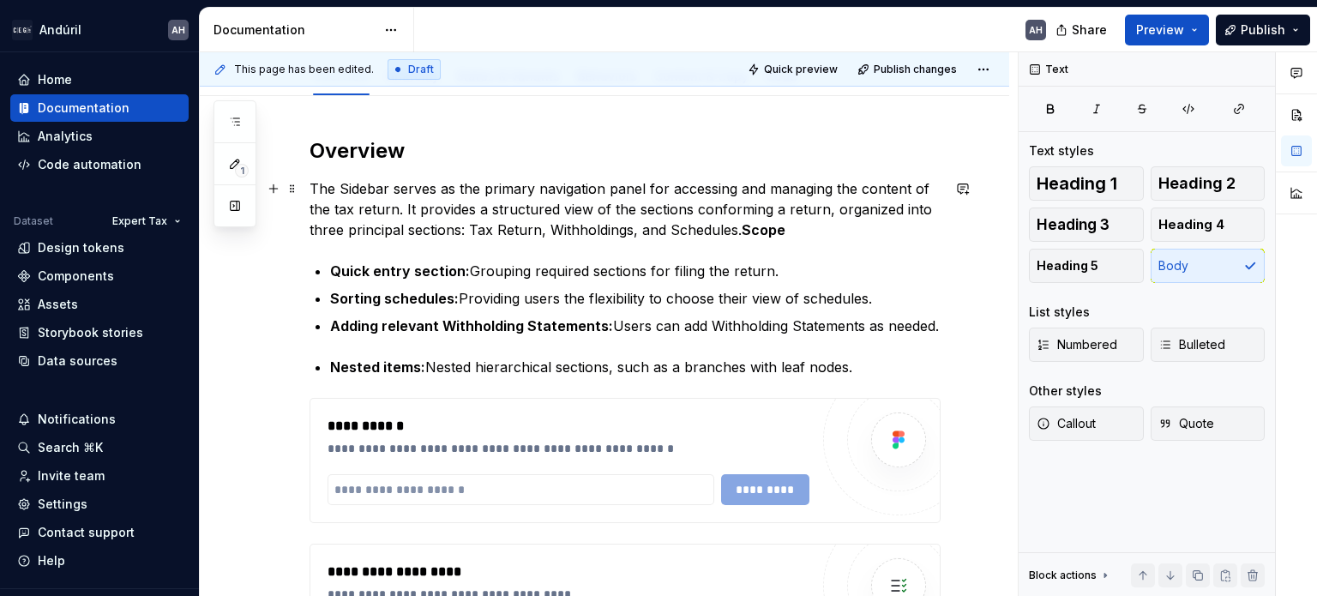
click at [590, 209] on p "The Sidebar serves as the primary navigation panel for accessing and managing t…" at bounding box center [624, 209] width 631 height 62
click at [494, 213] on p "The Sidebar serves as the primary navigation panel for accessing and managing t…" at bounding box center [624, 209] width 631 height 62
click at [562, 205] on p "The Sidebar serves as the primary navigation panel for accessing and managing t…" at bounding box center [624, 209] width 631 height 62
click at [602, 209] on p "The Sidebar serves as the primary navigation panel for accessing and managing t…" at bounding box center [624, 209] width 631 height 62
click at [673, 208] on p "The Sidebar serves as the primary navigation panel for accessing and managing t…" at bounding box center [624, 209] width 631 height 62
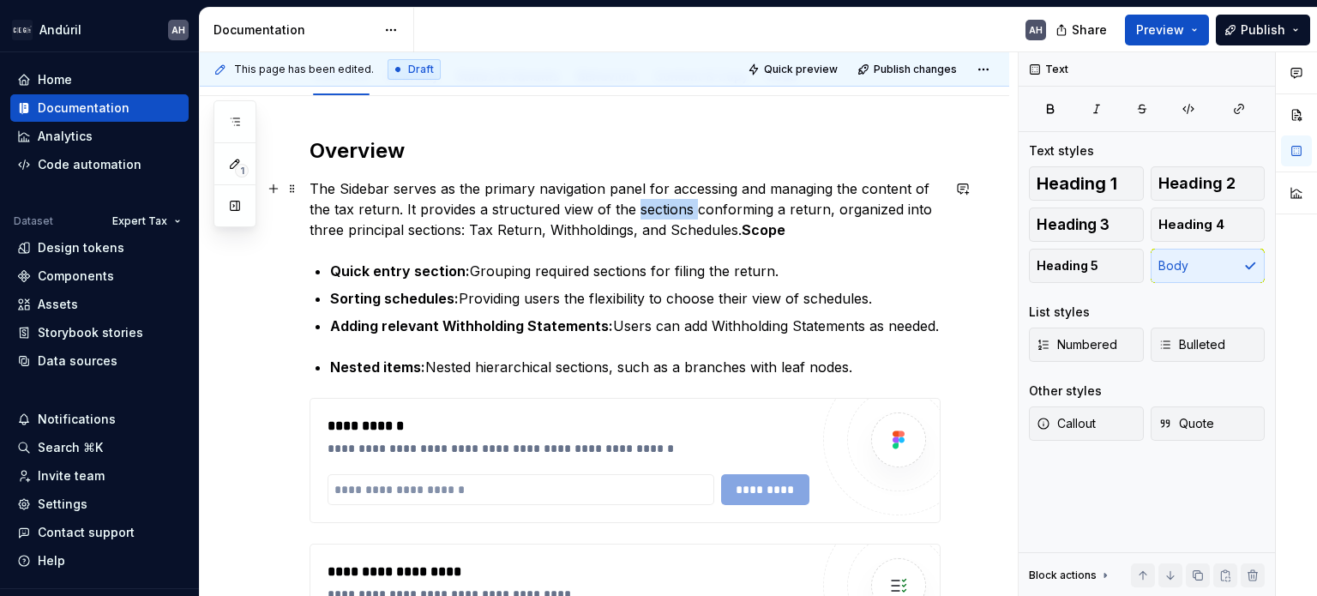
click at [673, 208] on p "The Sidebar serves as the primary navigation panel for accessing and managing t…" at bounding box center [624, 209] width 631 height 62
click at [770, 232] on strong "Scope" at bounding box center [792, 229] width 44 height 17
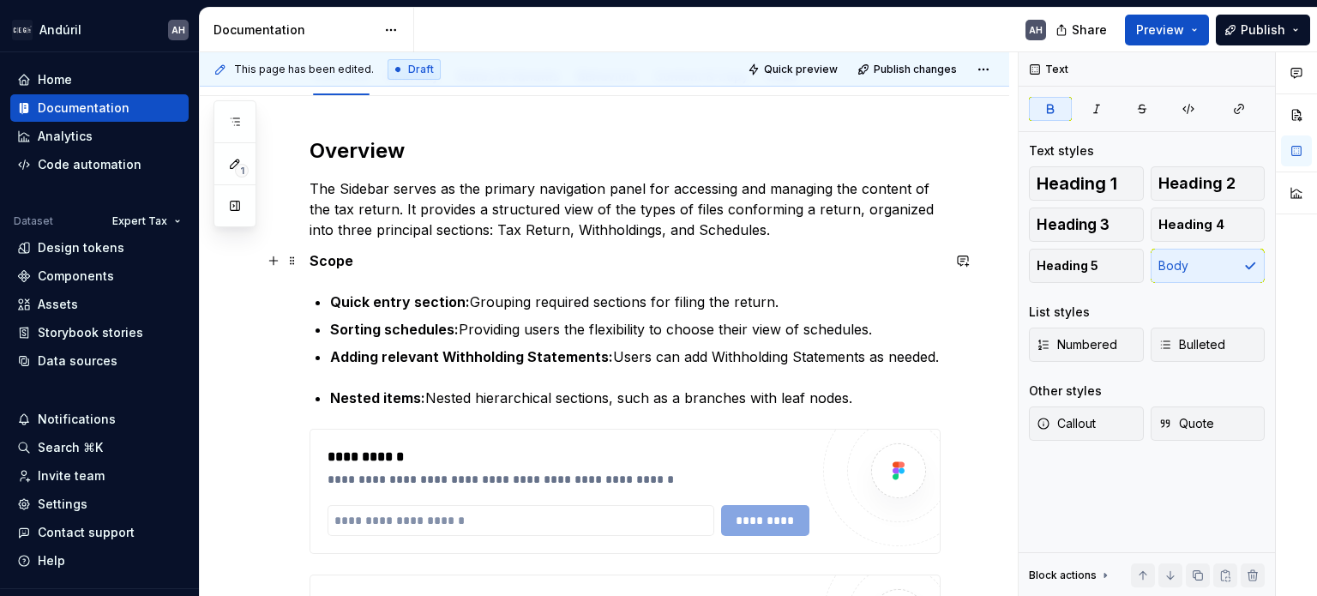
click at [389, 260] on p "Scope" at bounding box center [624, 260] width 631 height 21
click at [309, 259] on strong "Scope" at bounding box center [331, 260] width 44 height 17
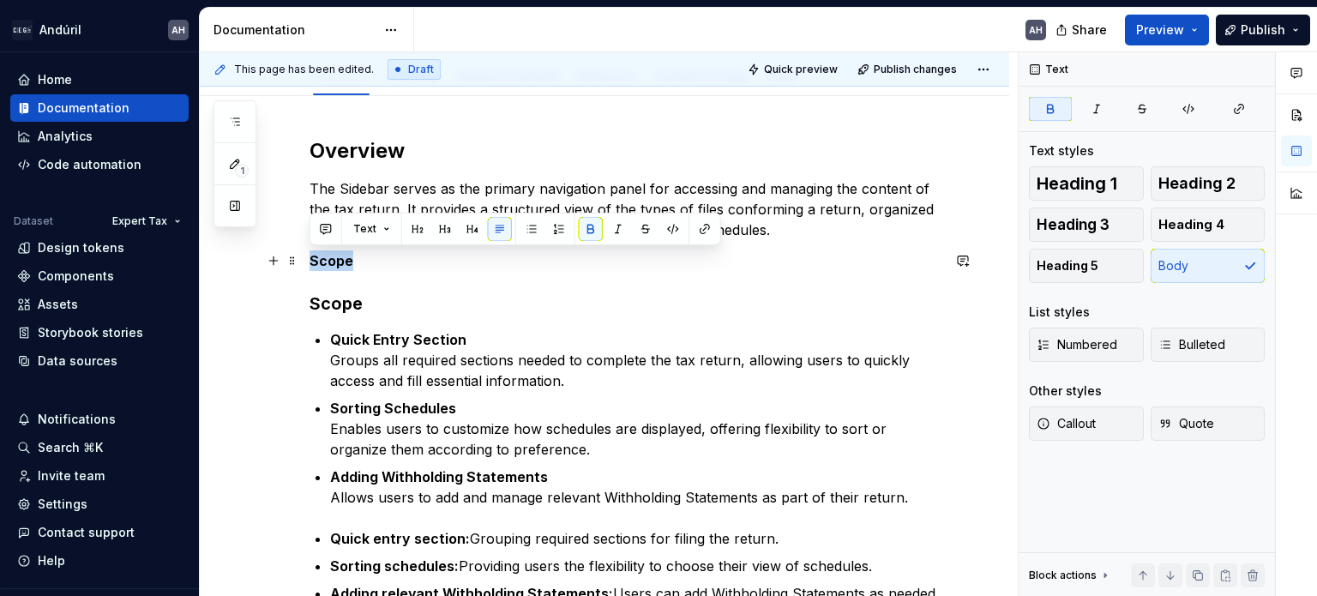
drag, startPoint x: 364, startPoint y: 258, endPoint x: 300, endPoint y: 250, distance: 64.8
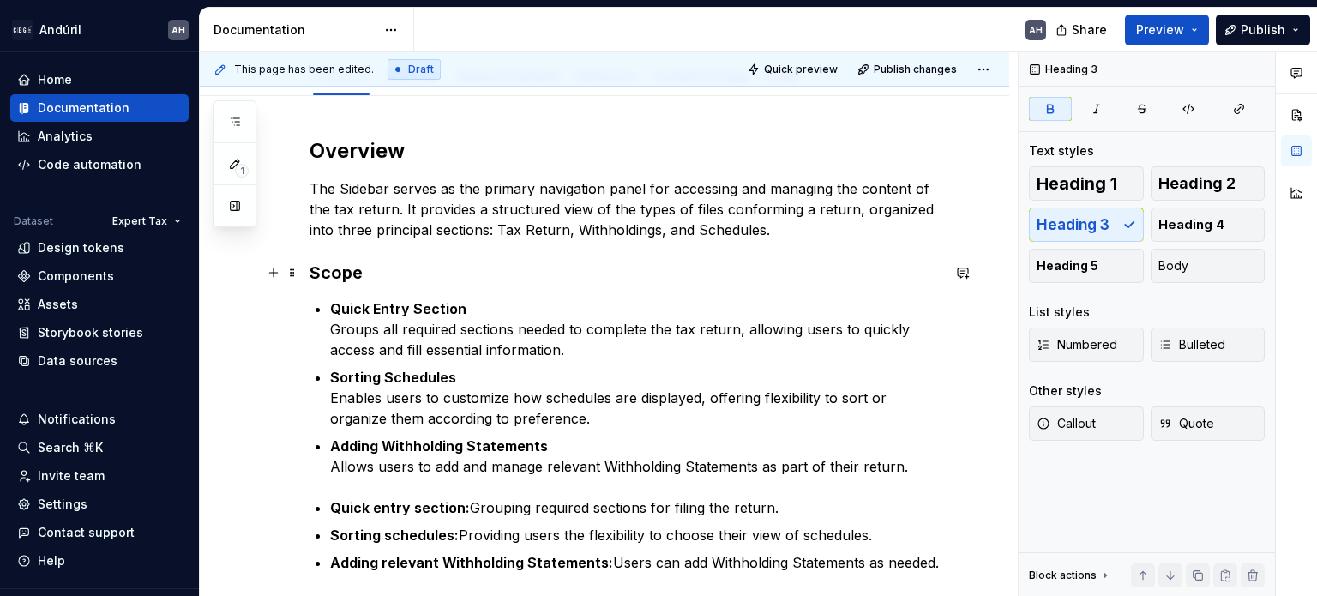
click at [339, 276] on strong "Scope" at bounding box center [335, 272] width 53 height 21
click at [385, 274] on h3 "Scope" at bounding box center [624, 273] width 631 height 24
click at [401, 304] on strong "Quick Entry Section" at bounding box center [398, 308] width 136 height 17
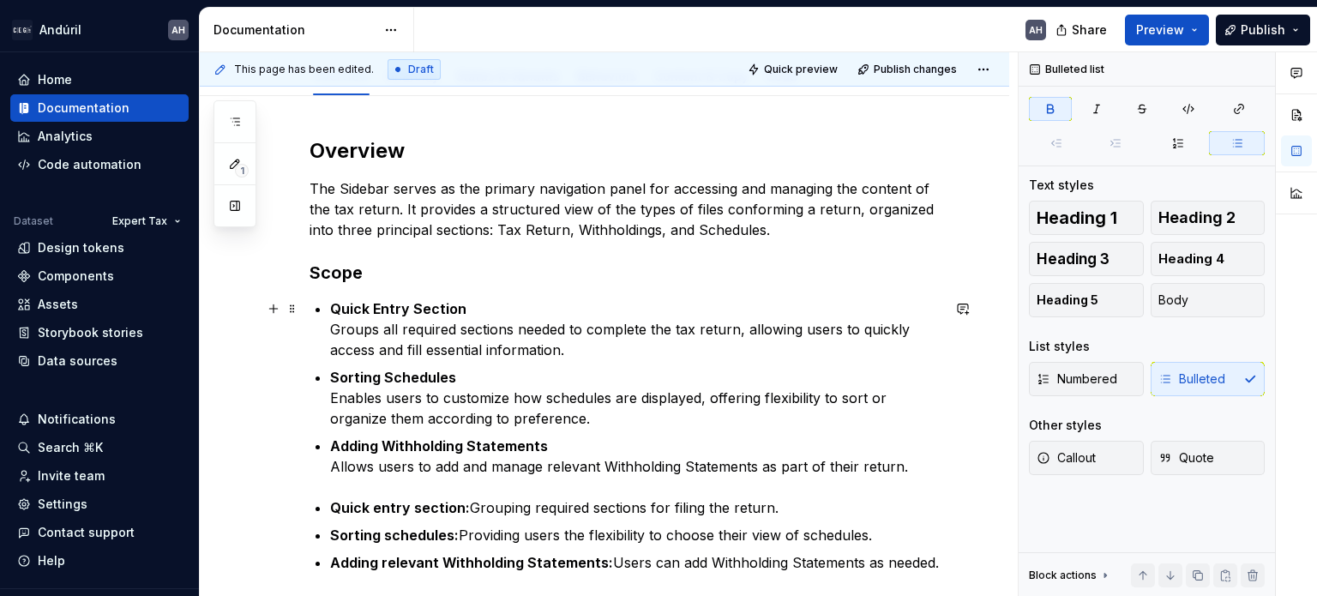
click at [422, 359] on p "Quick Entry Section Groups all required sections needed to complete the tax ret…" at bounding box center [635, 329] width 610 height 62
click at [446, 418] on p "Sorting Schedules Enables users to customize how schedules are displayed, offer…" at bounding box center [635, 398] width 610 height 62
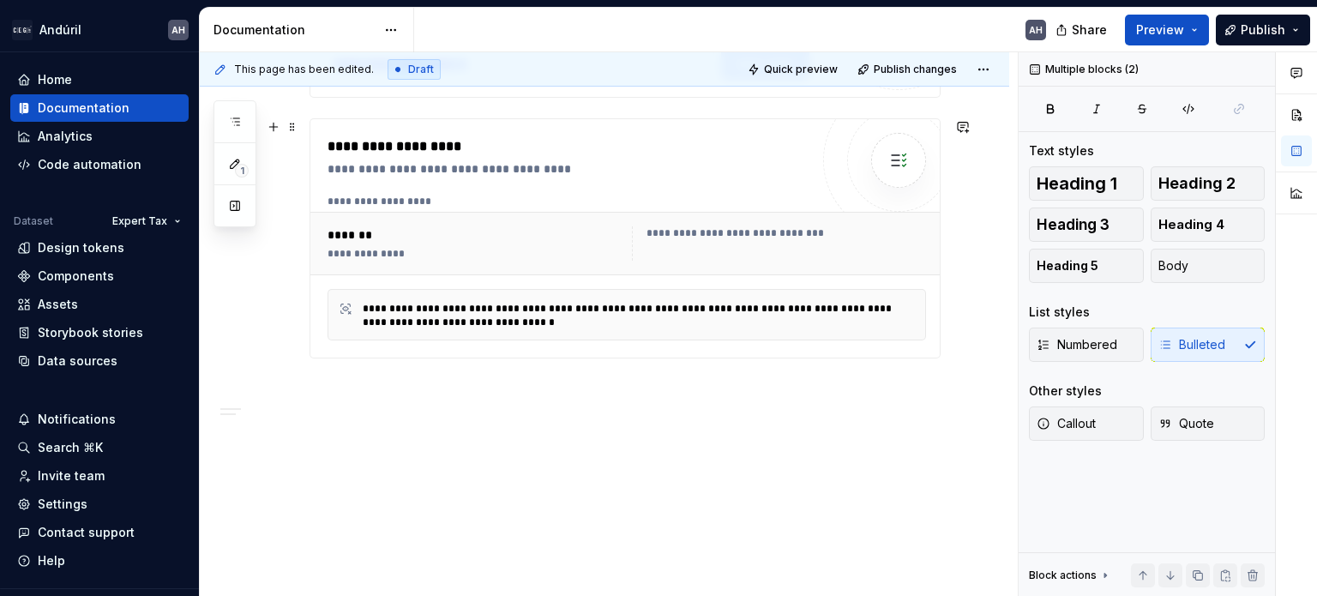
drag, startPoint x: 327, startPoint y: 508, endPoint x: 790, endPoint y: 254, distance: 527.6
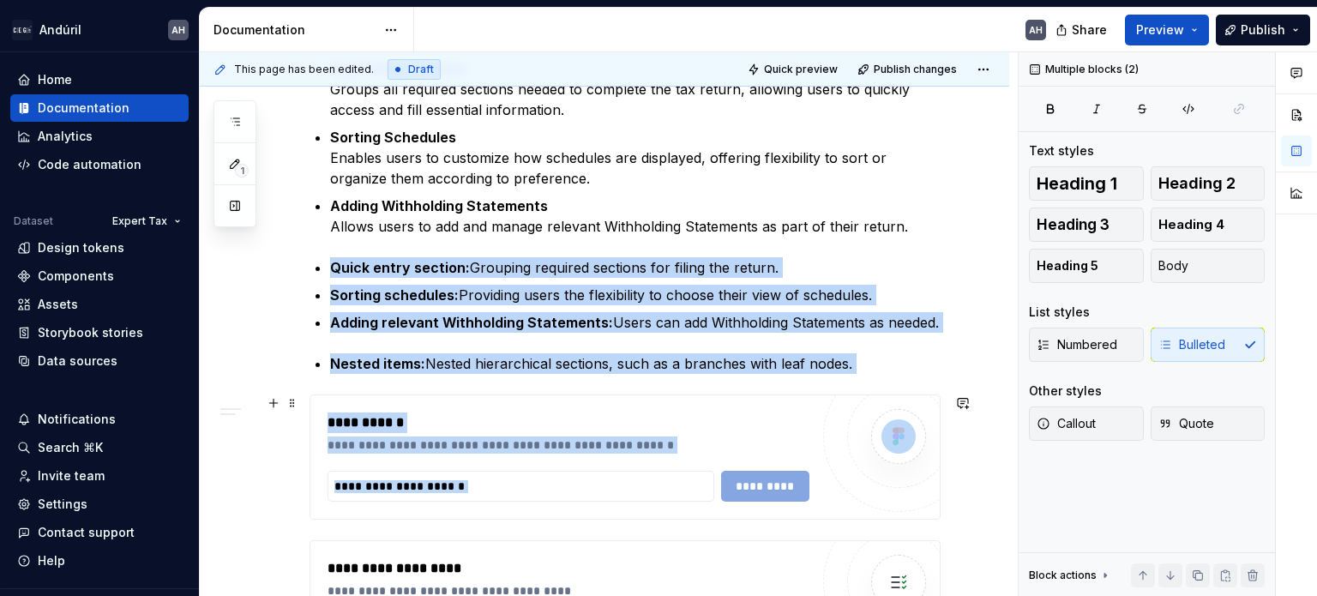
scroll to position [435, 0]
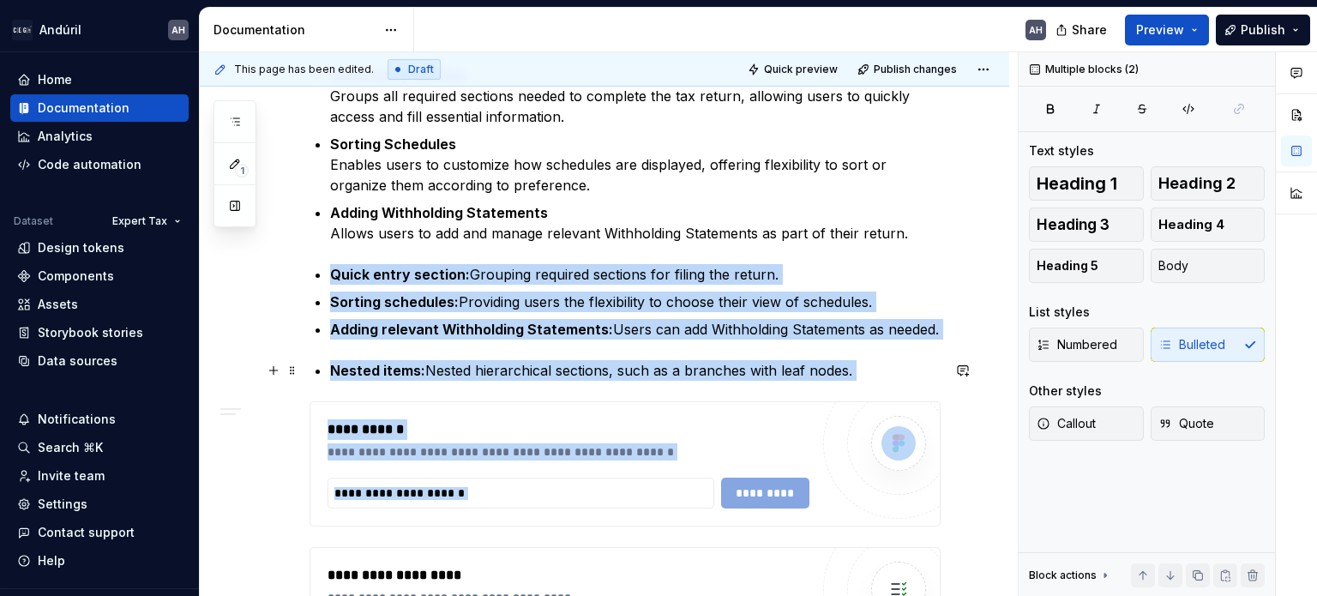
click at [778, 352] on div "Overview The Sidebar serves as the primary navigation panel for accessing and m…" at bounding box center [624, 366] width 631 height 924
drag, startPoint x: 874, startPoint y: 360, endPoint x: 331, endPoint y: 265, distance: 551.8
click at [331, 265] on div "Overview The Sidebar serves as the primary navigation panel for accessing and m…" at bounding box center [624, 366] width 631 height 924
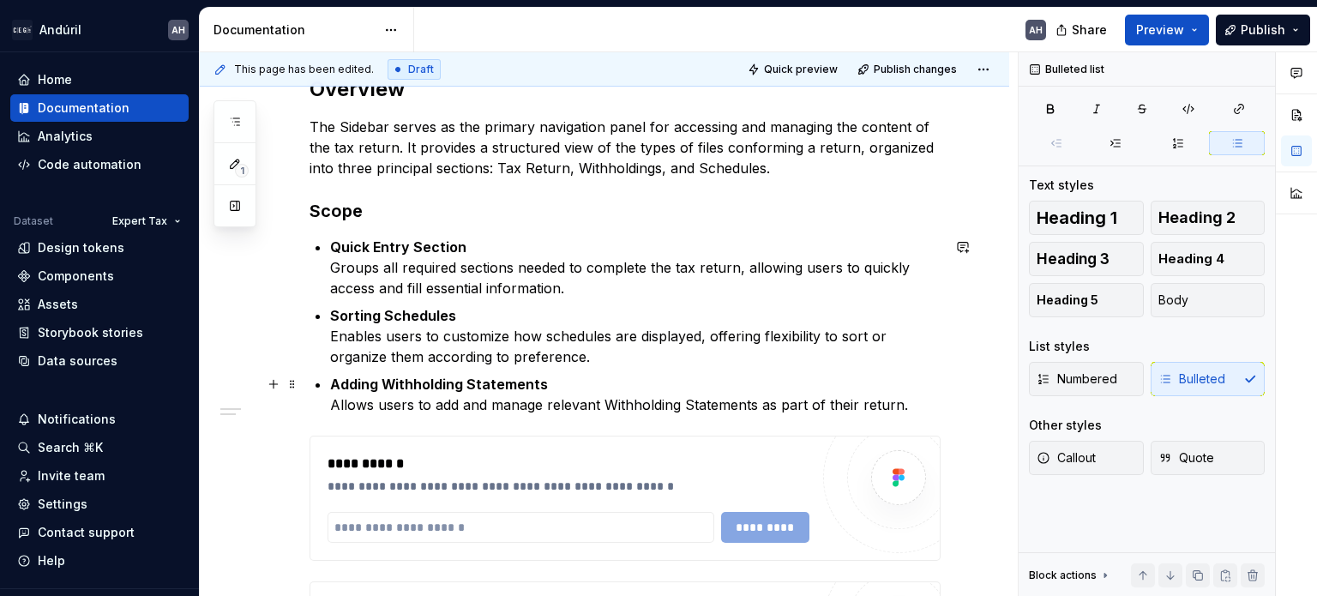
scroll to position [92, 0]
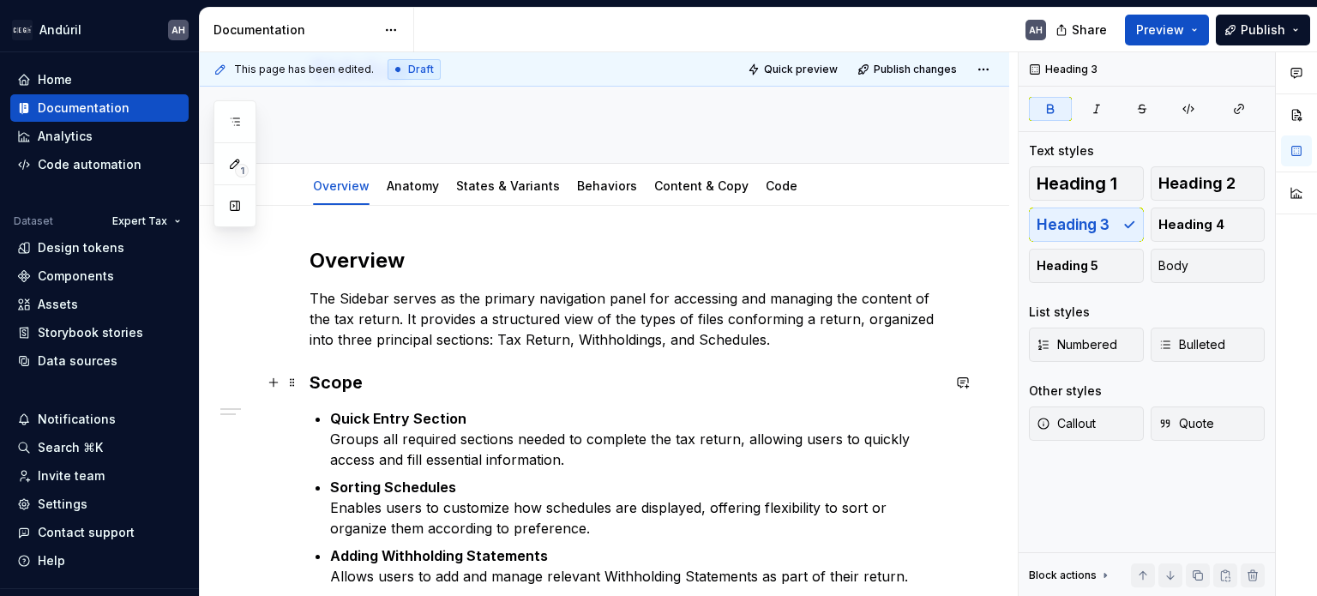
click at [328, 377] on strong "Scope" at bounding box center [335, 382] width 53 height 21
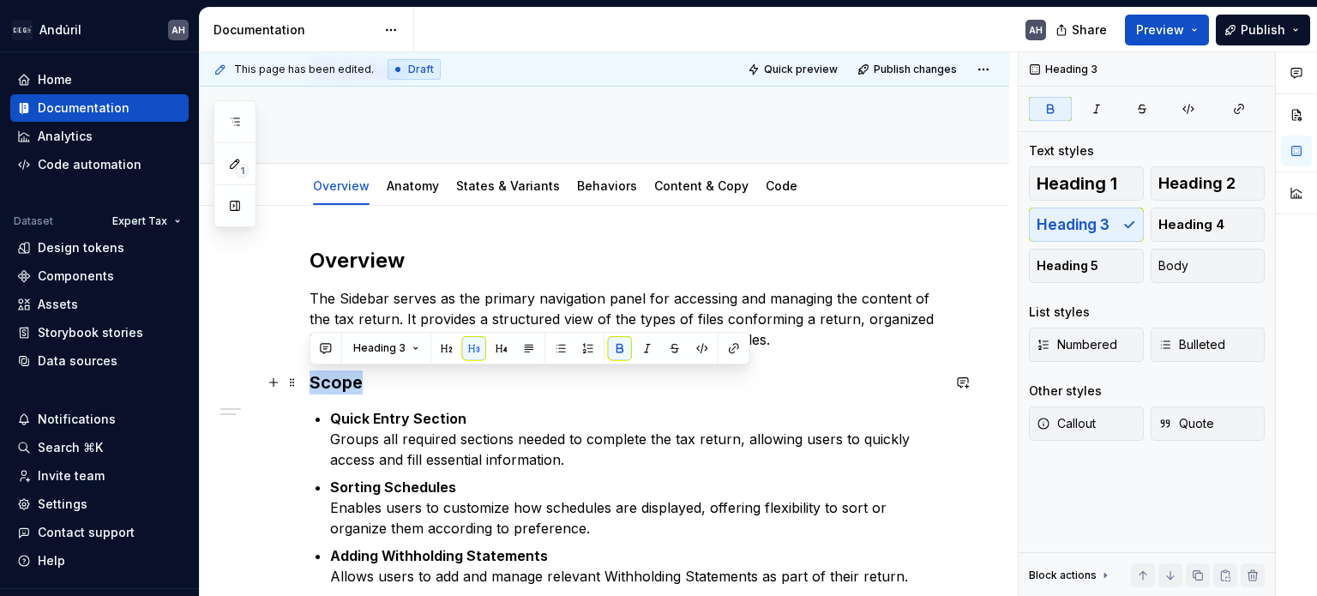
click at [446, 382] on h3 "Scope" at bounding box center [624, 382] width 631 height 24
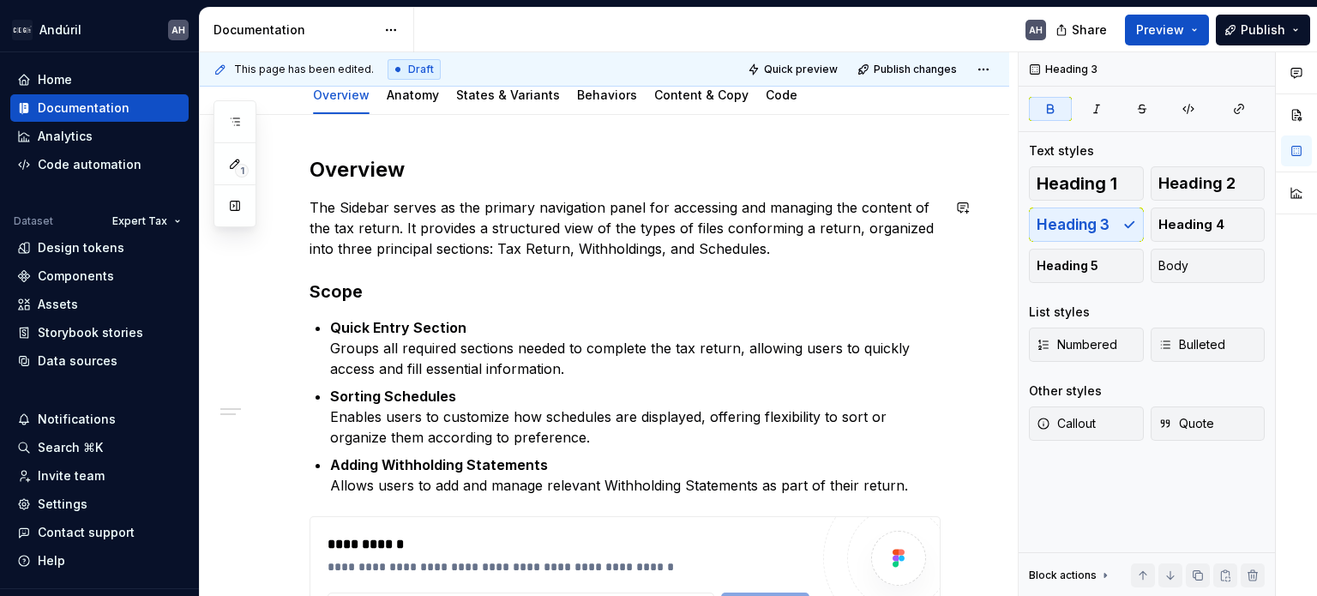
scroll to position [263, 0]
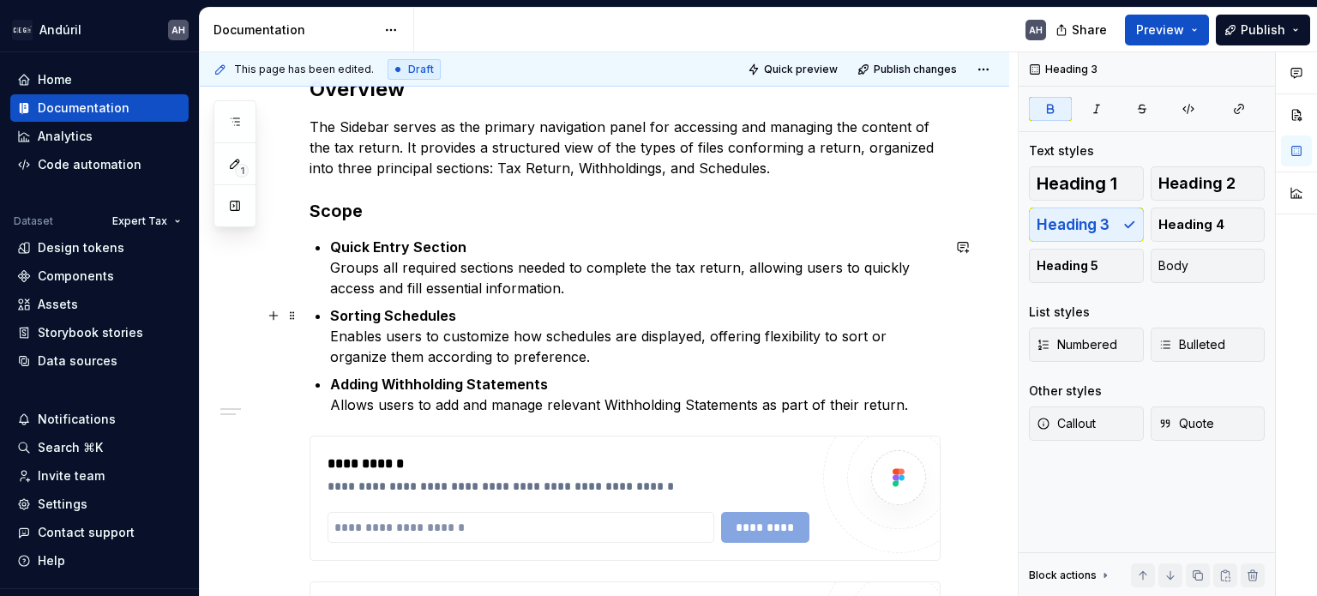
click at [356, 342] on p "Sorting Schedules Enables users to customize how schedules are displayed, offer…" at bounding box center [635, 336] width 610 height 62
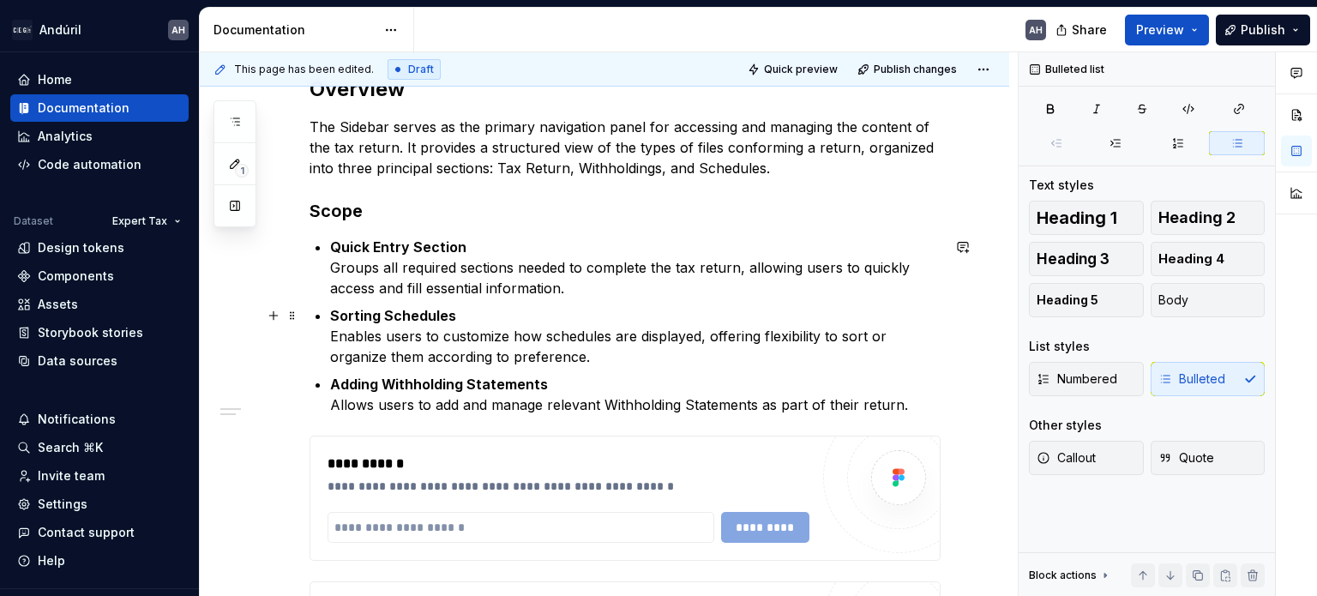
click at [511, 334] on p "Sorting Schedules Enables users to customize how schedules are displayed, offer…" at bounding box center [635, 336] width 610 height 62
click at [641, 330] on p "Sorting Schedules Enables users to customize how schedules are displayed, offer…" at bounding box center [635, 336] width 610 height 62
click at [718, 332] on p "Sorting Schedules Enables users to customize how schedules are displayed, offer…" at bounding box center [635, 336] width 610 height 62
click at [858, 333] on p "Sorting Schedules Enables users to customize how schedules are displayed, offer…" at bounding box center [635, 336] width 610 height 62
click at [485, 362] on p "Sorting Schedules Enables users to customize how schedules are displayed, offer…" at bounding box center [635, 336] width 610 height 62
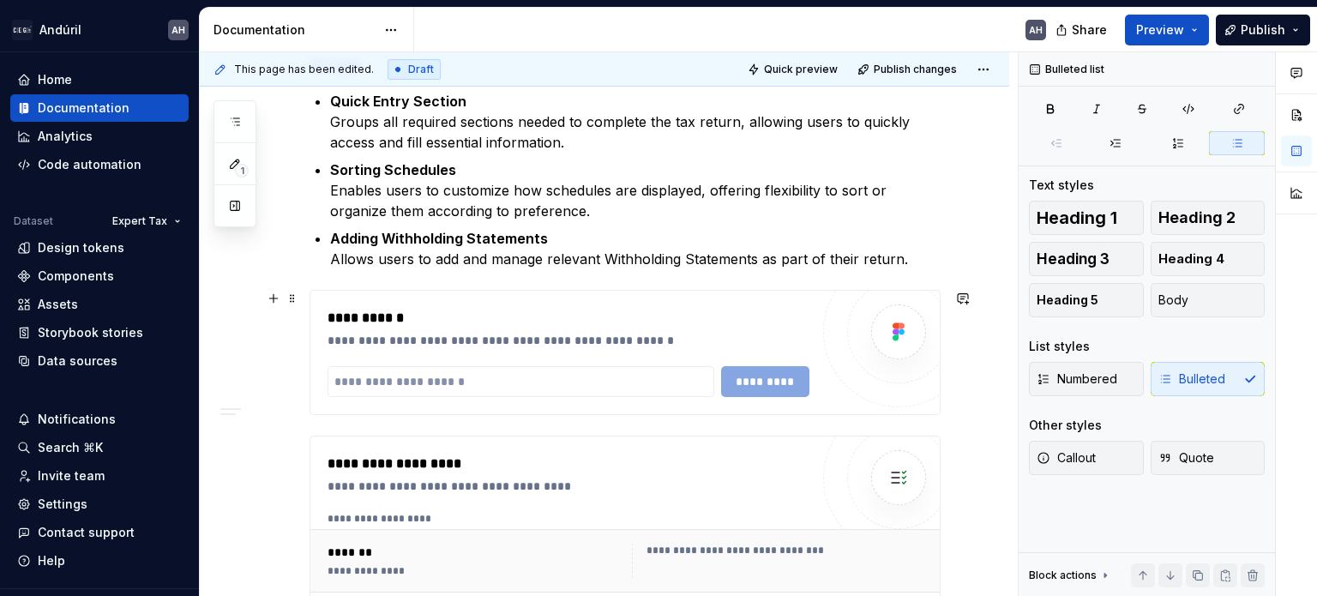
scroll to position [435, 0]
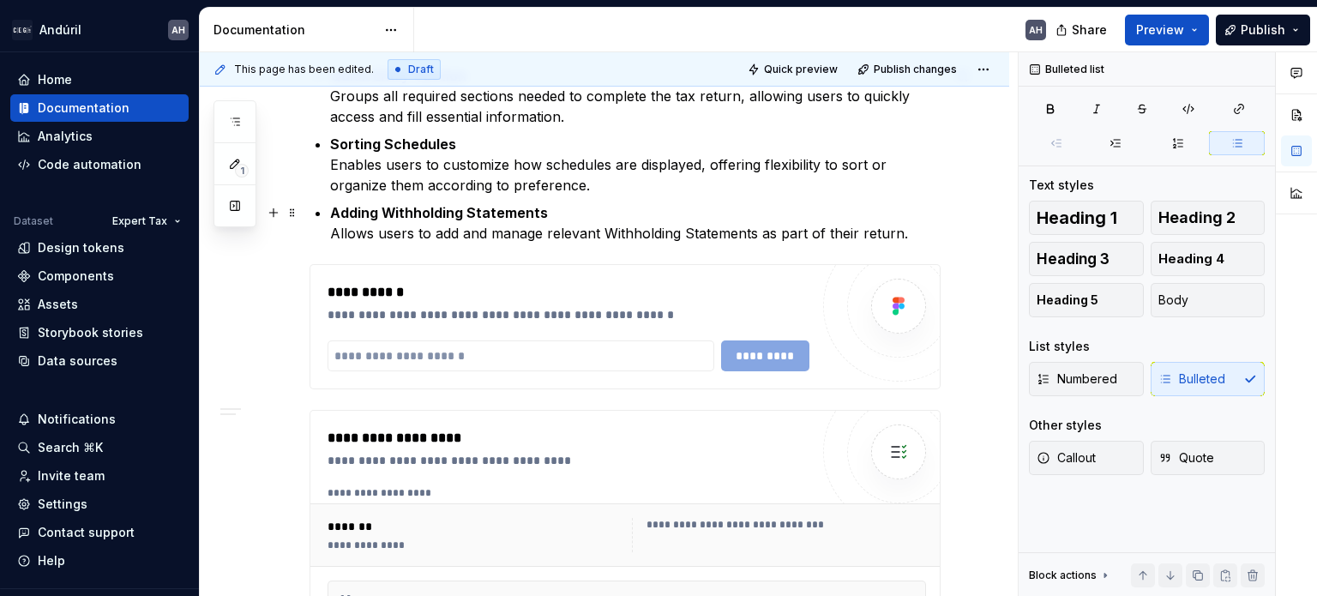
click at [468, 225] on p "Adding Withholding Statements Allows users to add and manage relevant Withholdi…" at bounding box center [635, 222] width 610 height 41
click at [767, 223] on p "Adding Withholding Statements Allows users to add and manage relevant Withholdi…" at bounding box center [635, 222] width 610 height 41
click at [711, 278] on div "**********" at bounding box center [624, 326] width 629 height 123
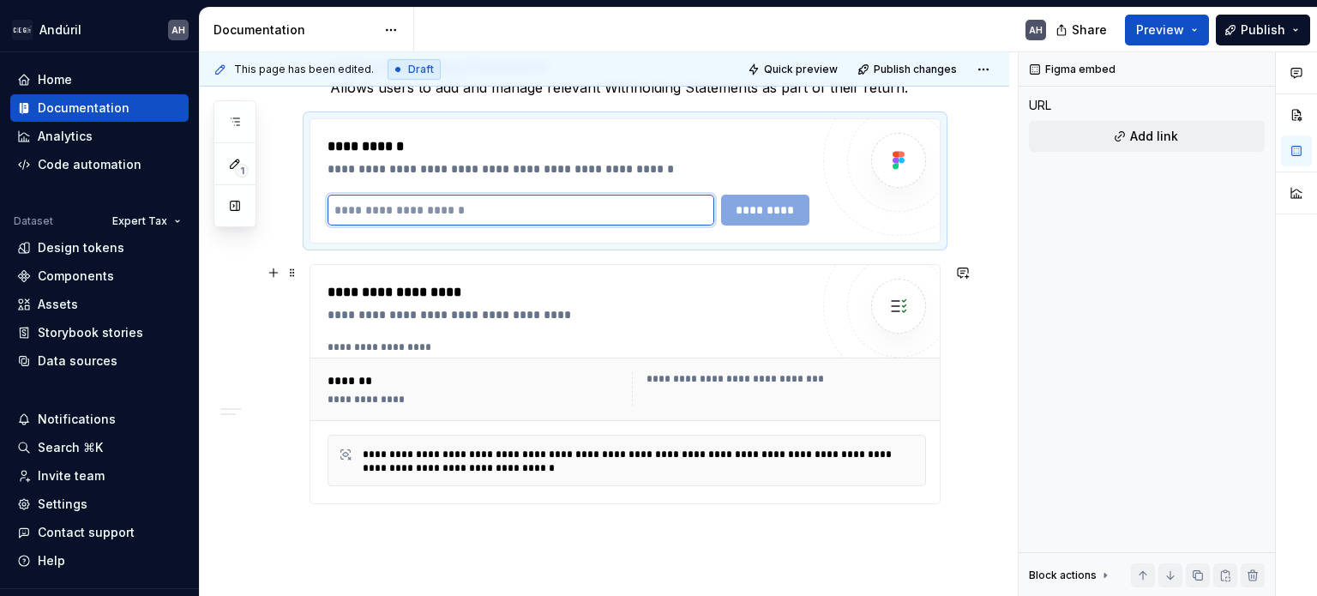
scroll to position [606, 0]
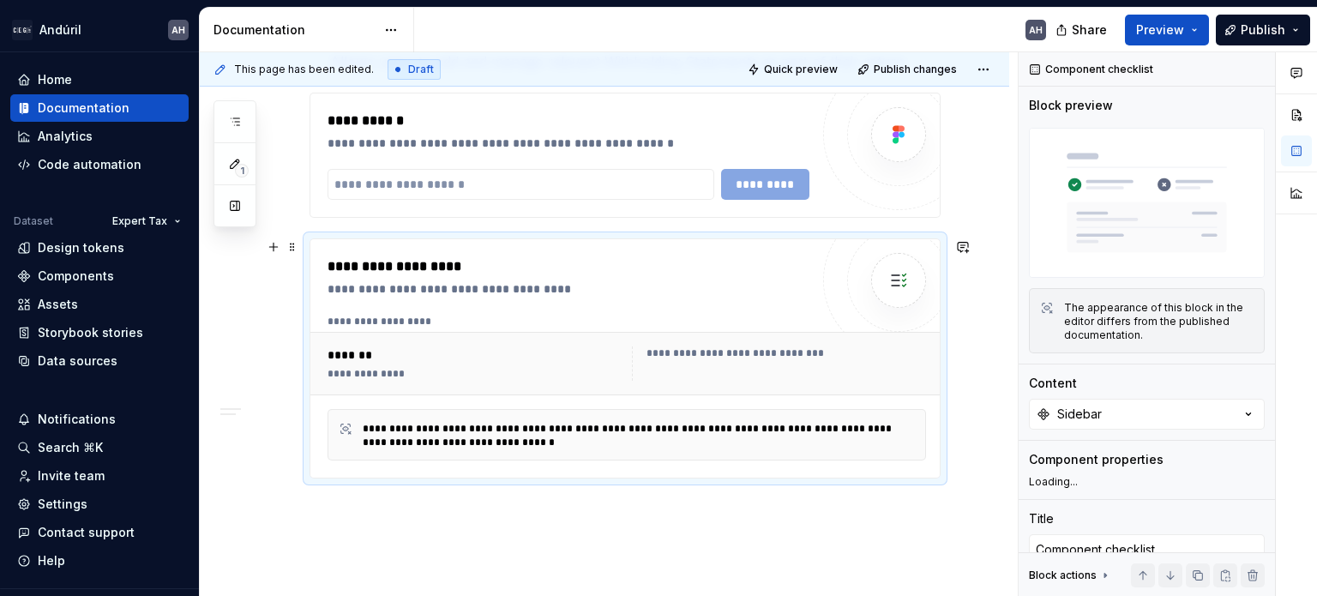
click at [516, 295] on div "**********" at bounding box center [568, 288] width 482 height 17
click at [1072, 503] on span "Figma component" at bounding box center [1101, 509] width 101 height 14
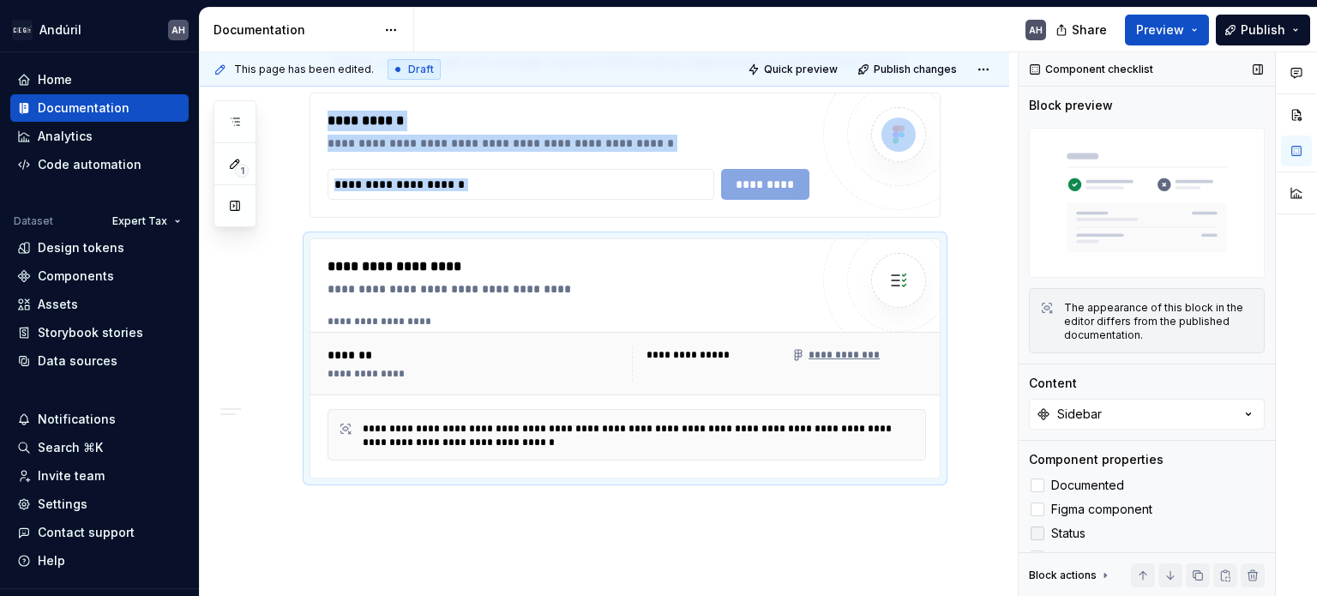
click at [1071, 526] on span "Status" at bounding box center [1068, 533] width 34 height 14
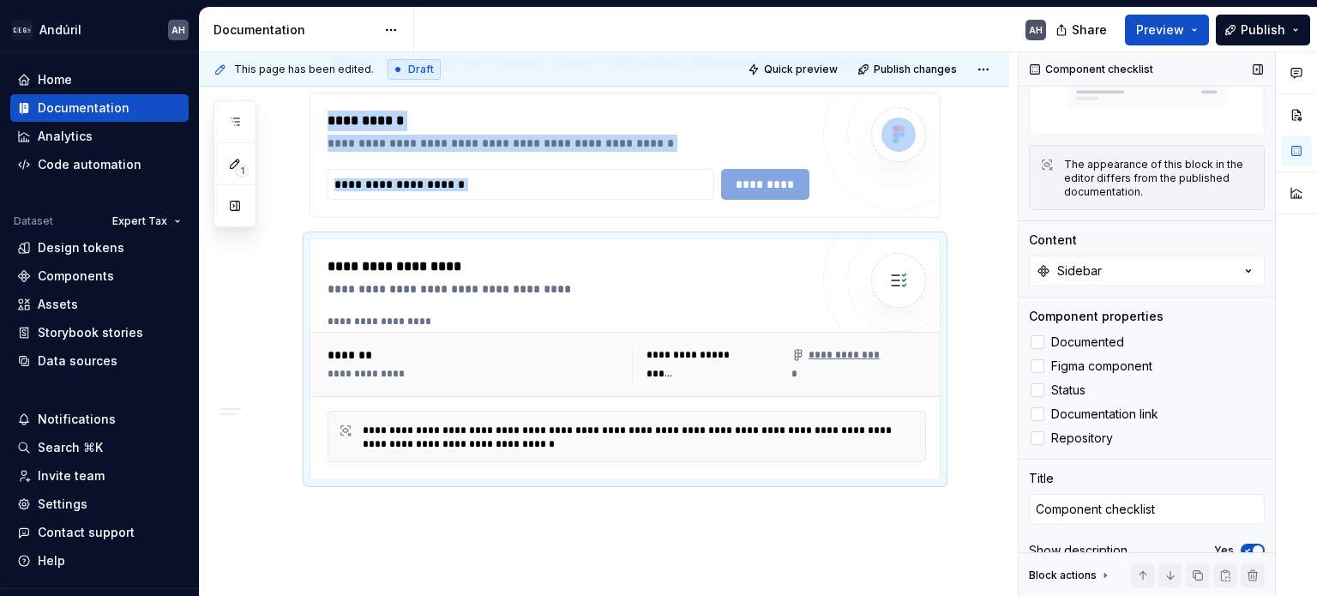
scroll to position [158, 0]
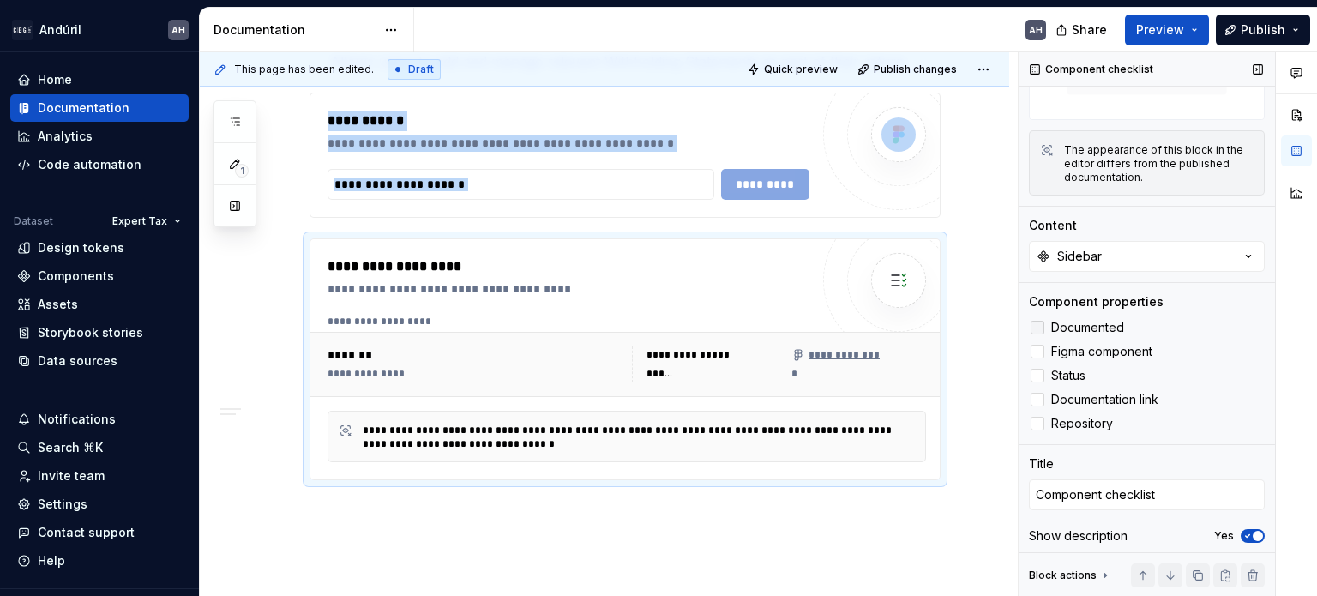
click at [1065, 321] on span "Documented" at bounding box center [1087, 328] width 73 height 14
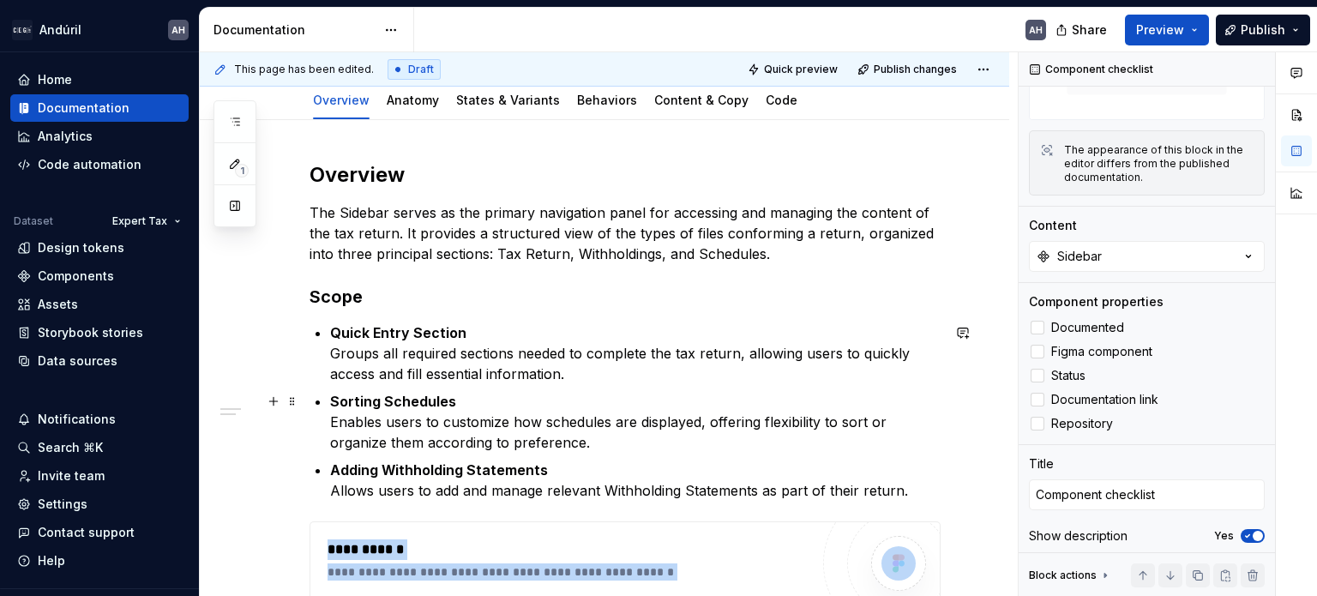
scroll to position [0, 0]
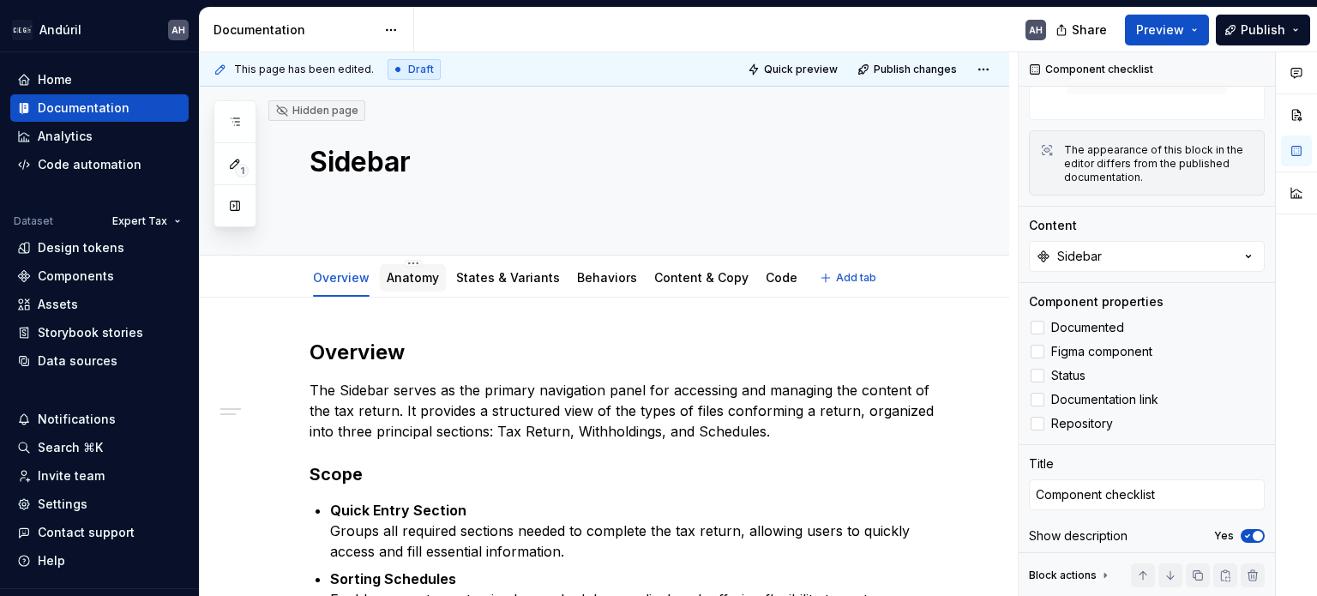
click at [412, 281] on link "Anatomy" at bounding box center [413, 277] width 52 height 15
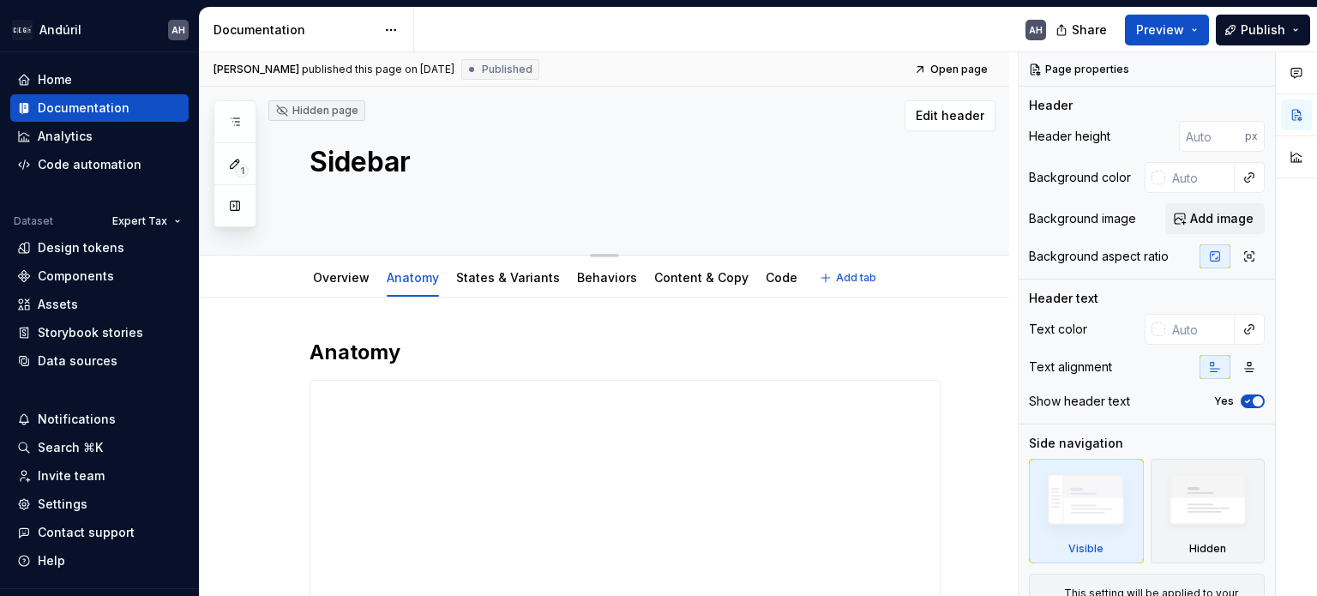
click at [377, 205] on textarea at bounding box center [621, 199] width 631 height 27
click at [353, 201] on textarea at bounding box center [621, 199] width 631 height 27
paste textarea "main navigation component that organizes and provides access to the core sectio…"
type textarea "*"
type textarea "main navigation component that organizes and provides access to the core sectio…"
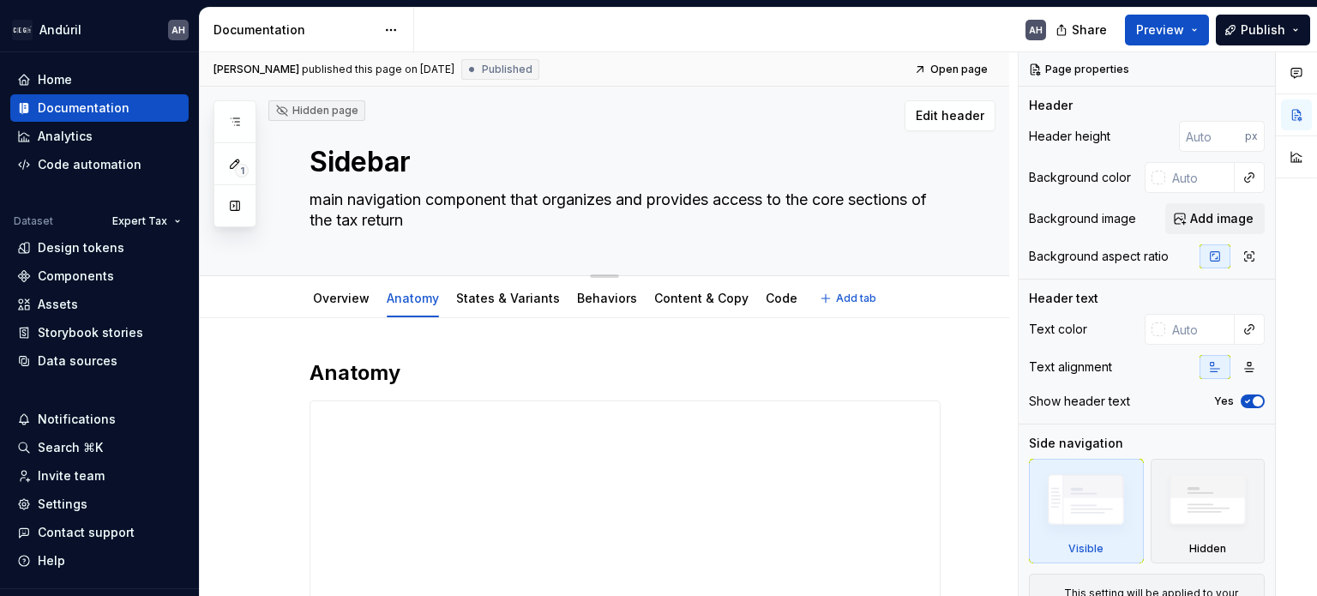
click at [314, 199] on textarea "main navigation component that organizes and provides access to the core sectio…" at bounding box center [621, 210] width 631 height 48
type textarea "*"
type textarea "main navigation component that organizes and provides access to the core sectio…"
type textarea "*"
type textarea "Tmain navigation component that organizes and provides access to the core secti…"
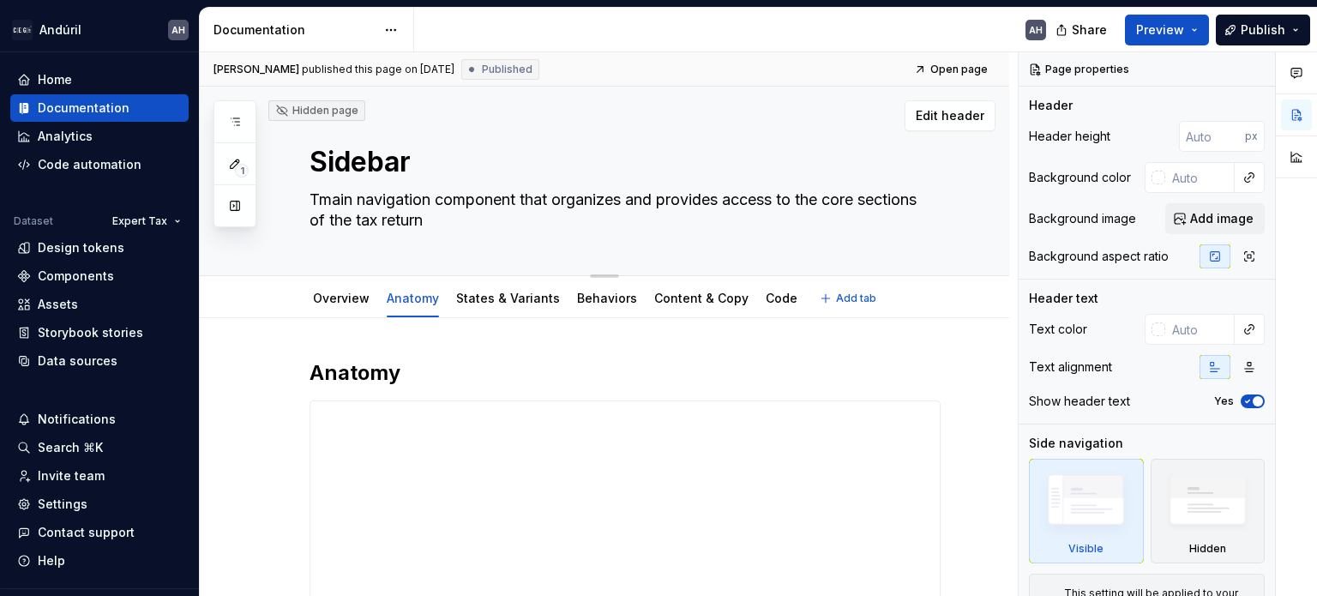
type textarea "*"
type textarea "Thmain navigation component that organizes and provides access to the core sect…"
type textarea "*"
type textarea "Themain navigation component that organizes and provides access to the core sec…"
type textarea "*"
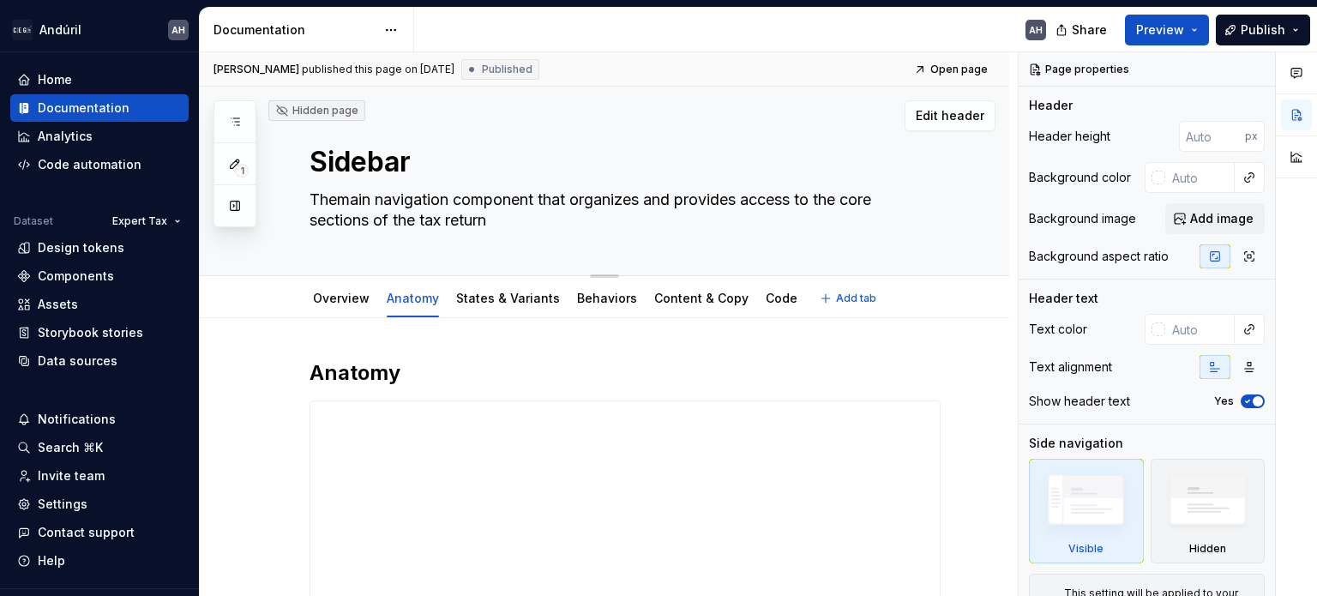
type textarea "The main navigation component that organizes and provides access to the core se…"
click at [578, 196] on textarea "The main navigation component that organizes and provides access to the core se…" at bounding box center [621, 210] width 631 height 48
click at [660, 200] on textarea "The main navigation component that organizes and provides access to the core se…" at bounding box center [621, 210] width 631 height 48
click at [751, 199] on textarea "The main navigation component that organizes and provides access to the core se…" at bounding box center [621, 210] width 631 height 48
click at [826, 196] on textarea "The main navigation component that organizes and provides access to the core se…" at bounding box center [621, 210] width 631 height 48
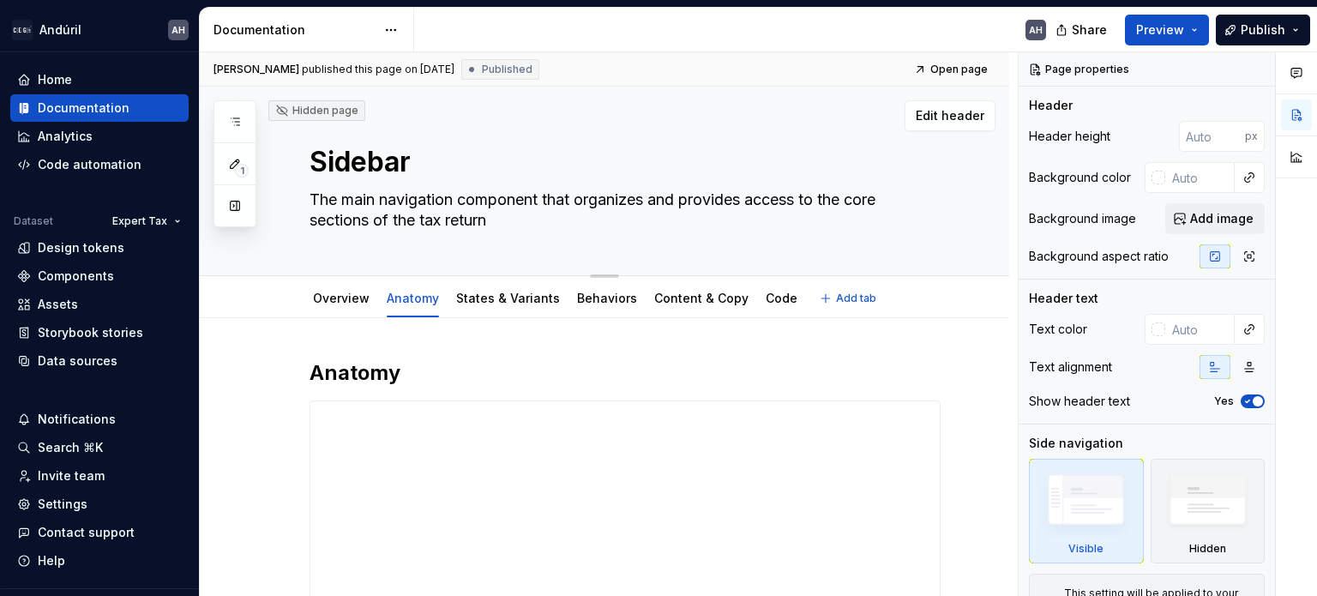
click at [547, 208] on textarea "The main navigation component that organizes and provides access to the core se…" at bounding box center [621, 210] width 631 height 48
click at [541, 219] on textarea "The main navigation component that organizes and provides access to the core se…" at bounding box center [621, 210] width 631 height 48
type textarea "*"
type textarea "The main navigation component that organizes and provides access to the core se…"
type textarea "*"
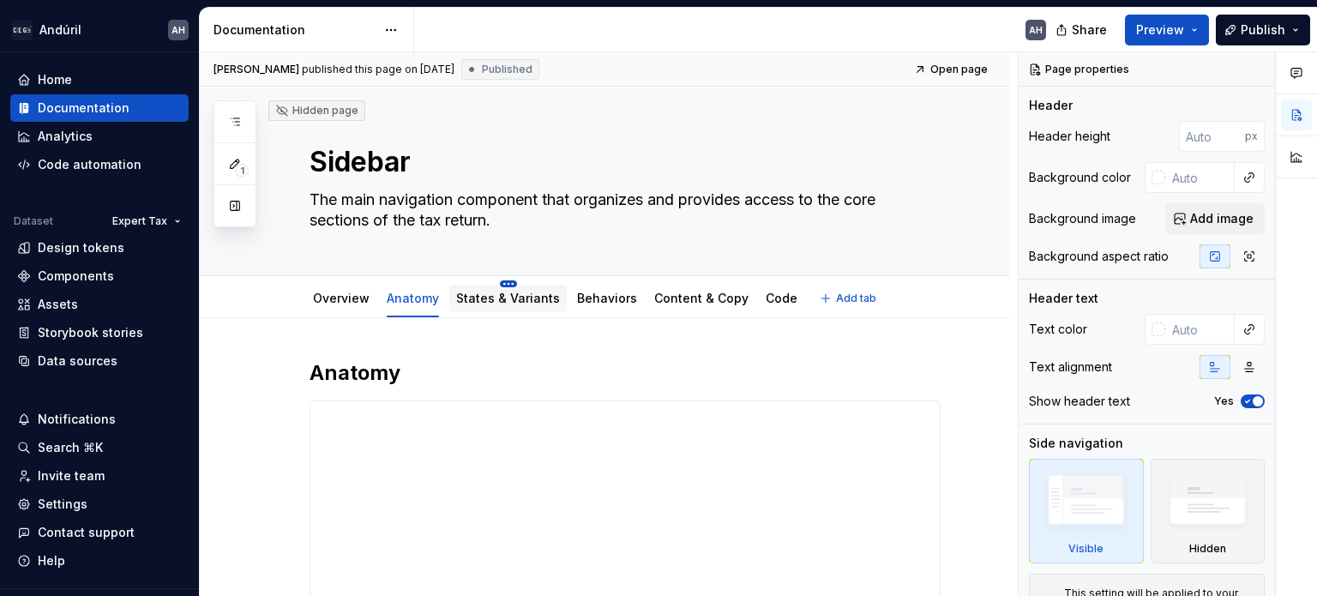
type textarea "The main navigation component that organizes and provides access to the core se…"
click at [507, 286] on html "Andúril AH Home Documentation Analytics Code automation Dataset Expert Tax Desi…" at bounding box center [658, 298] width 1317 height 596
click at [464, 300] on html "Andúril AH Home Documentation Analytics Code automation Dataset Expert Tax Desi…" at bounding box center [658, 298] width 1317 height 596
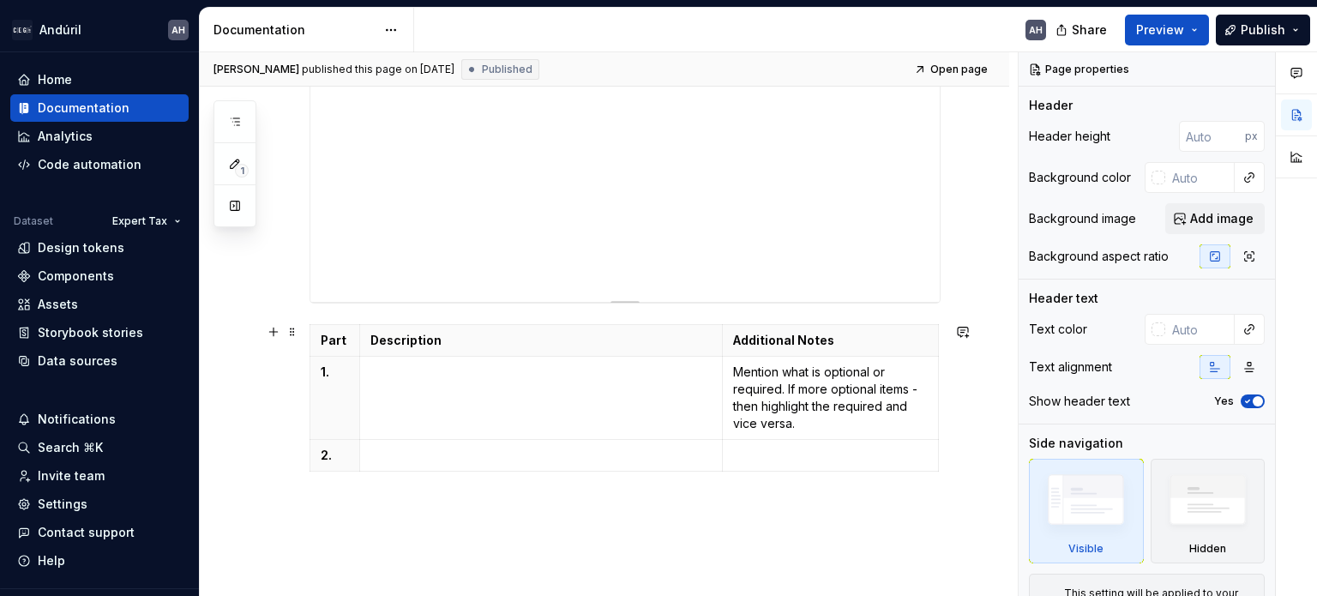
scroll to position [429, 0]
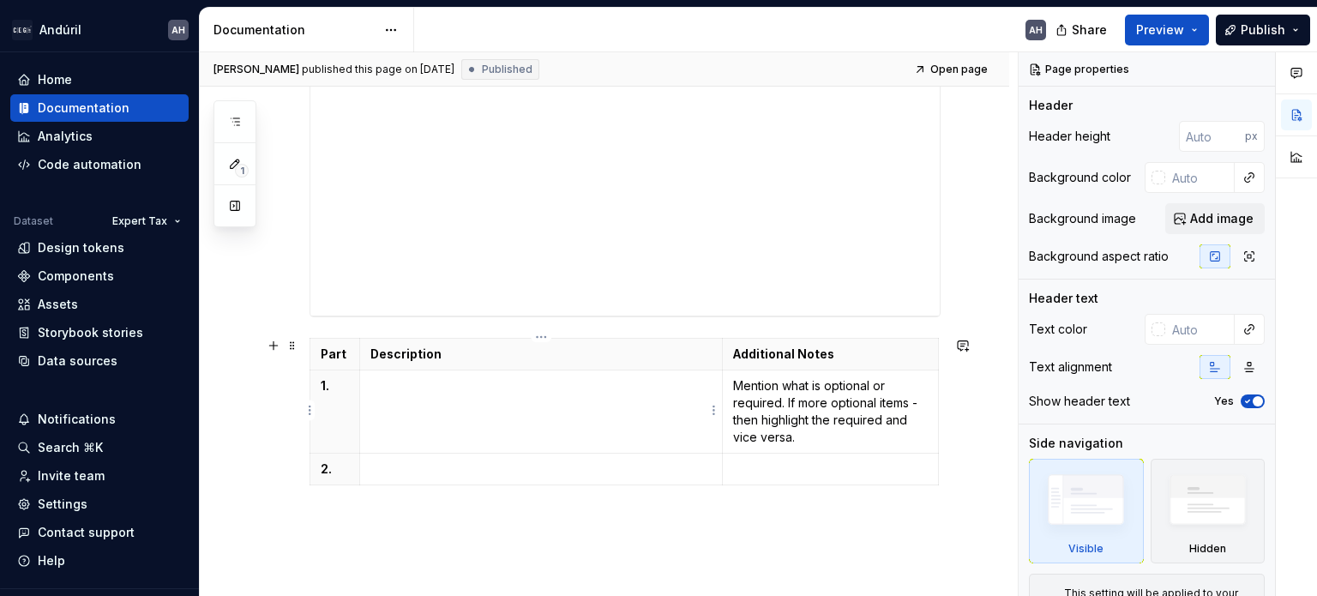
click at [418, 407] on td at bounding box center [540, 411] width 363 height 83
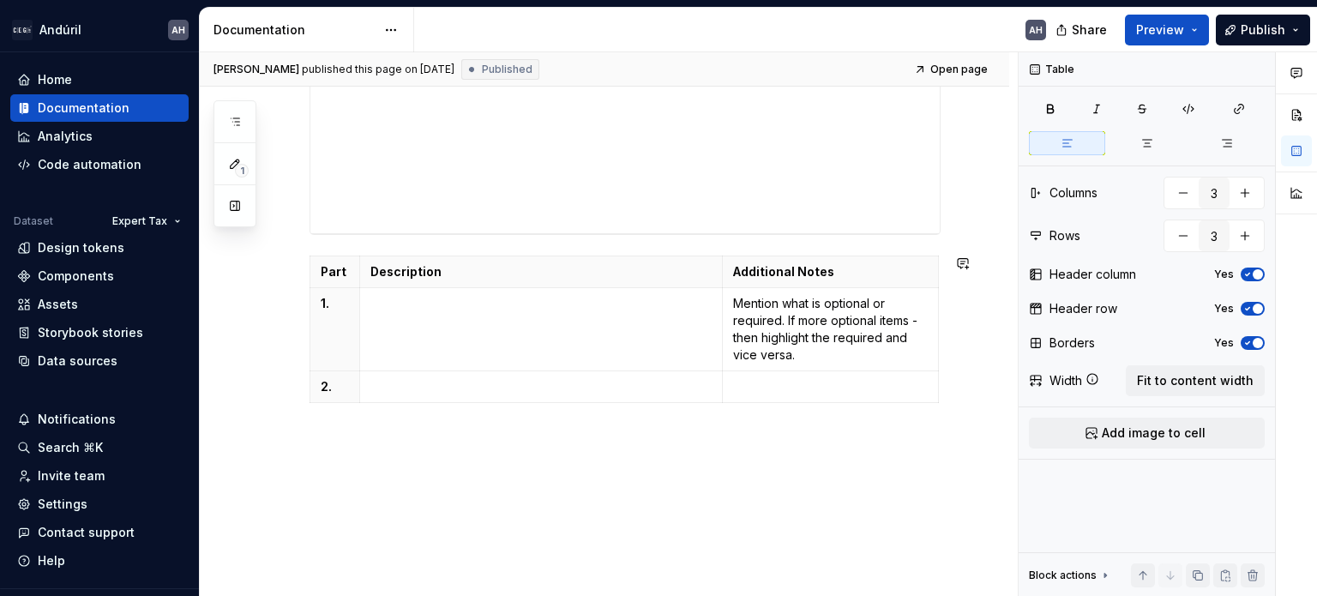
scroll to position [514, 0]
type textarea "*"
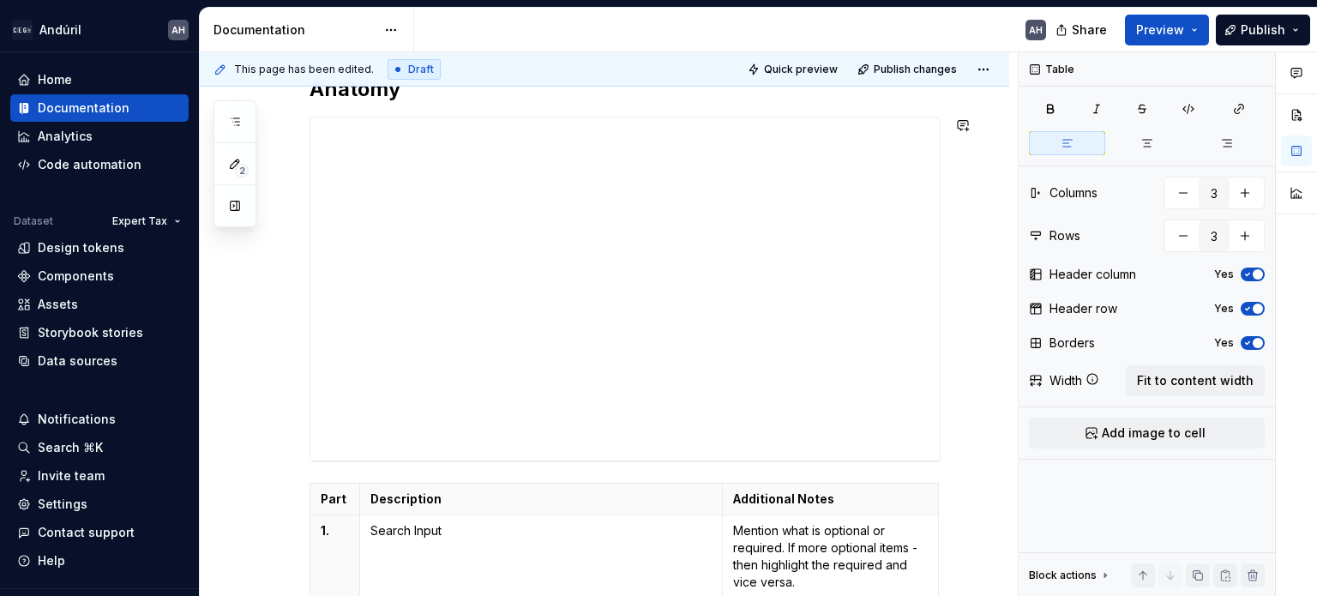
scroll to position [421, 0]
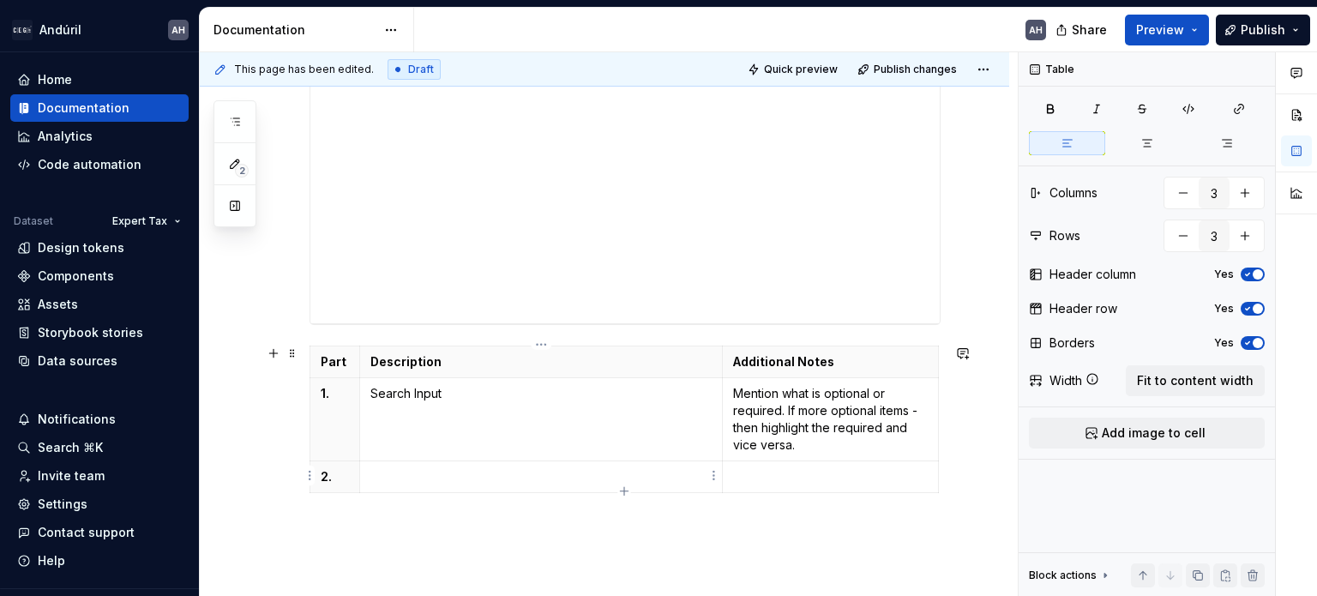
click at [416, 468] on p at bounding box center [540, 476] width 341 height 17
type textarea "*"
click at [466, 476] on p "Parent Brances" at bounding box center [540, 476] width 341 height 17
type input "4"
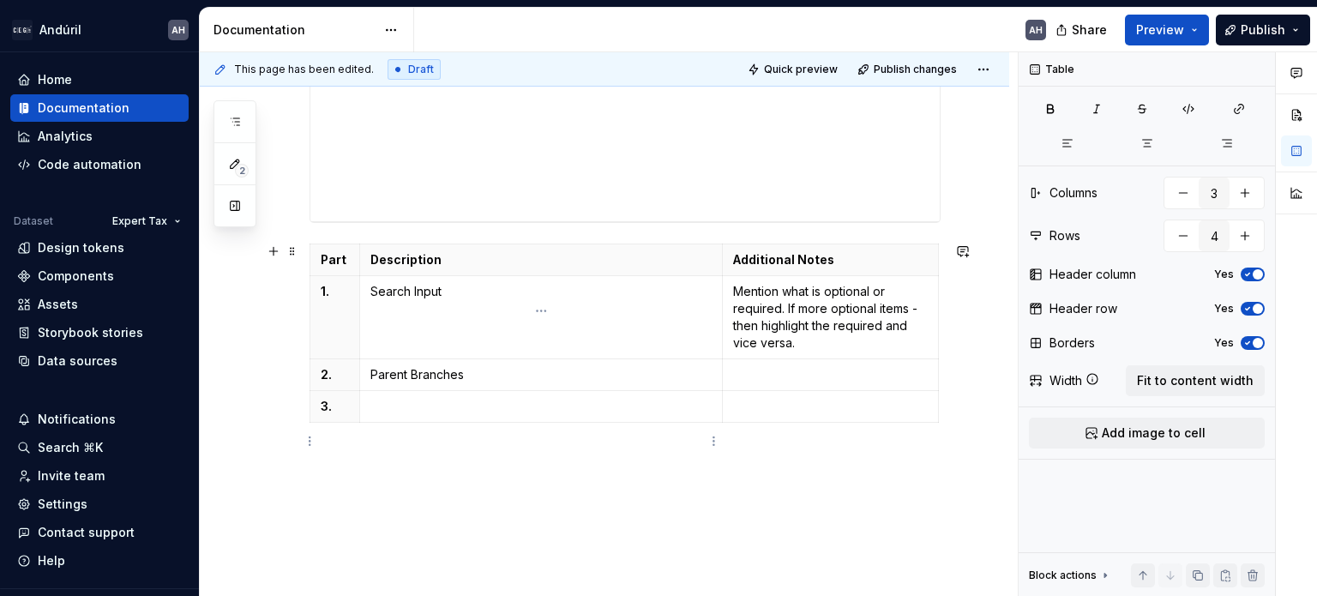
scroll to position [533, 0]
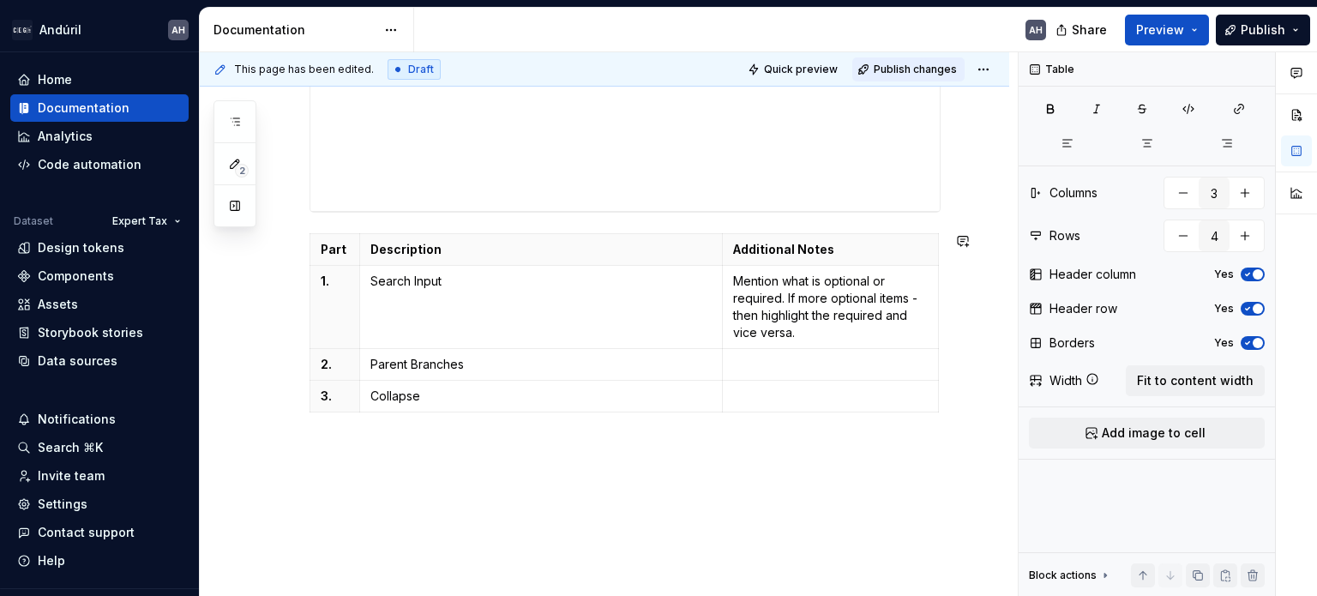
type textarea "*"
type input "5"
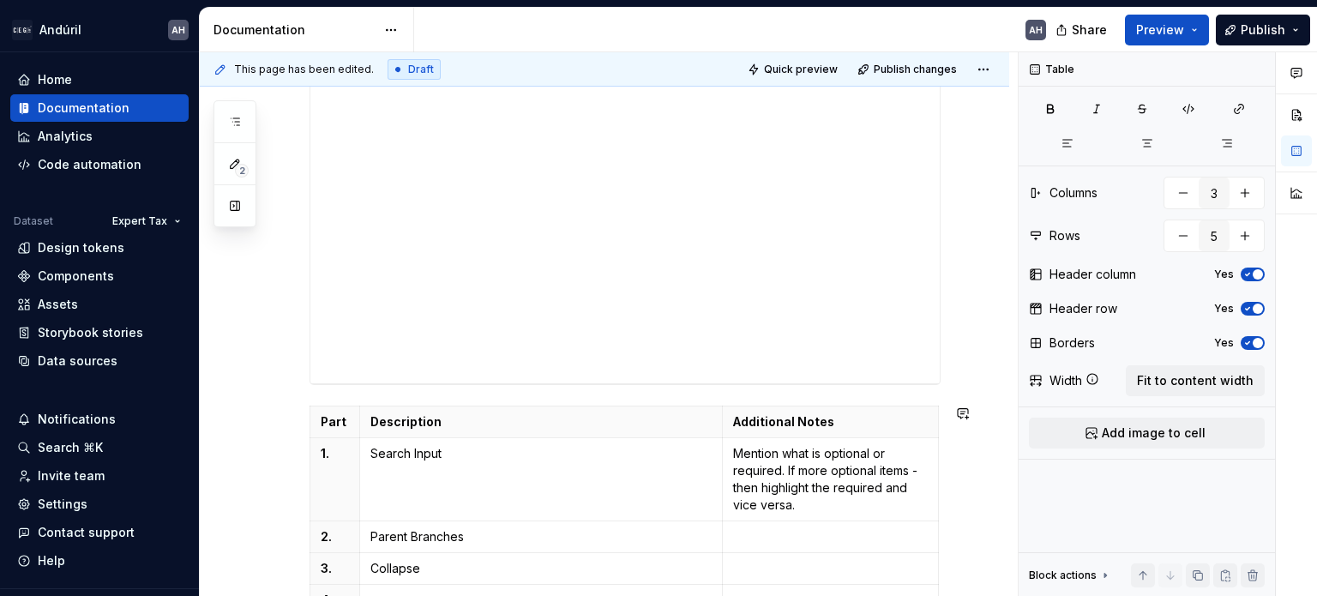
scroll to position [349, 0]
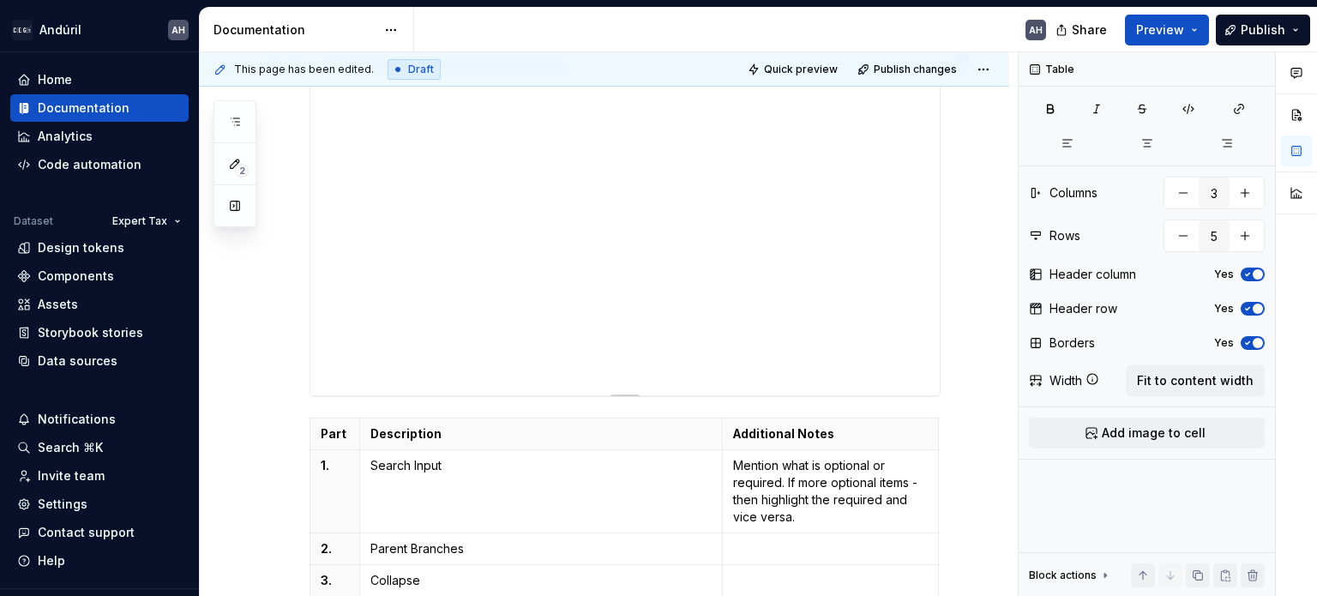
type textarea "*"
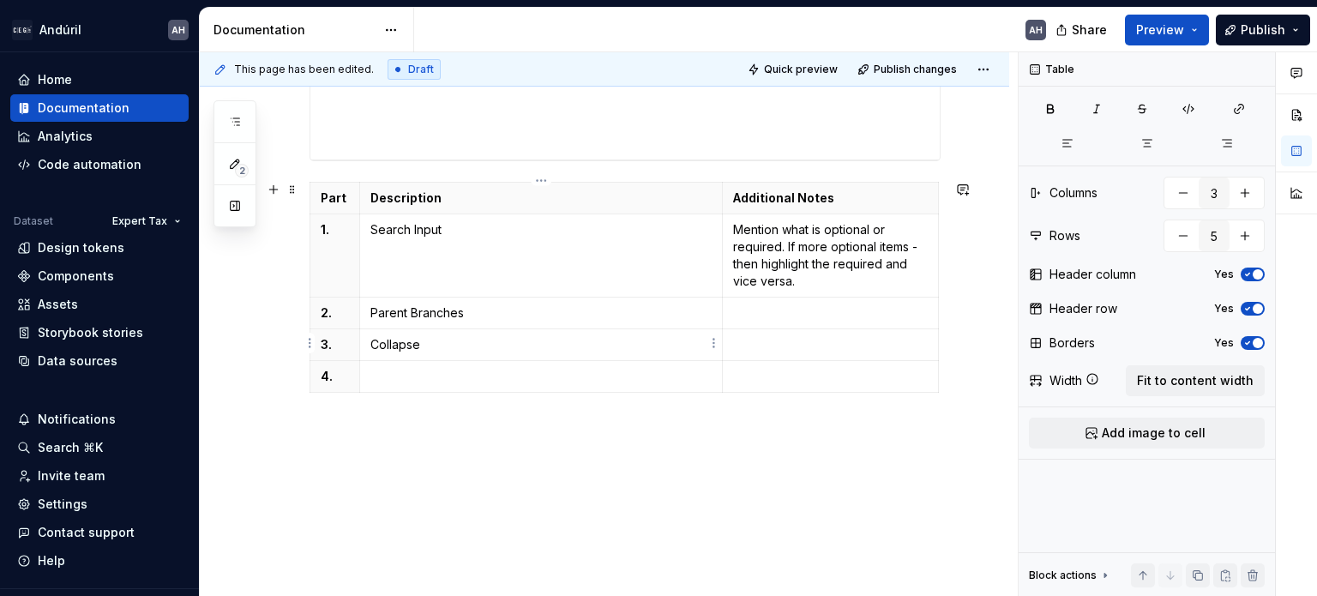
click at [478, 342] on p "Collapse" at bounding box center [540, 344] width 341 height 17
click at [460, 370] on p at bounding box center [540, 376] width 341 height 17
type input "6"
click at [745, 376] on p at bounding box center [830, 376] width 195 height 17
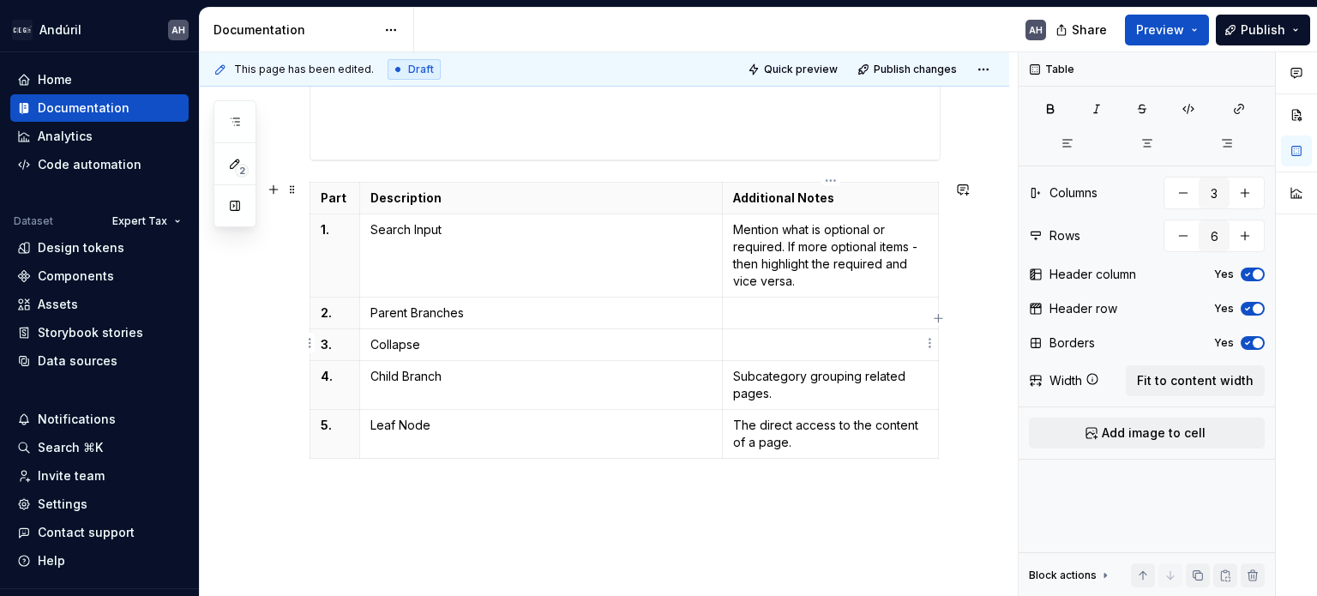
click at [754, 344] on p at bounding box center [830, 344] width 195 height 17
click at [602, 341] on p "Collapse" at bounding box center [540, 344] width 341 height 17
click at [442, 339] on p "Collapse" at bounding box center [540, 344] width 341 height 17
click at [327, 339] on p "3." at bounding box center [335, 344] width 28 height 17
click at [440, 315] on p "Parent Branches" at bounding box center [540, 312] width 341 height 17
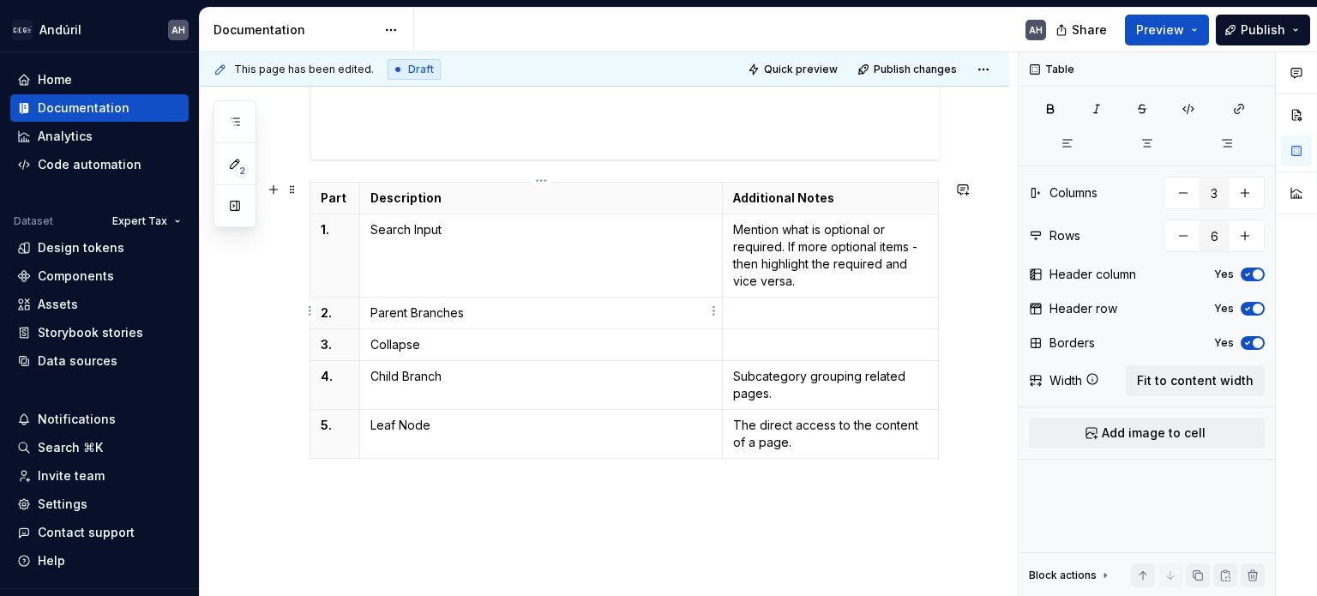
click at [518, 306] on p "Parent Branches" at bounding box center [540, 312] width 341 height 17
click at [333, 346] on p "3." at bounding box center [335, 344] width 28 height 17
click at [310, 344] on html "Andúril AH Home Documentation Analytics Code automation Dataset Expert Tax Desi…" at bounding box center [658, 298] width 1317 height 596
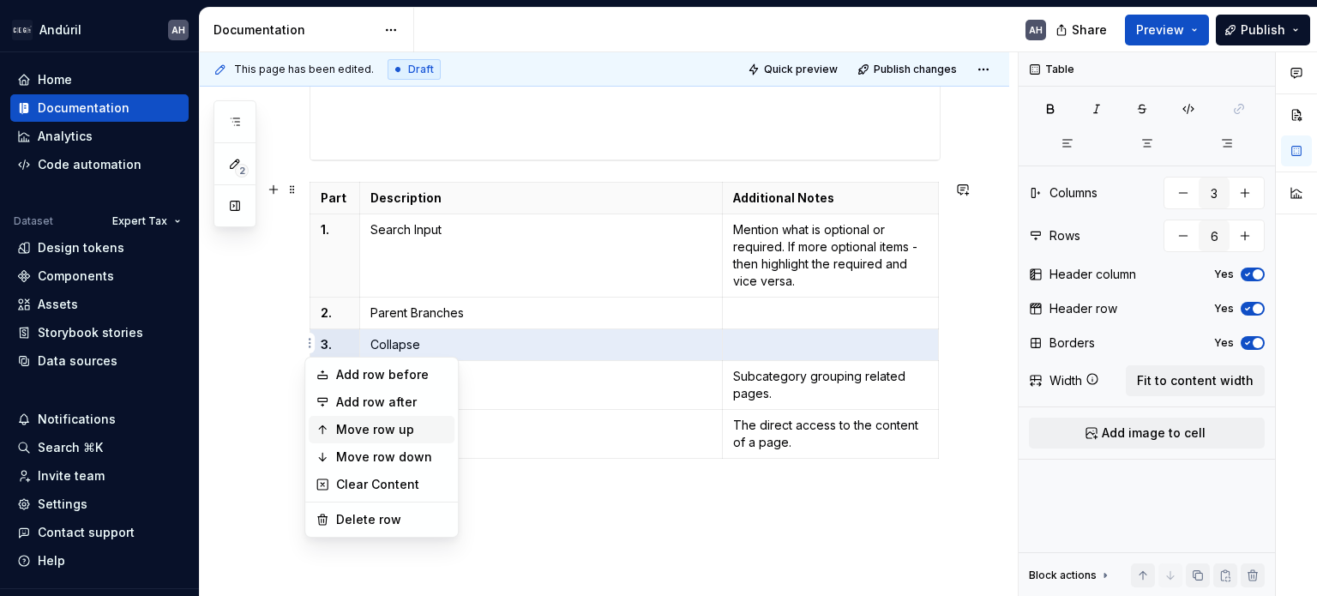
click at [384, 427] on div "Move row up" at bounding box center [391, 429] width 111 height 17
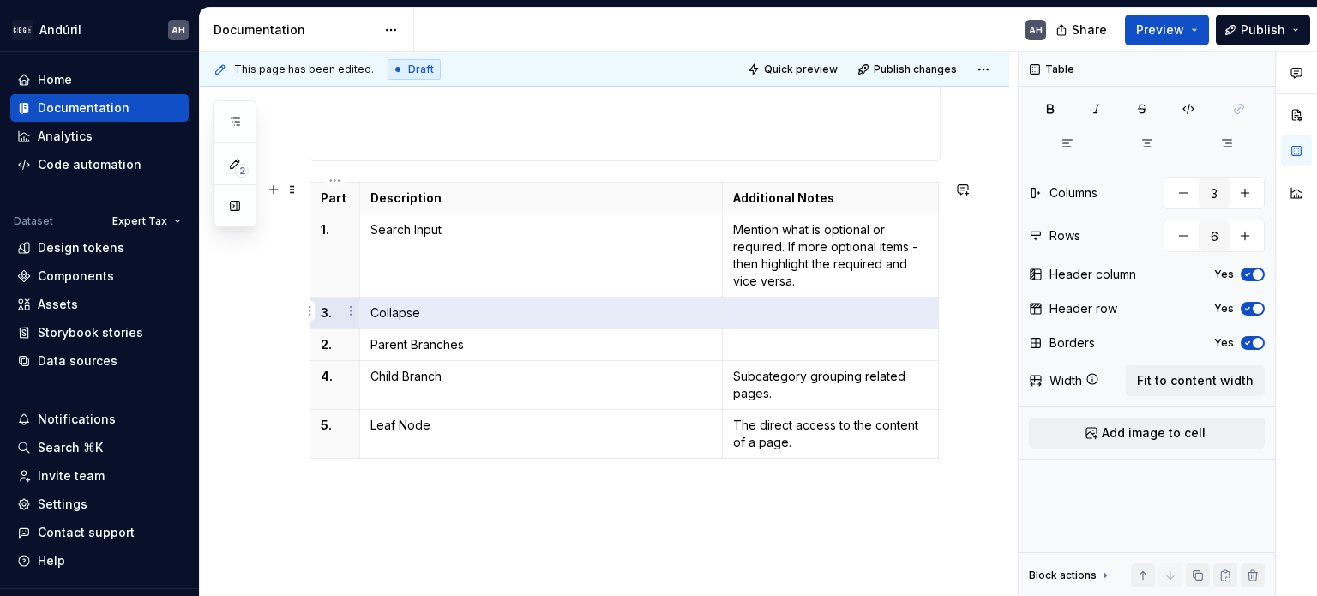
click at [333, 313] on p "3." at bounding box center [335, 312] width 28 height 17
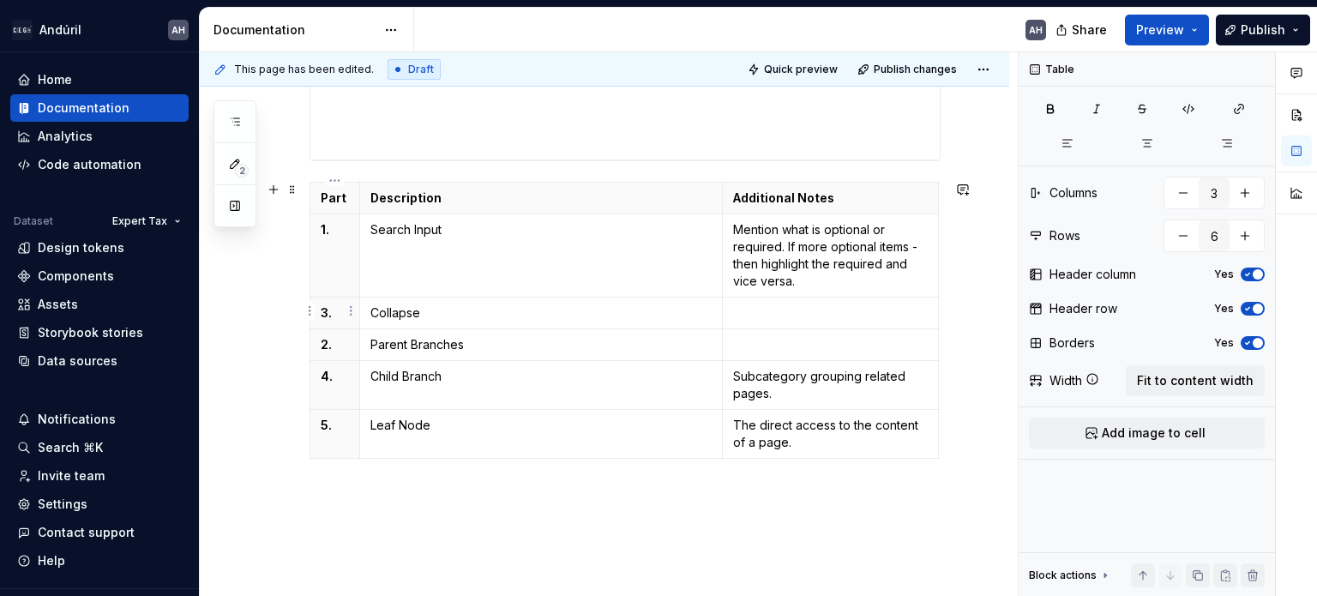
click at [329, 315] on p "3." at bounding box center [335, 312] width 28 height 17
click at [326, 346] on p "2." at bounding box center [335, 344] width 28 height 17
click at [497, 342] on p "Parent Branches" at bounding box center [540, 344] width 341 height 17
click at [496, 309] on p "Collapse" at bounding box center [540, 312] width 341 height 17
click at [840, 320] on td at bounding box center [831, 313] width 216 height 32
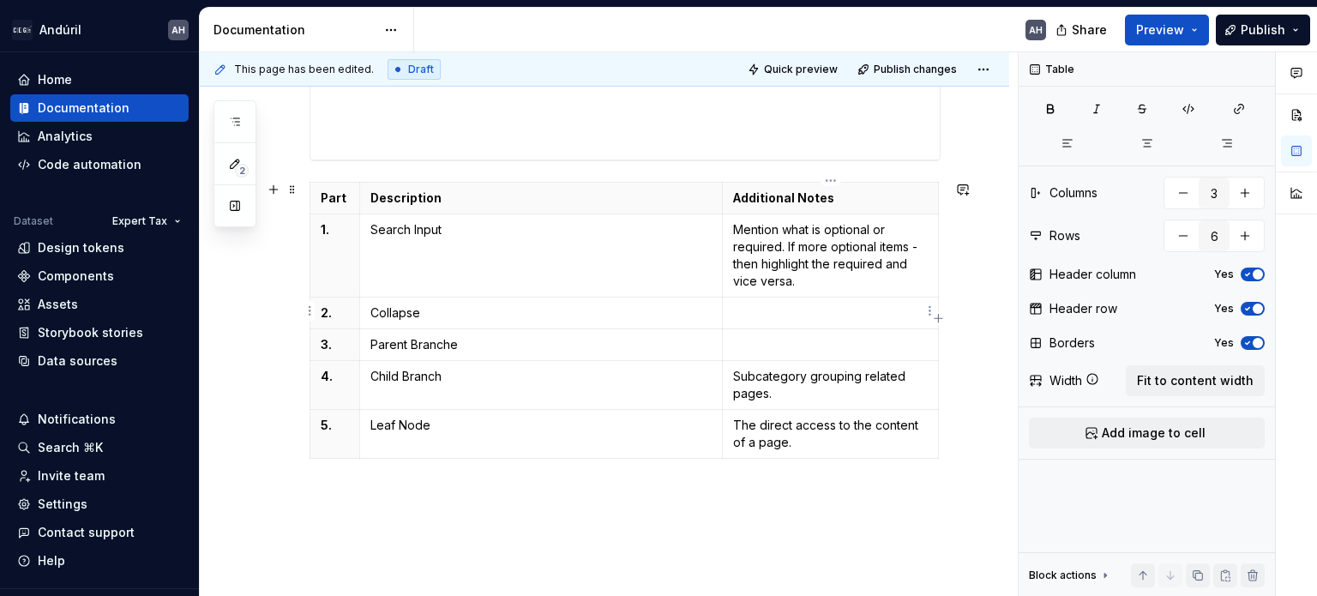
click at [802, 282] on p "Mention what is optional or required. If more optional items - then highlight t…" at bounding box center [830, 255] width 195 height 69
drag, startPoint x: 802, startPoint y: 282, endPoint x: 736, endPoint y: 228, distance: 86.0
click at [736, 228] on p "Mention what is optional or required. If more optional items - then highlight t…" at bounding box center [830, 255] width 195 height 69
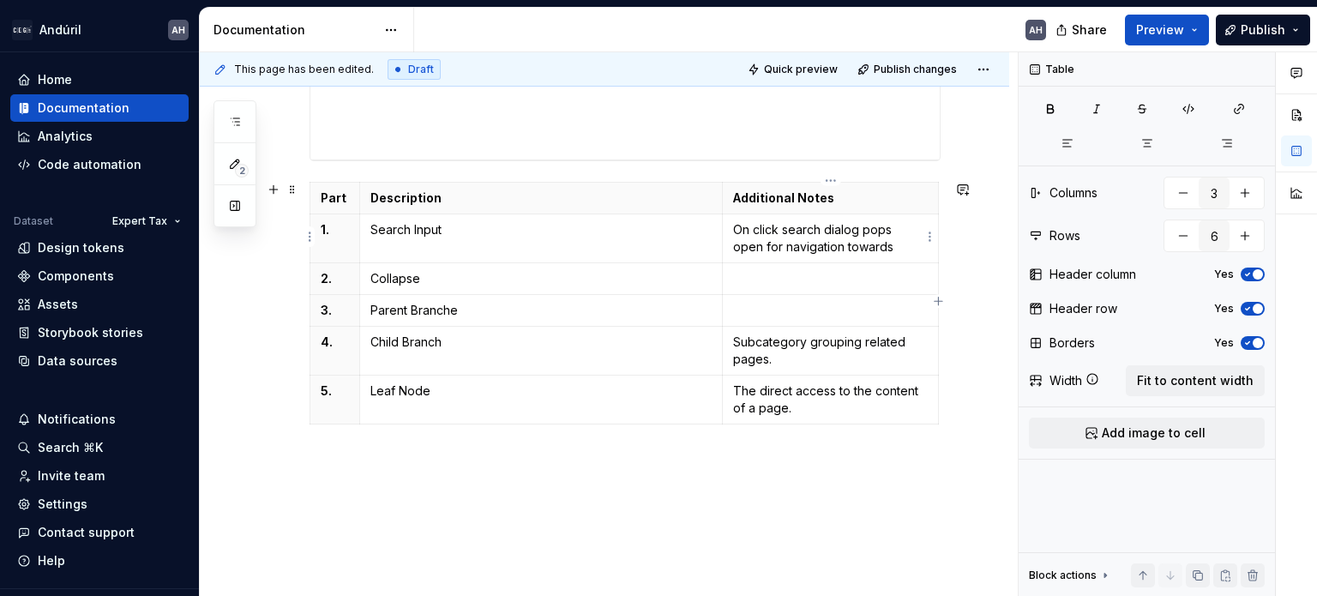
click at [785, 246] on p "On click search dialog pops open for navigation towards" at bounding box center [830, 238] width 195 height 34
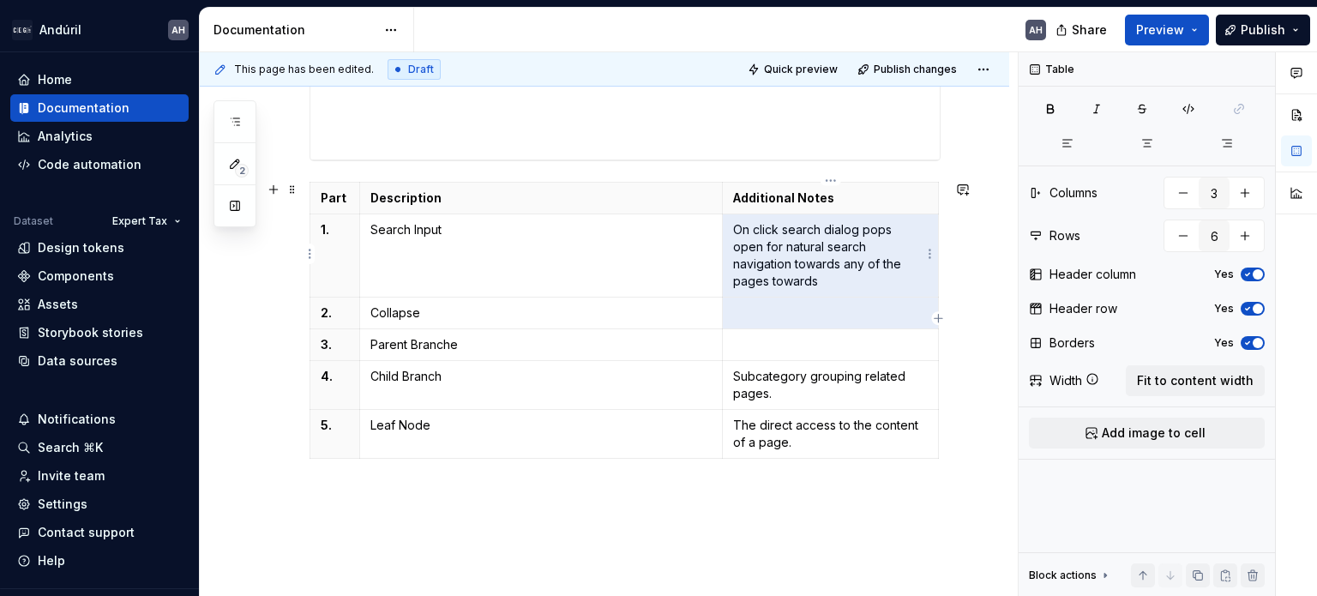
click at [792, 271] on p "On click search dialog pops open for natural search navigation towards any of t…" at bounding box center [830, 255] width 195 height 69
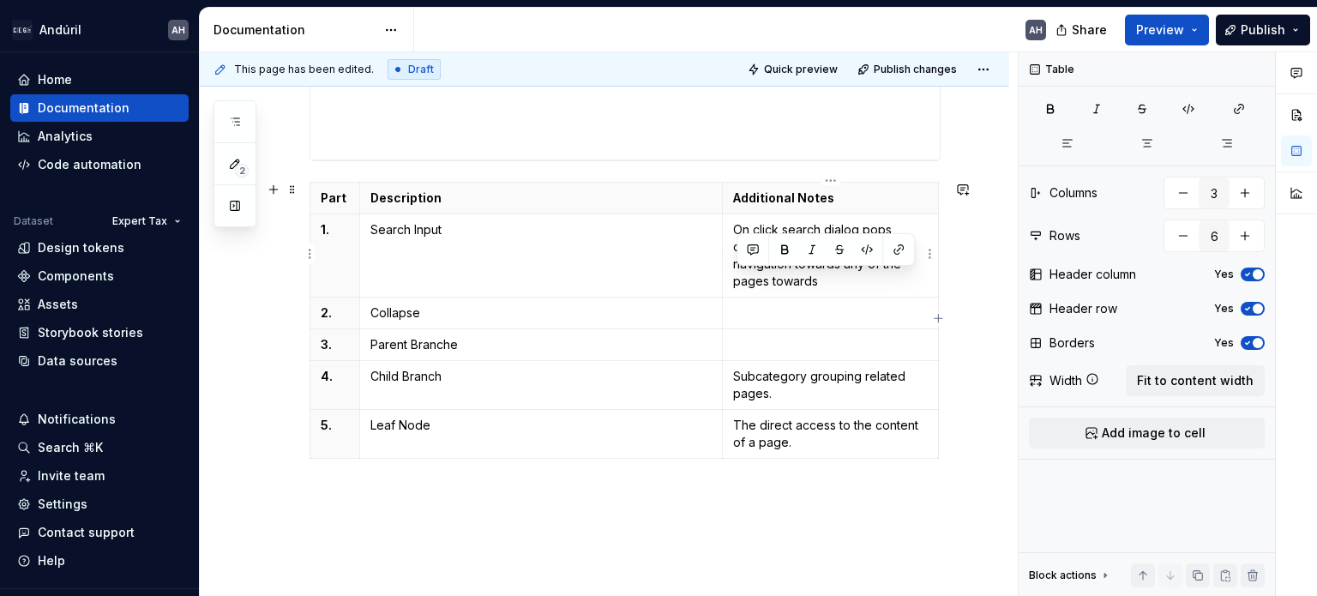
drag, startPoint x: 815, startPoint y: 277, endPoint x: 736, endPoint y: 274, distance: 78.9
click at [736, 274] on p "On click search dialog pops open for natural search navigation towards any of t…" at bounding box center [830, 255] width 195 height 69
click at [761, 304] on p at bounding box center [830, 312] width 195 height 17
click at [773, 336] on p at bounding box center [830, 344] width 195 height 17
click at [648, 336] on p "Parent Branche" at bounding box center [540, 344] width 341 height 17
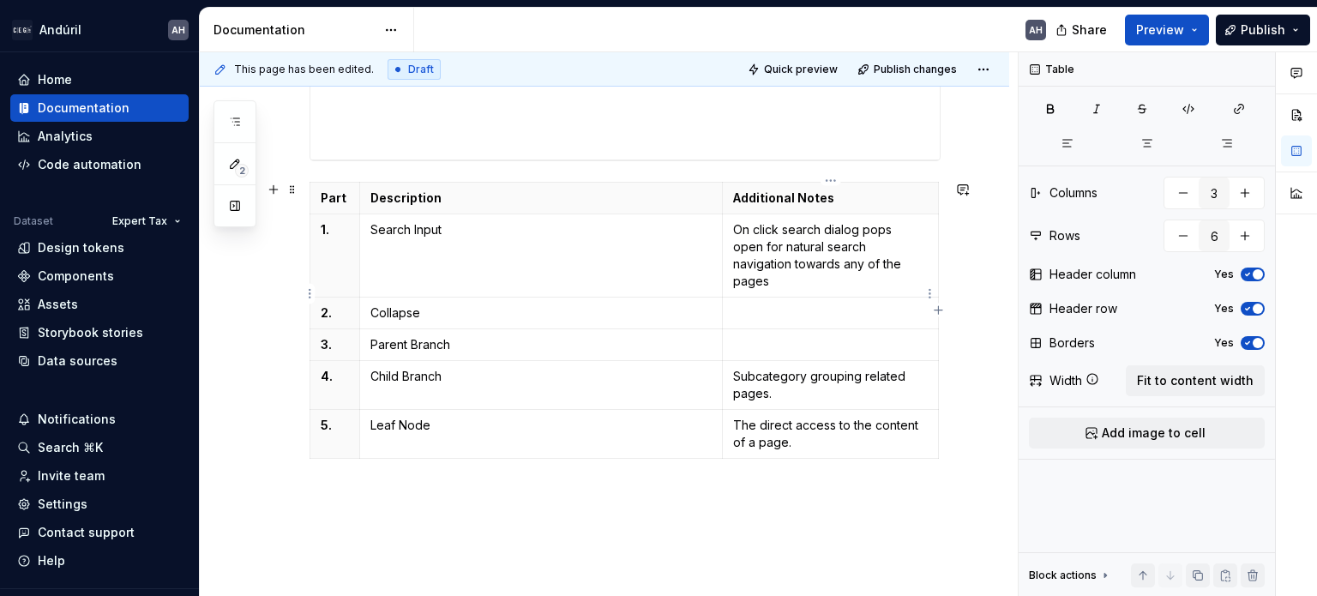
click at [843, 304] on p at bounding box center [830, 312] width 195 height 17
click at [827, 336] on p at bounding box center [830, 344] width 195 height 17
click at [560, 368] on p "Child Branch" at bounding box center [540, 376] width 341 height 17
click at [796, 368] on p "Subcategory grouping related pages." at bounding box center [830, 385] width 195 height 34
click at [793, 336] on p at bounding box center [830, 344] width 195 height 17
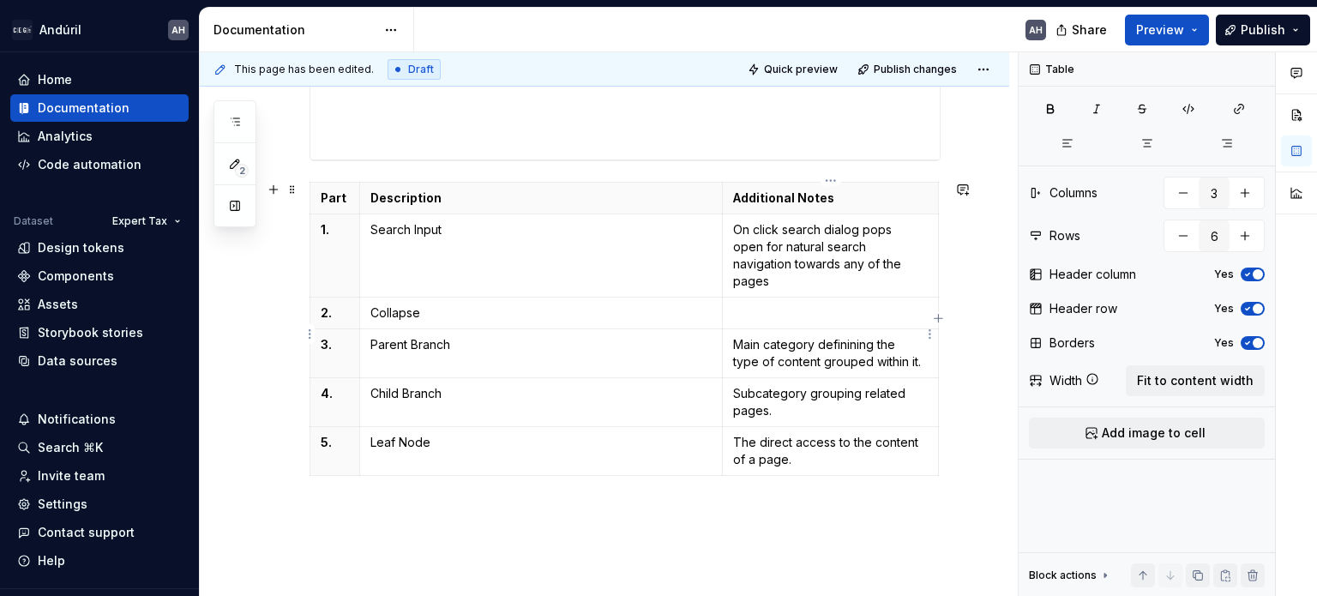
click at [840, 336] on p "Main category definining the type of content grouped within it." at bounding box center [830, 353] width 195 height 34
click at [822, 385] on p "Subcategory grouping related pages." at bounding box center [830, 402] width 195 height 34
click at [813, 385] on p "Subcategory grouping related pages." at bounding box center [830, 402] width 195 height 34
click at [783, 385] on p "Subcategory grouping related pages." at bounding box center [830, 402] width 195 height 34
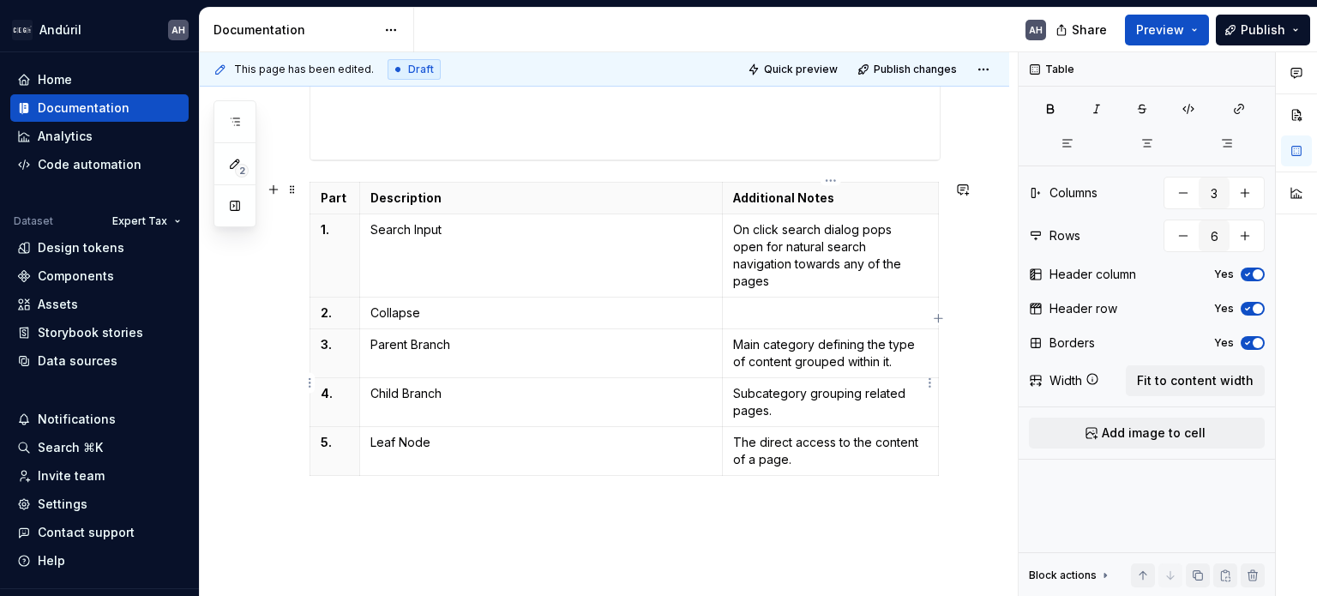
click at [802, 385] on p "Subcategory grouping related pages." at bounding box center [830, 402] width 195 height 34
click at [810, 385] on p "Subcategory grouping related pages." at bounding box center [830, 402] width 195 height 34
click at [814, 385] on p "Subcategory grouping related pages." at bounding box center [830, 402] width 195 height 34
click at [808, 385] on p "Subcategory grouping related pages." at bounding box center [830, 402] width 195 height 34
click at [811, 385] on p "Subcategory grouping related pages." at bounding box center [830, 402] width 195 height 34
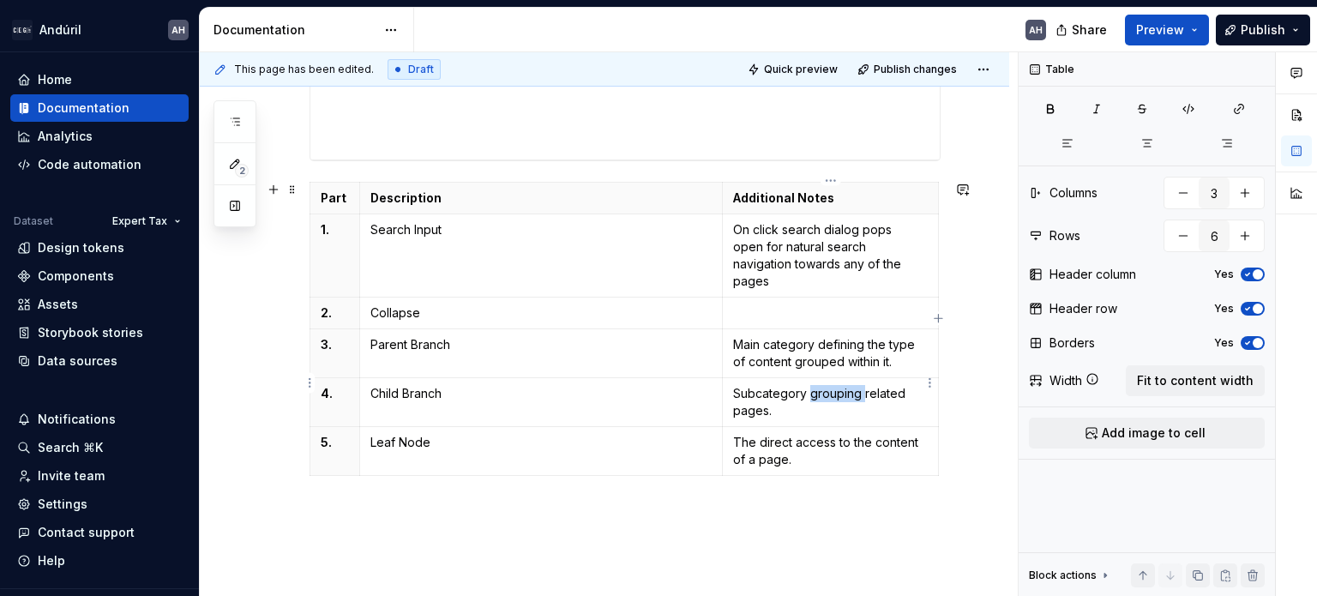
click at [811, 385] on p "Subcategory grouping related pages." at bounding box center [830, 402] width 195 height 34
click at [889, 385] on p "Subcategory grouping related pages." at bounding box center [830, 402] width 195 height 34
click at [811, 391] on p "Subcategory grouping related pages." at bounding box center [830, 402] width 195 height 34
click at [802, 436] on p "The direct access to the content of a page." at bounding box center [830, 451] width 195 height 34
click at [816, 394] on p "Subcategory grouping related pages." at bounding box center [830, 402] width 195 height 34
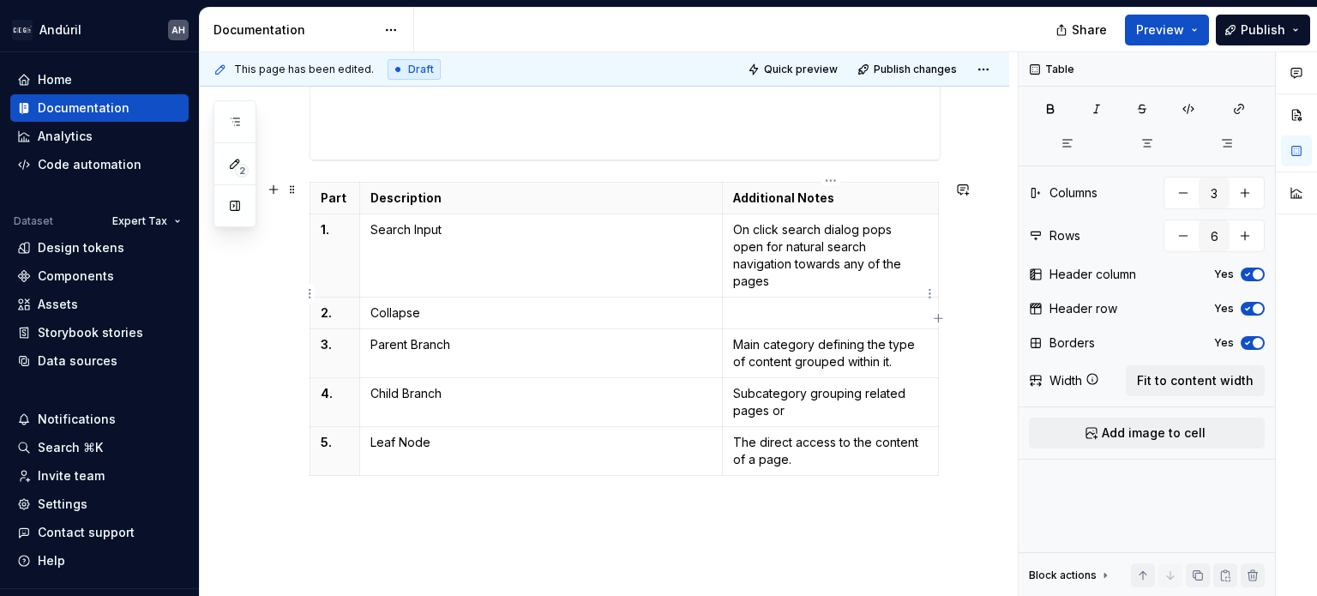
type textarea "*"
